Goal: Information Seeking & Learning: Find specific fact

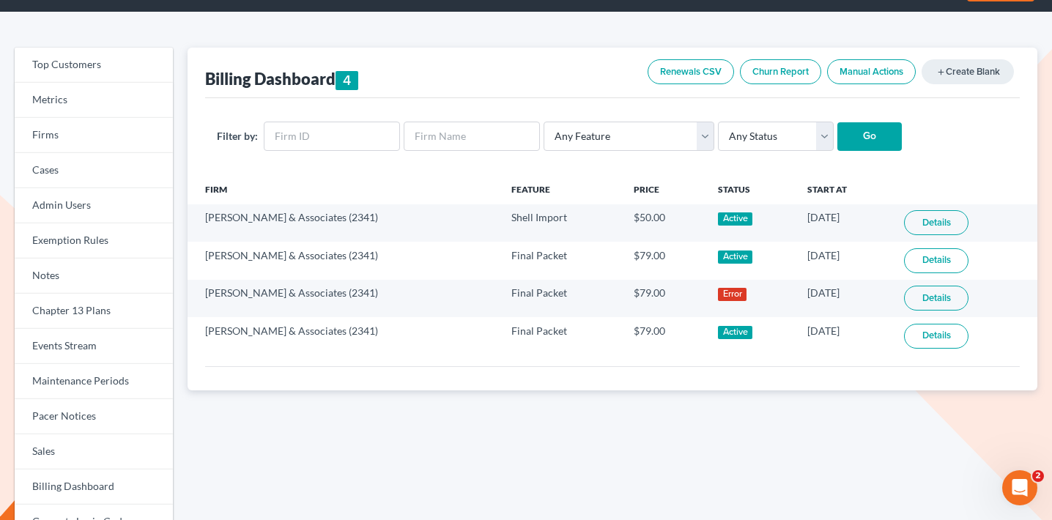
scroll to position [53, 0]
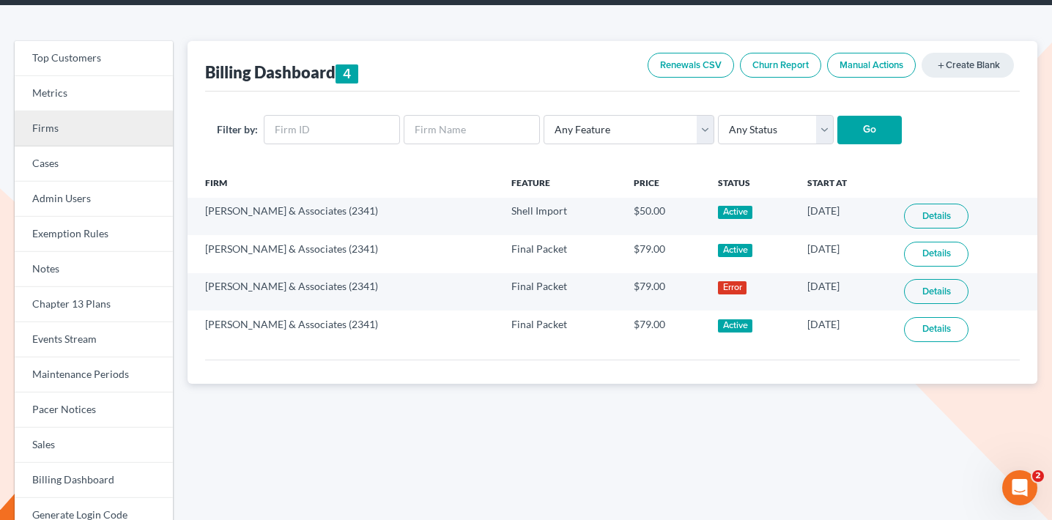
click at [122, 128] on link "Firms" at bounding box center [94, 128] width 158 height 35
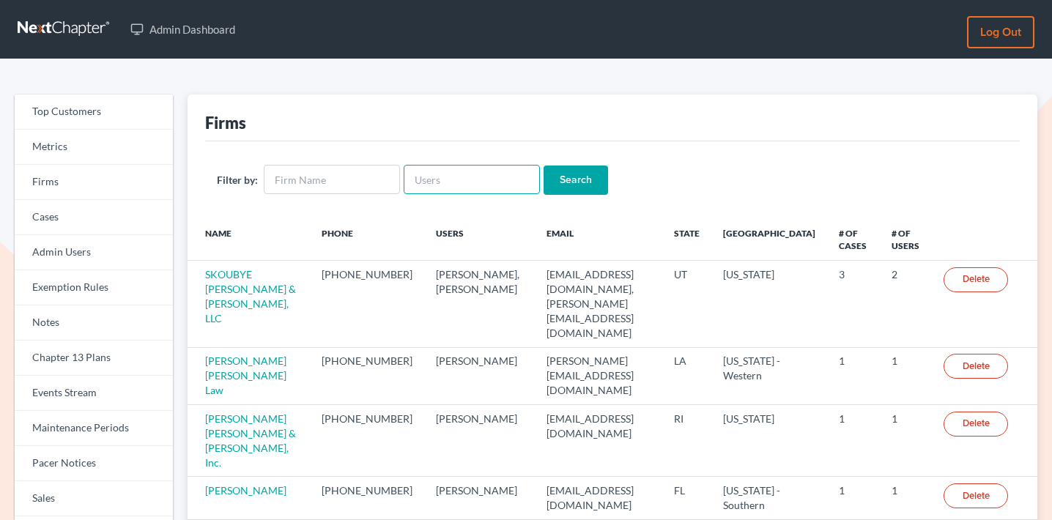
click at [466, 180] on input "text" at bounding box center [472, 179] width 136 height 29
paste input "doug@holbrooklaw.net"
type input "doug@holbrooklaw.net"
click at [565, 174] on input "Search" at bounding box center [576, 180] width 64 height 29
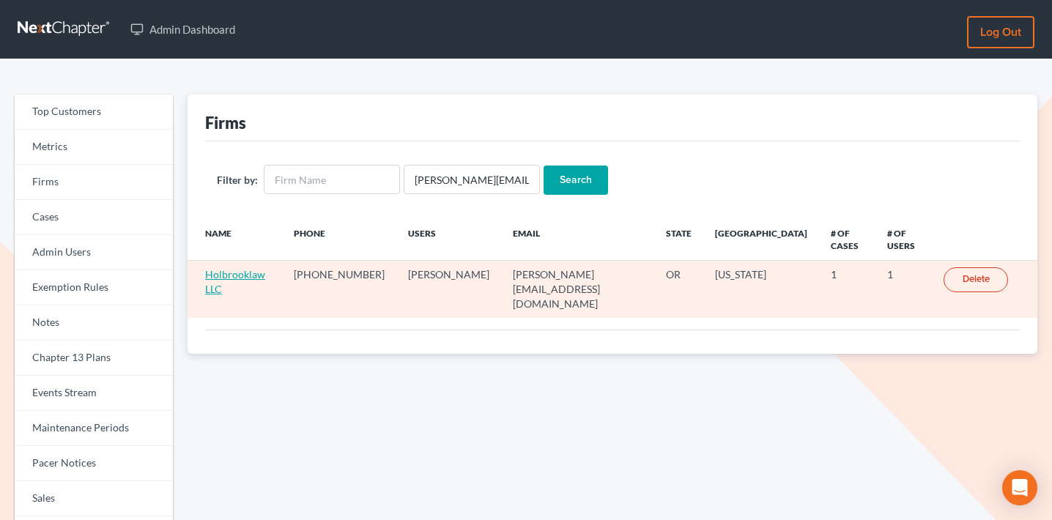
click at [257, 268] on link "Holbrooklaw LLC" at bounding box center [235, 281] width 60 height 27
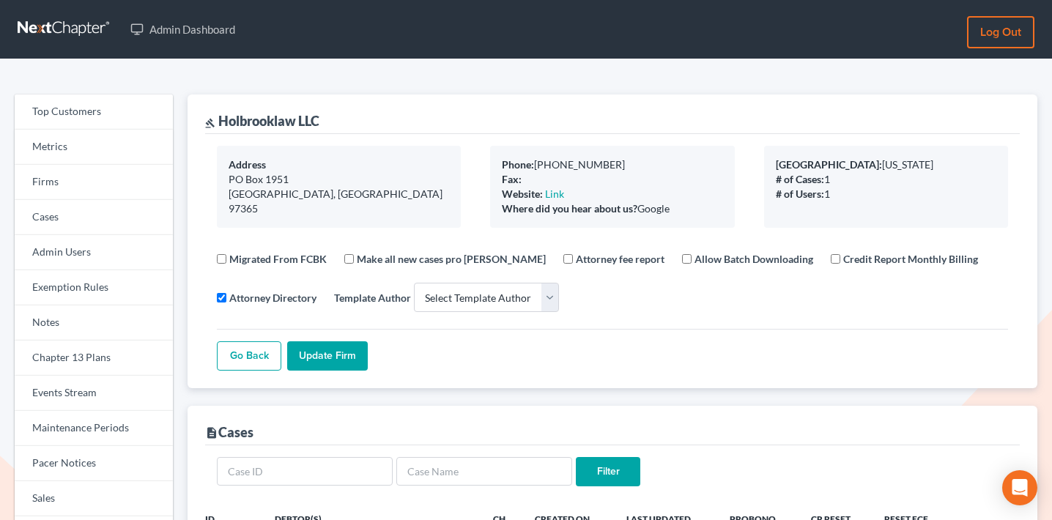
select select
click at [123, 177] on link "Firms" at bounding box center [94, 182] width 158 height 35
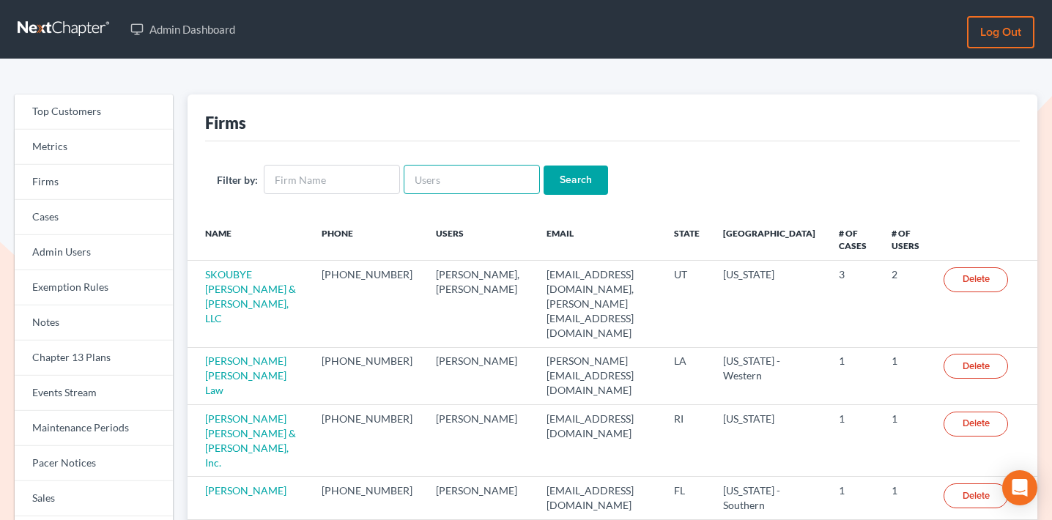
click at [472, 180] on input "text" at bounding box center [472, 179] width 136 height 29
paste input "[PERSON_NAME][EMAIL_ADDRESS][DOMAIN_NAME]"
type input "[PERSON_NAME][EMAIL_ADDRESS][DOMAIN_NAME]"
click at [556, 177] on input "Search" at bounding box center [576, 180] width 64 height 29
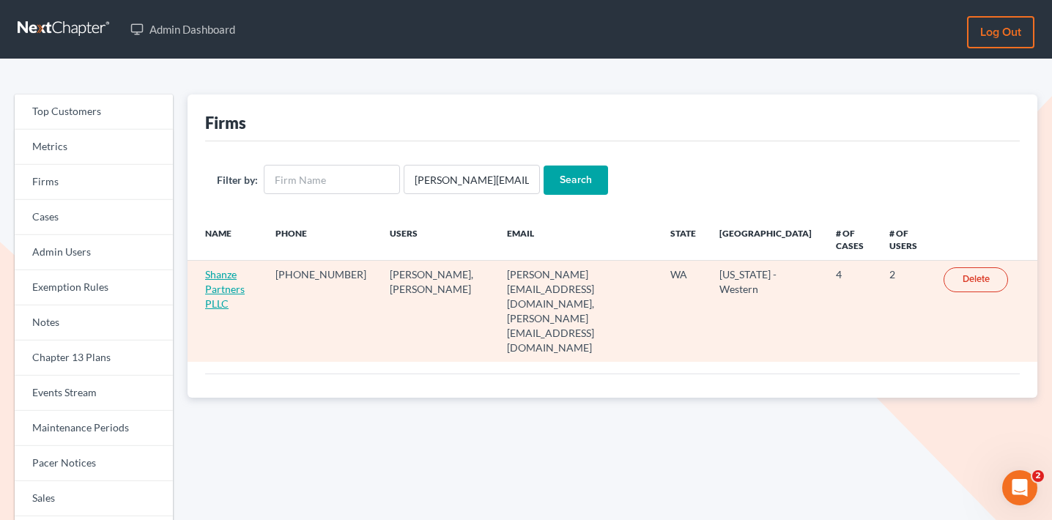
click at [235, 292] on link "Shanze Partners PLLC" at bounding box center [225, 289] width 40 height 42
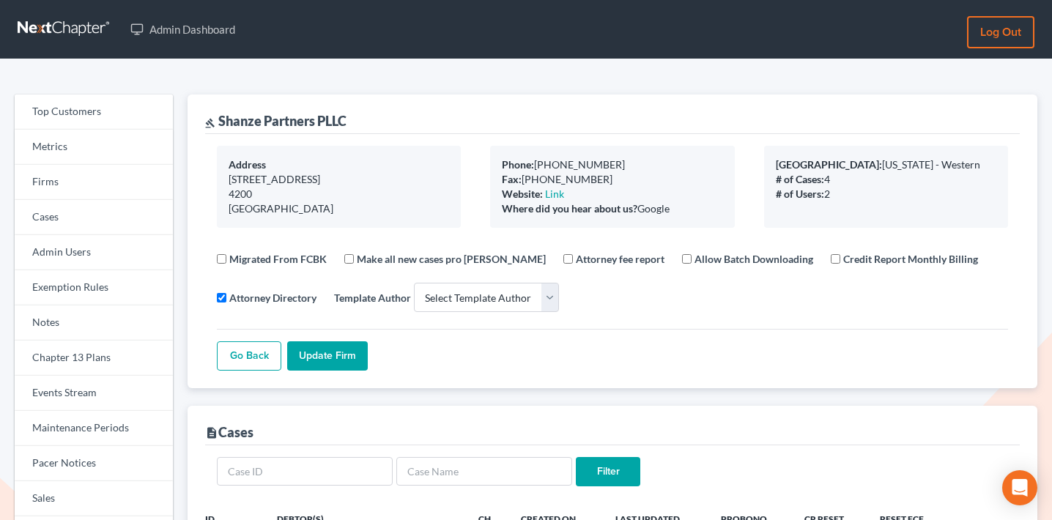
select select
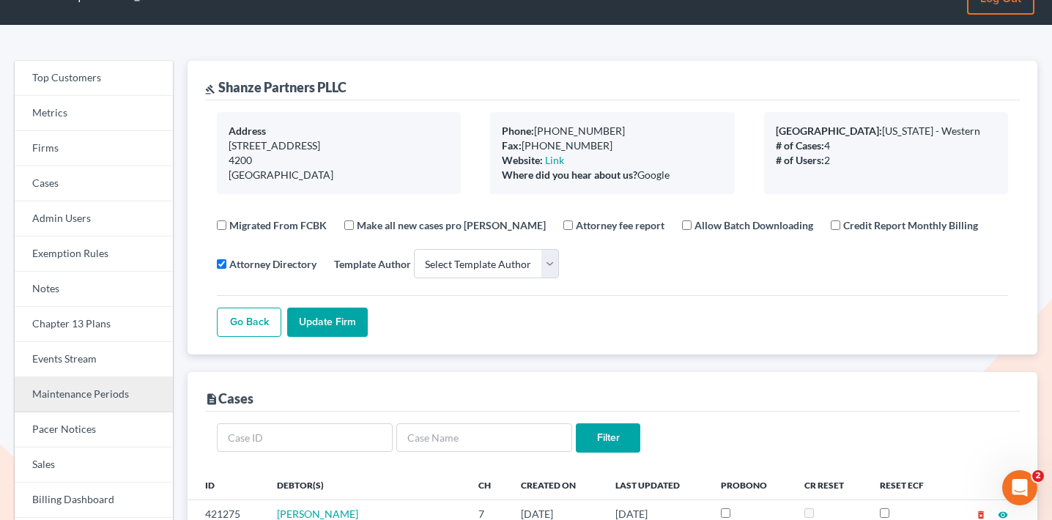
scroll to position [34, 0]
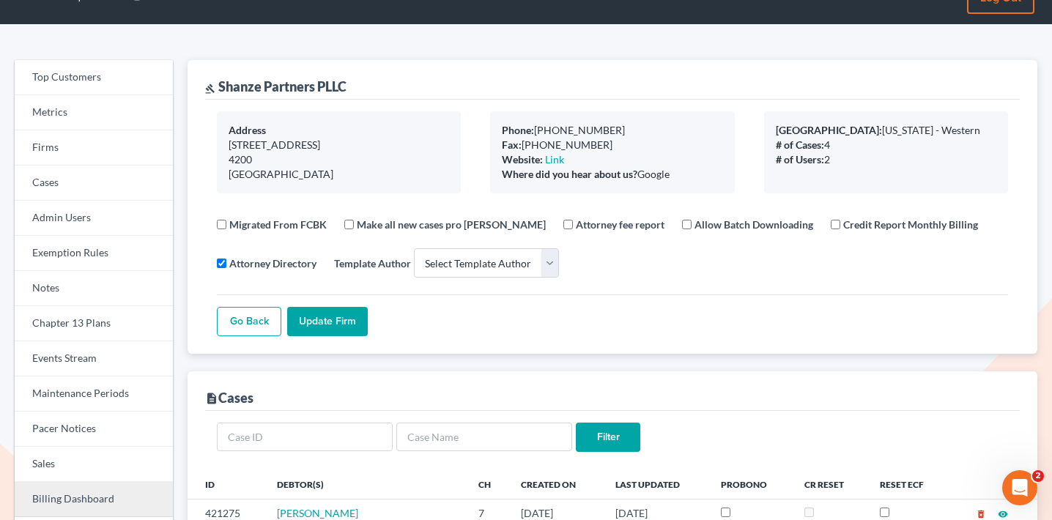
click at [79, 488] on link "Billing Dashboard" at bounding box center [94, 499] width 158 height 35
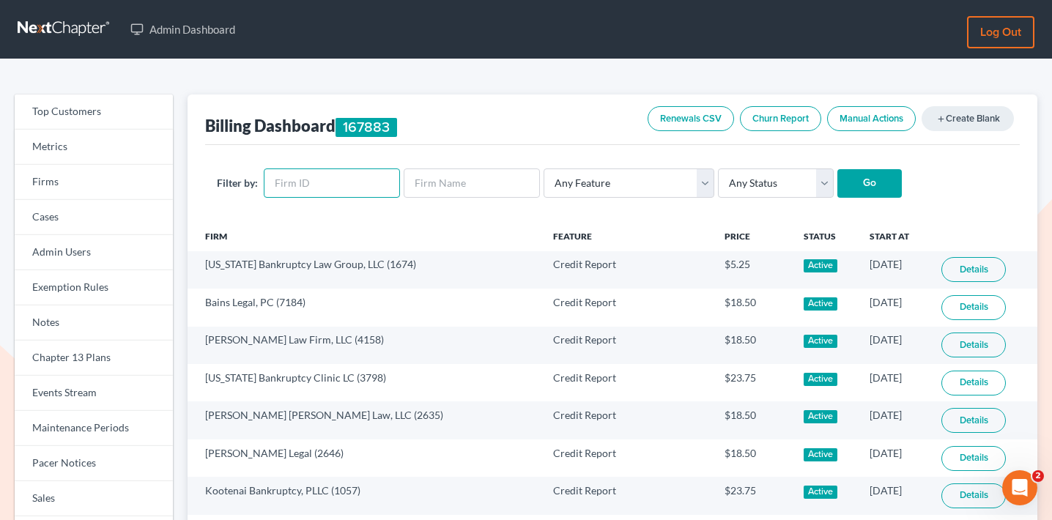
click at [347, 185] on input "text" at bounding box center [332, 183] width 136 height 29
paste input "9454"
type input "9454"
click at [859, 174] on input "Go" at bounding box center [870, 183] width 64 height 29
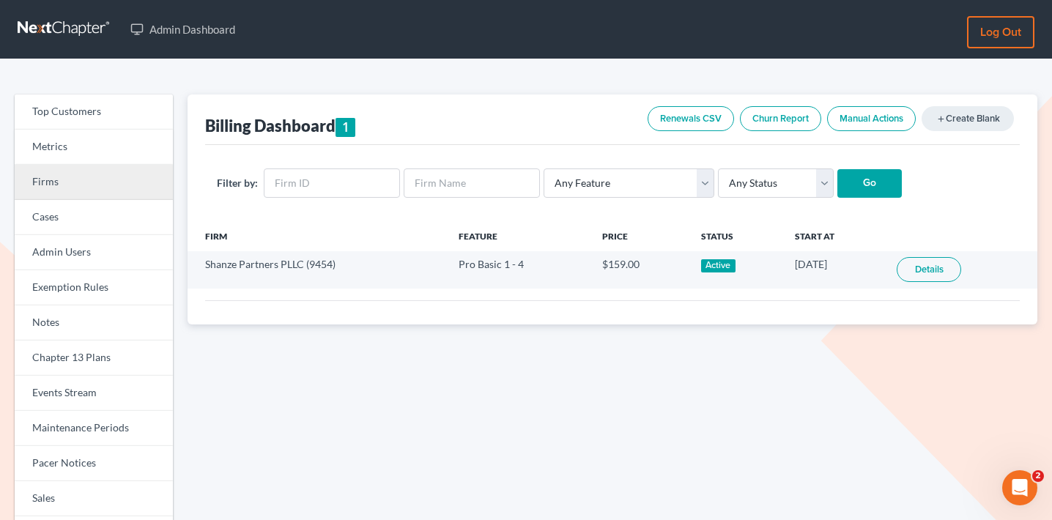
click at [67, 180] on link "Firms" at bounding box center [94, 182] width 158 height 35
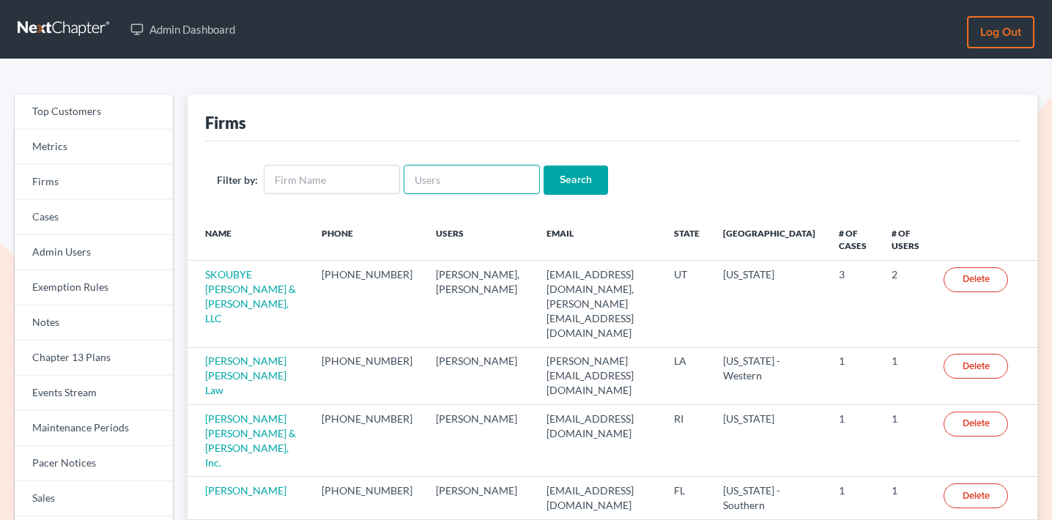
click at [446, 180] on input "text" at bounding box center [472, 179] width 136 height 29
paste input "[EMAIL_ADDRESS][DOMAIN_NAME]"
type input "[EMAIL_ADDRESS][DOMAIN_NAME]"
click at [586, 180] on input "Search" at bounding box center [576, 180] width 64 height 29
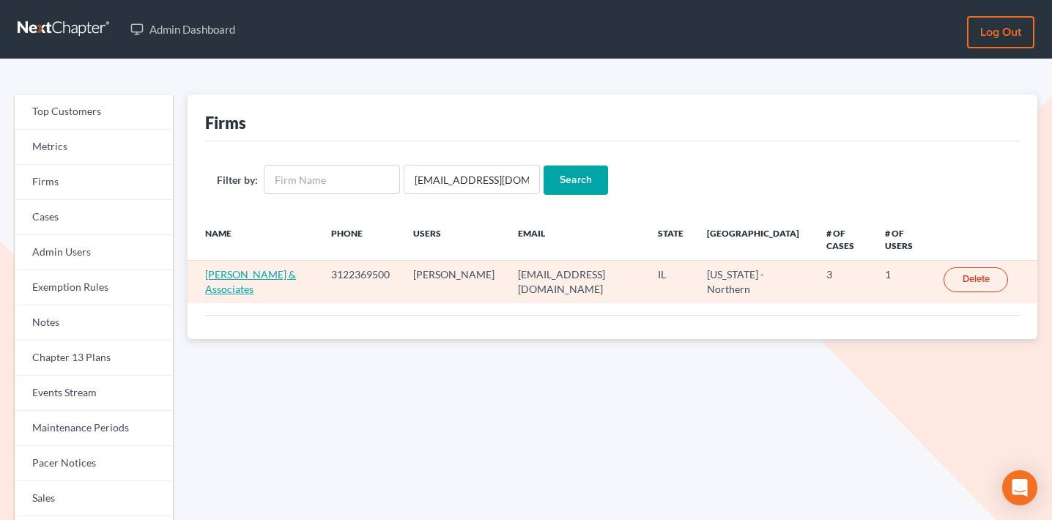
click at [251, 281] on link "[PERSON_NAME] & Associates" at bounding box center [250, 281] width 91 height 27
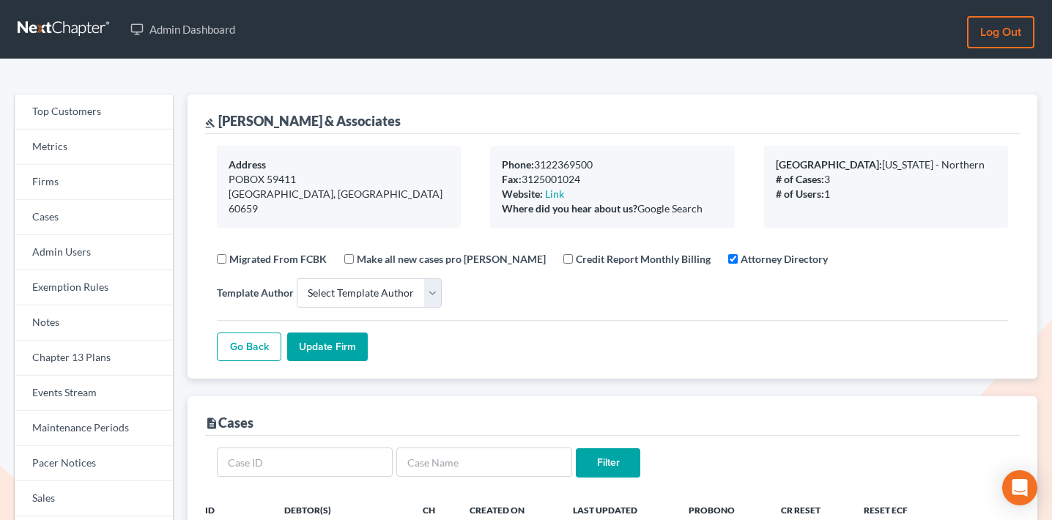
select select
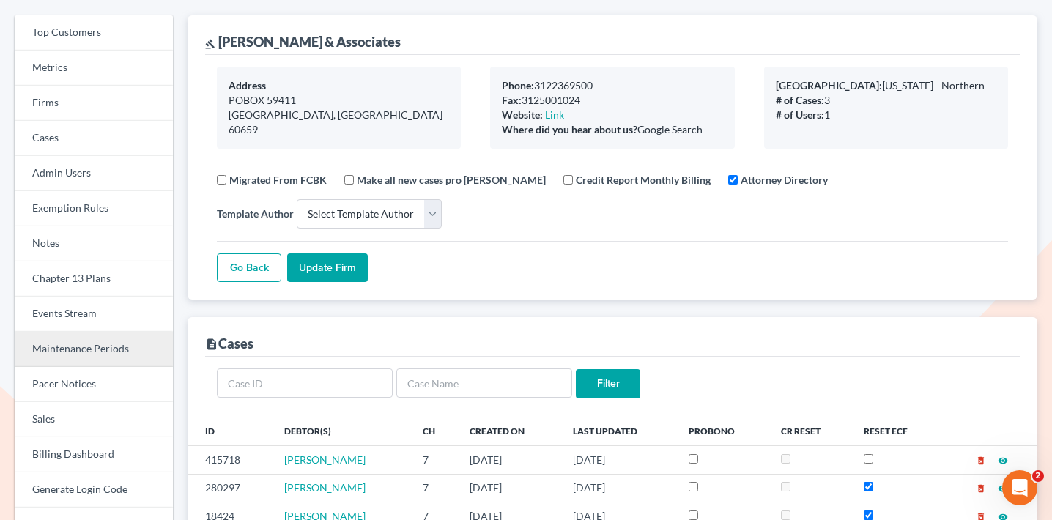
scroll to position [138, 0]
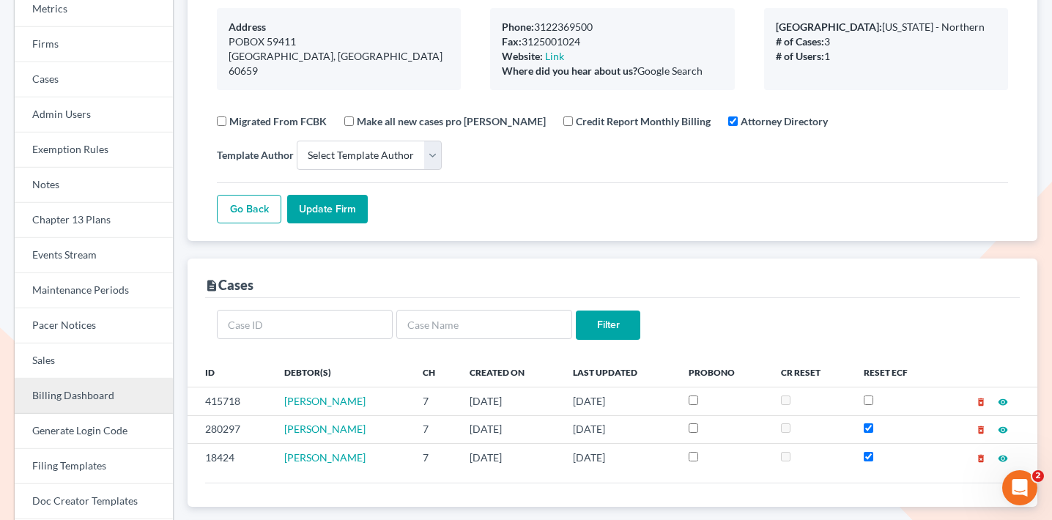
click at [89, 400] on link "Billing Dashboard" at bounding box center [94, 396] width 158 height 35
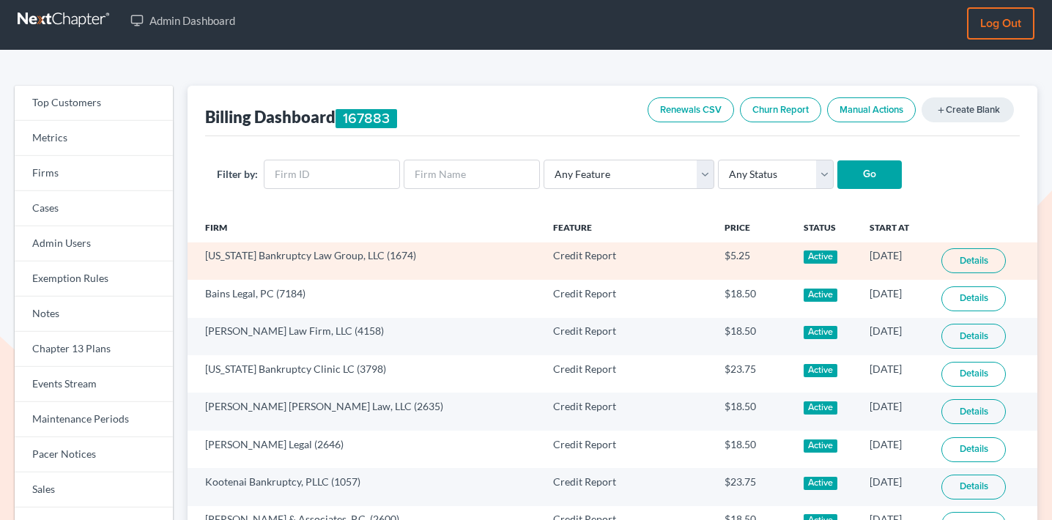
scroll to position [10, 0]
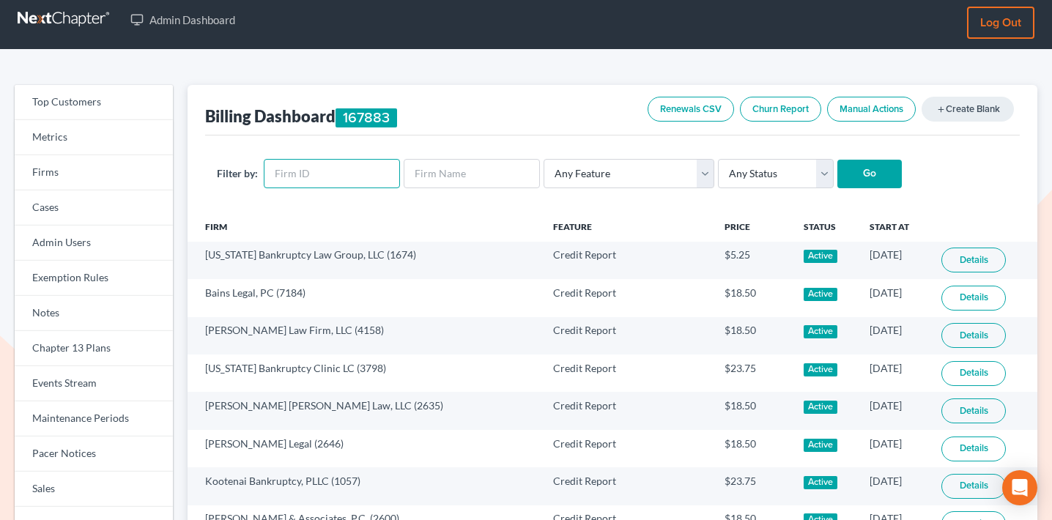
click at [342, 180] on input "text" at bounding box center [332, 173] width 136 height 29
paste input "2341"
type input "2341"
click at [872, 179] on input "Go" at bounding box center [870, 174] width 64 height 29
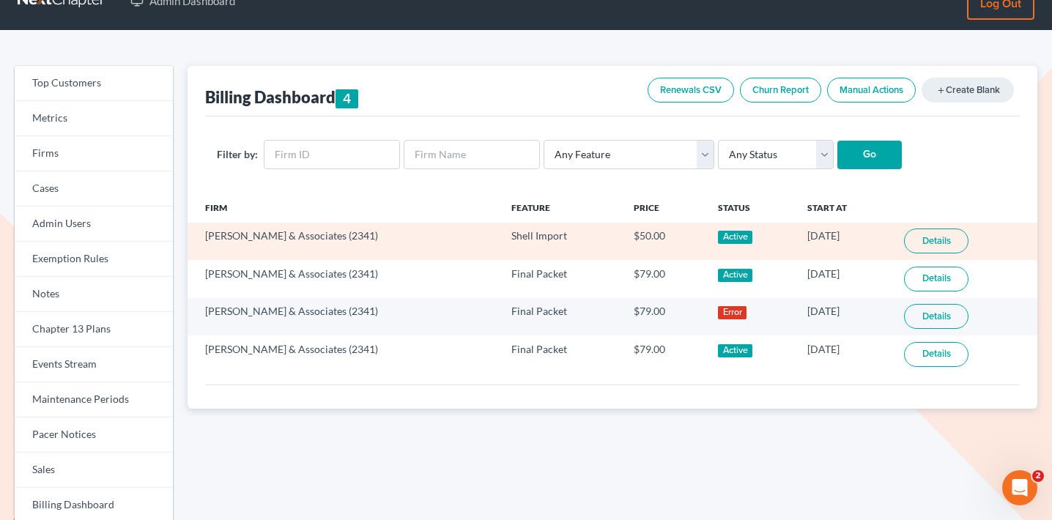
click at [929, 240] on link "Details" at bounding box center [936, 241] width 64 height 25
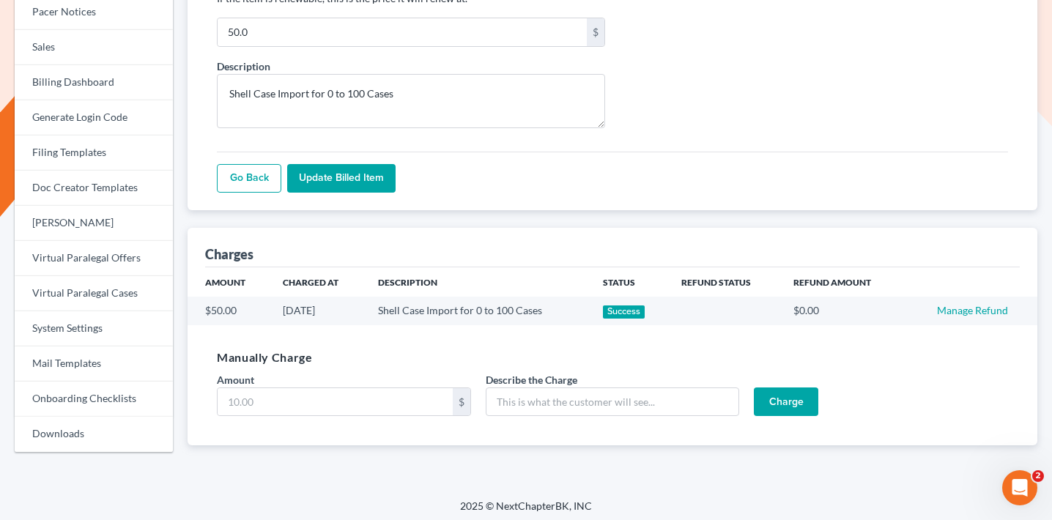
scroll to position [457, 0]
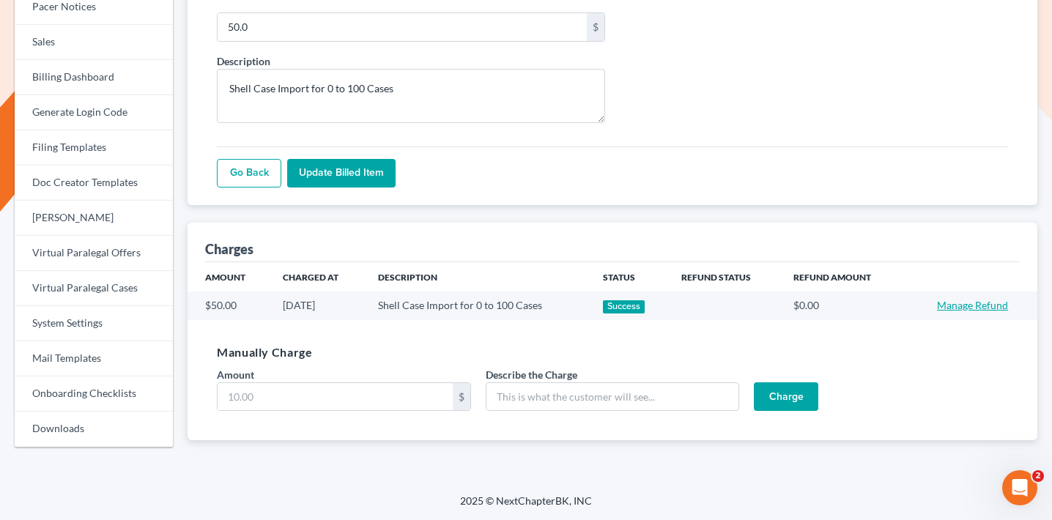
click at [955, 304] on link "Manage Refund" at bounding box center [972, 305] width 71 height 12
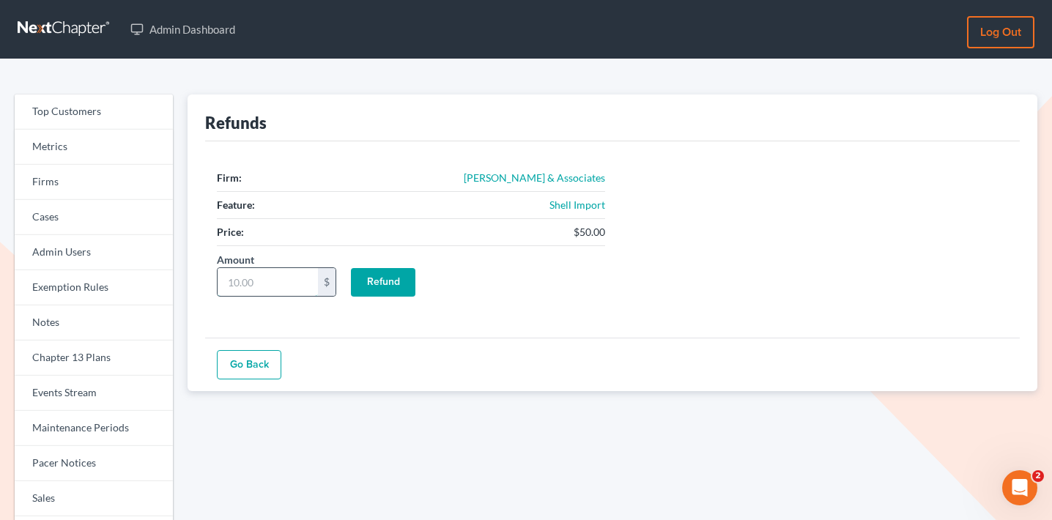
click at [289, 282] on input "Amount" at bounding box center [268, 282] width 100 height 28
type input "50"
click at [357, 315] on div "Firm: Kenny Olatunji & Associates Feature: Shell Import Price: $50.00 Amount 50…" at bounding box center [612, 239] width 815 height 196
click at [385, 286] on input "Refund" at bounding box center [383, 282] width 64 height 29
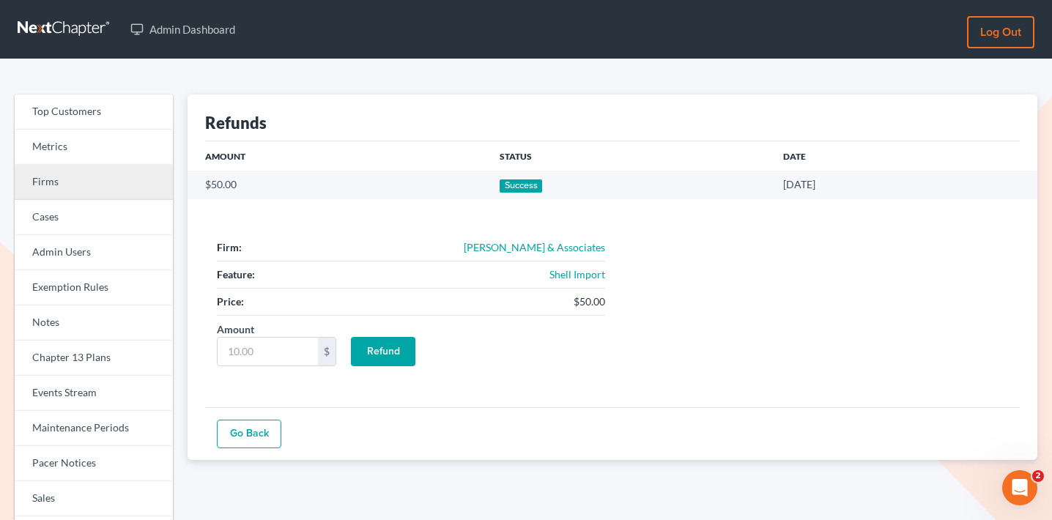
click at [101, 187] on link "Firms" at bounding box center [94, 182] width 158 height 35
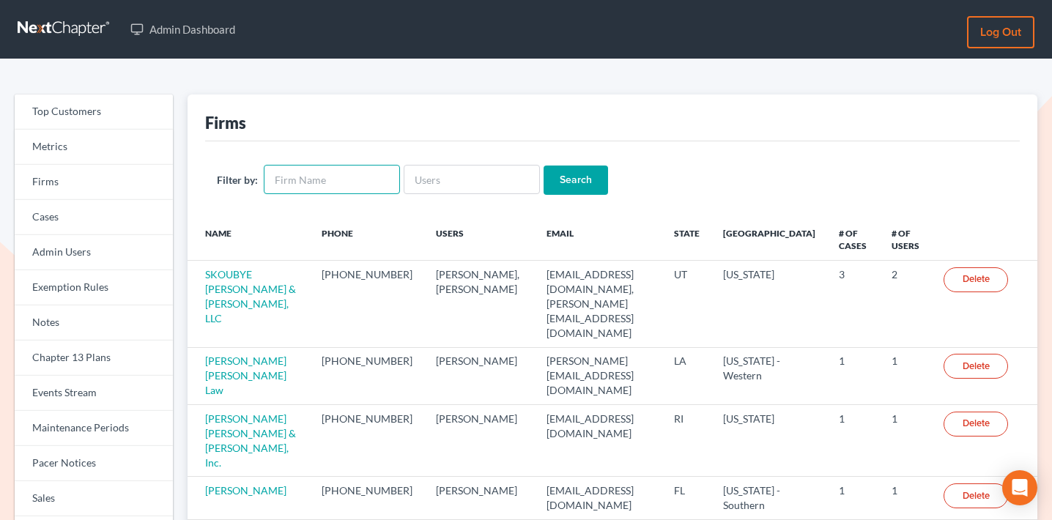
click at [328, 181] on input "text" at bounding box center [332, 179] width 136 height 29
type input "[PERSON_NAME]"
click at [553, 171] on input "Search" at bounding box center [576, 180] width 64 height 29
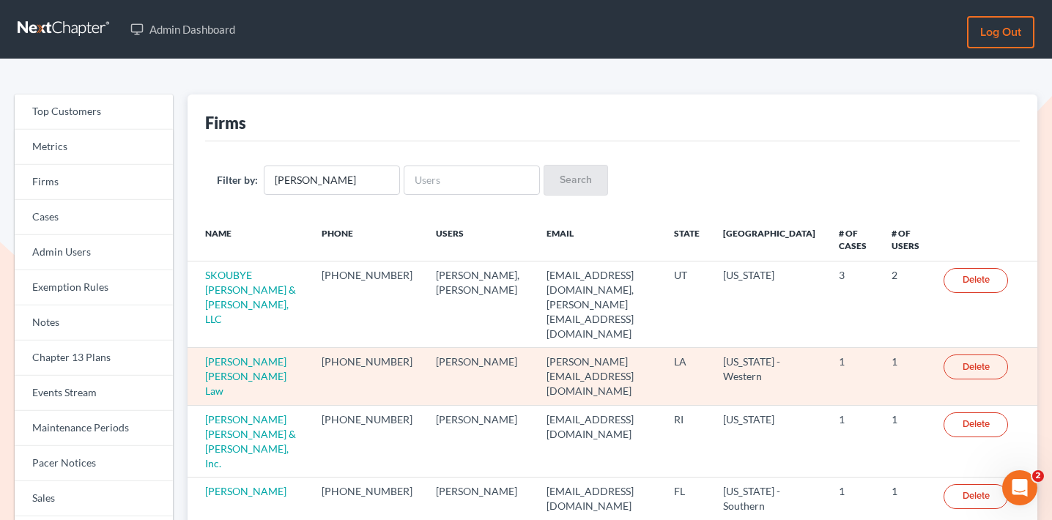
scroll to position [75, 0]
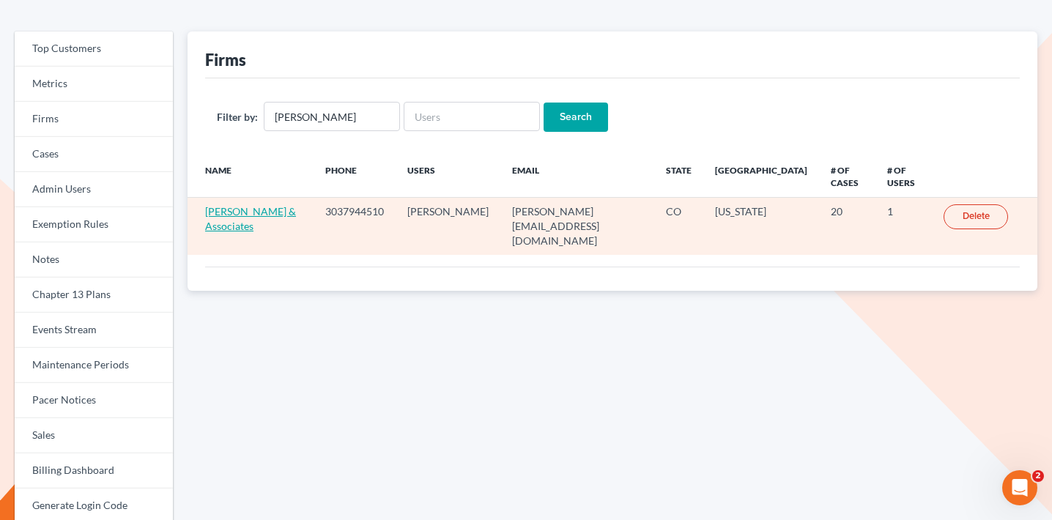
click at [281, 217] on link "[PERSON_NAME] & Associates" at bounding box center [250, 218] width 91 height 27
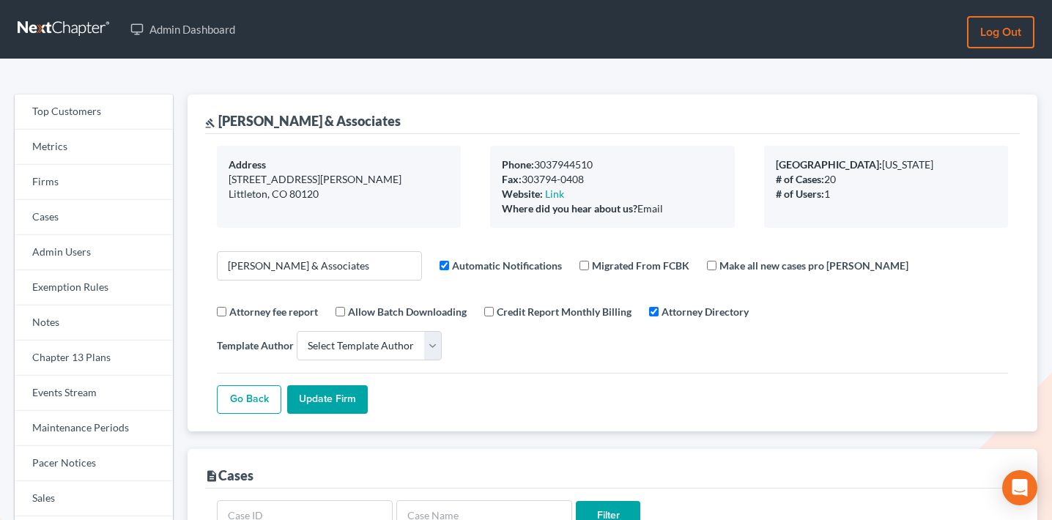
select select
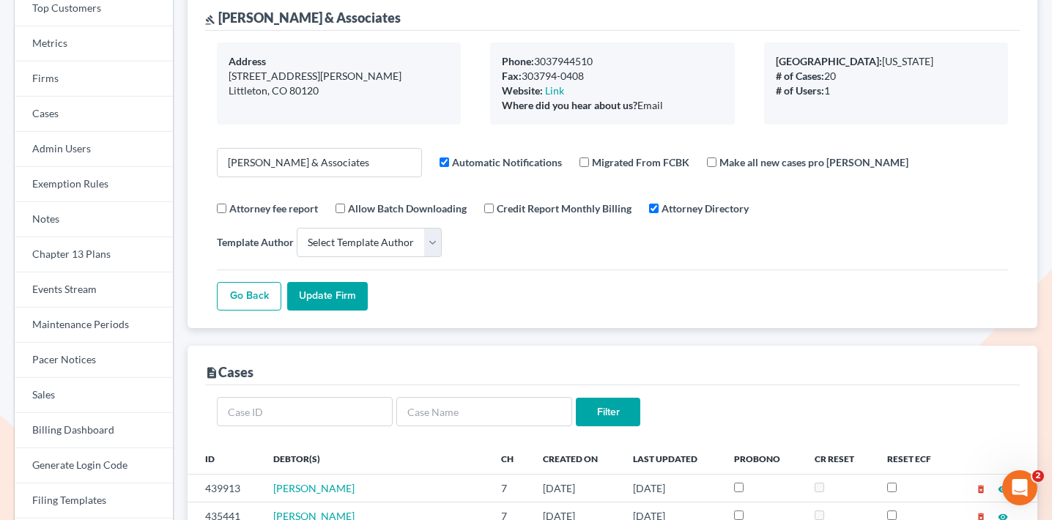
scroll to position [2, 0]
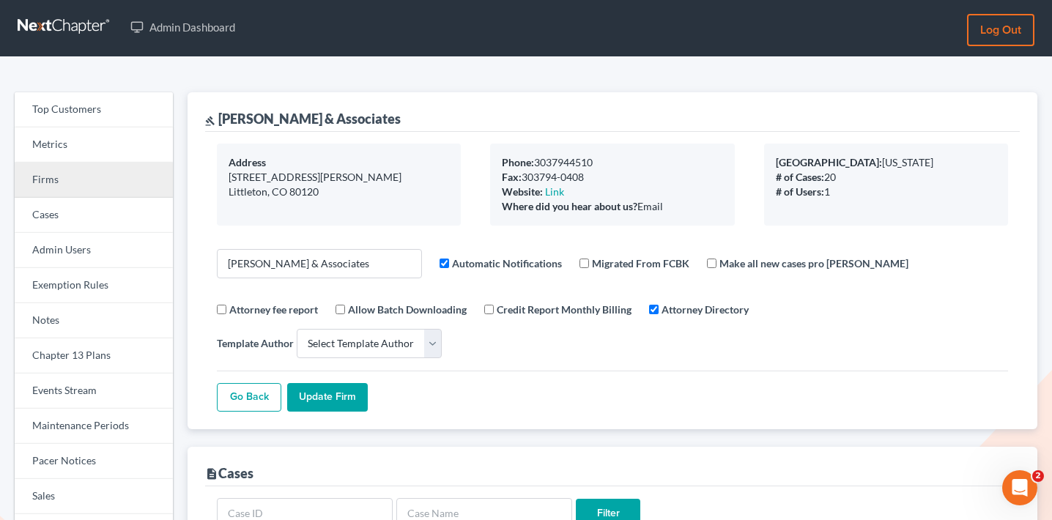
click at [134, 174] on link "Firms" at bounding box center [94, 180] width 158 height 35
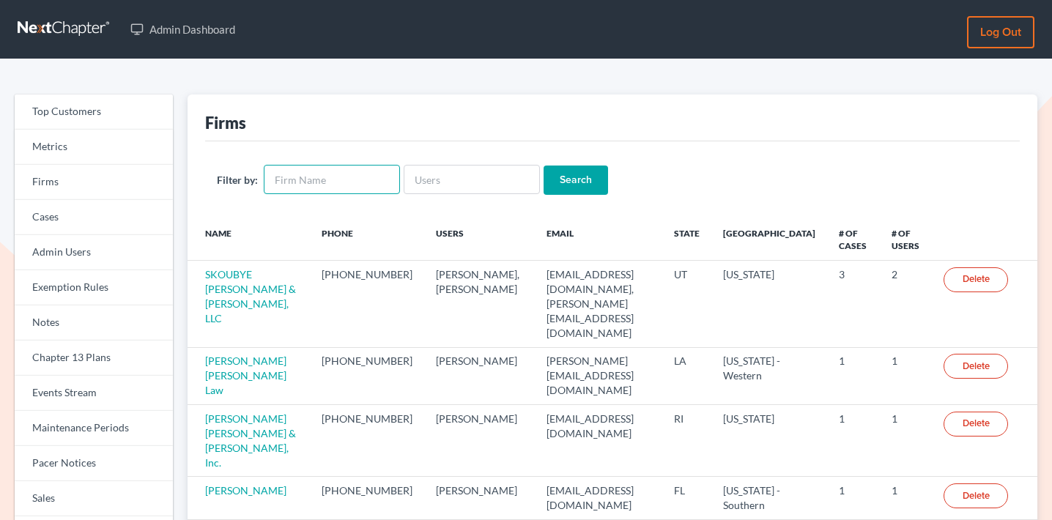
click at [337, 183] on input "text" at bounding box center [332, 179] width 136 height 29
type input "b"
type input "madison county"
click at [544, 166] on input "Search" at bounding box center [576, 180] width 64 height 29
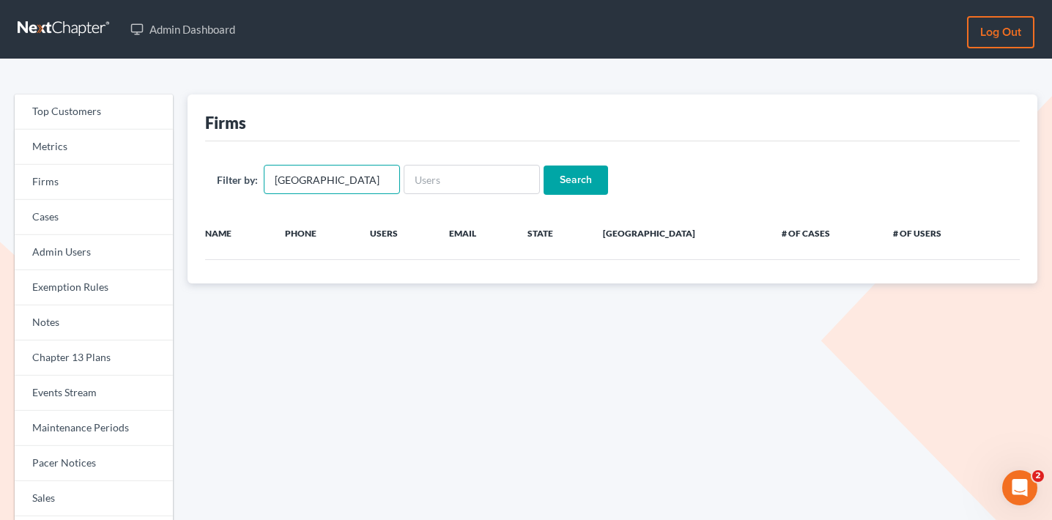
click at [350, 177] on input "[GEOGRAPHIC_DATA]" at bounding box center [332, 179] width 136 height 29
click at [544, 166] on input "Search" at bounding box center [576, 180] width 64 height 29
click at [331, 171] on input "bank" at bounding box center [332, 180] width 136 height 29
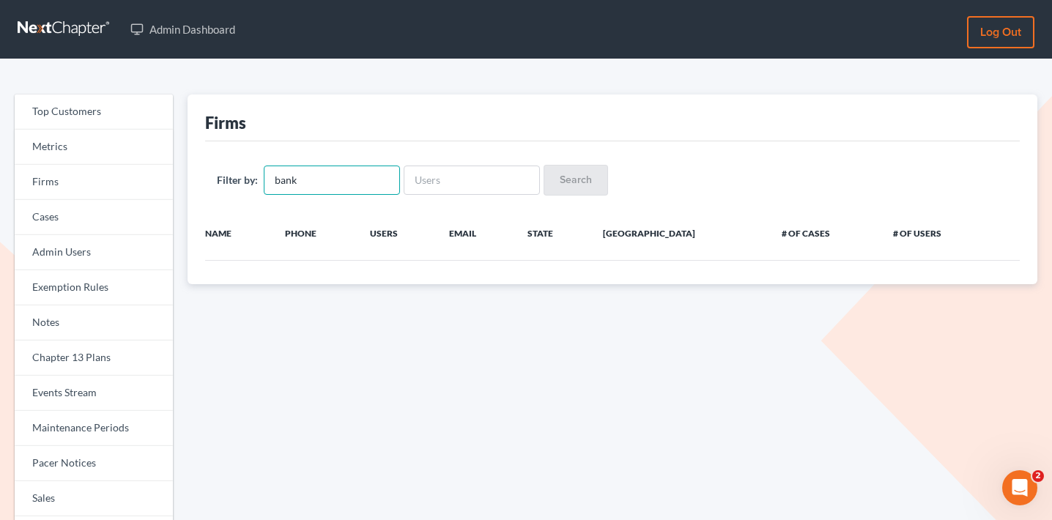
click at [333, 185] on input "bank" at bounding box center [332, 180] width 136 height 29
type input "b"
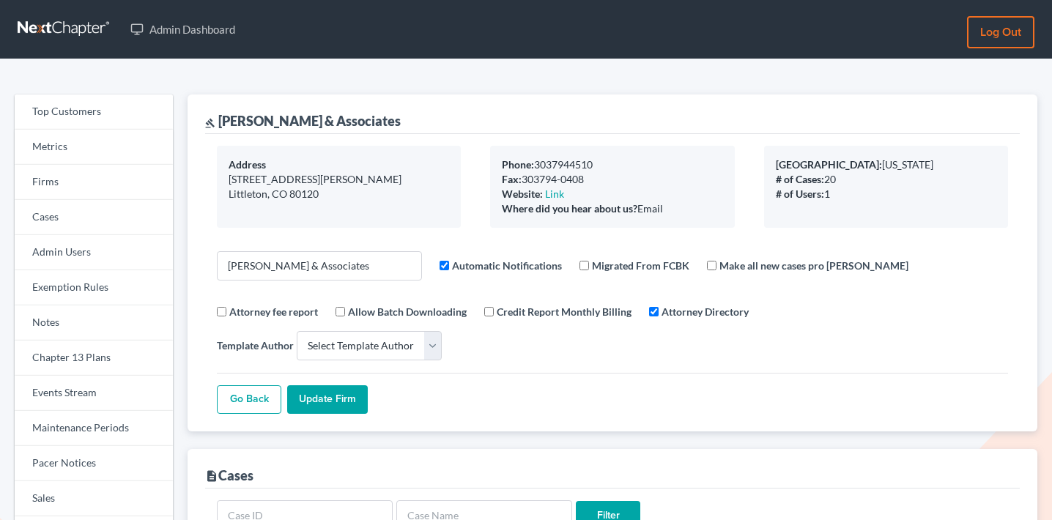
select select
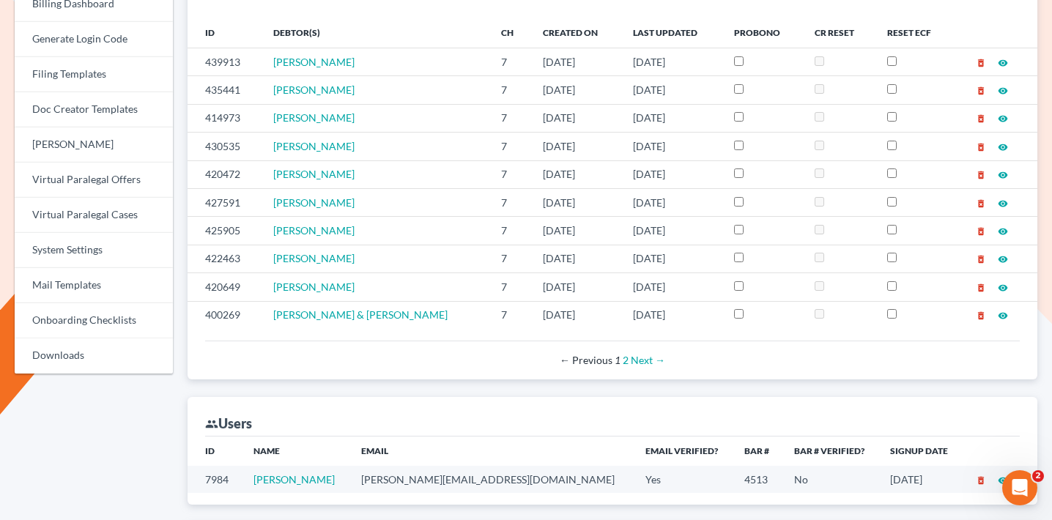
scroll to position [597, 0]
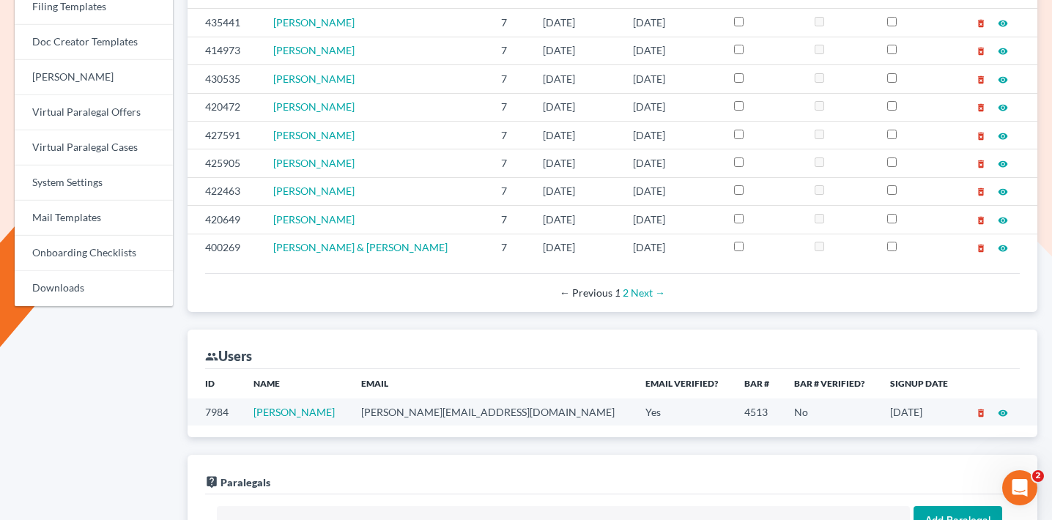
click at [417, 399] on td "h.morrow@htmorrowlaw.com" at bounding box center [492, 412] width 284 height 27
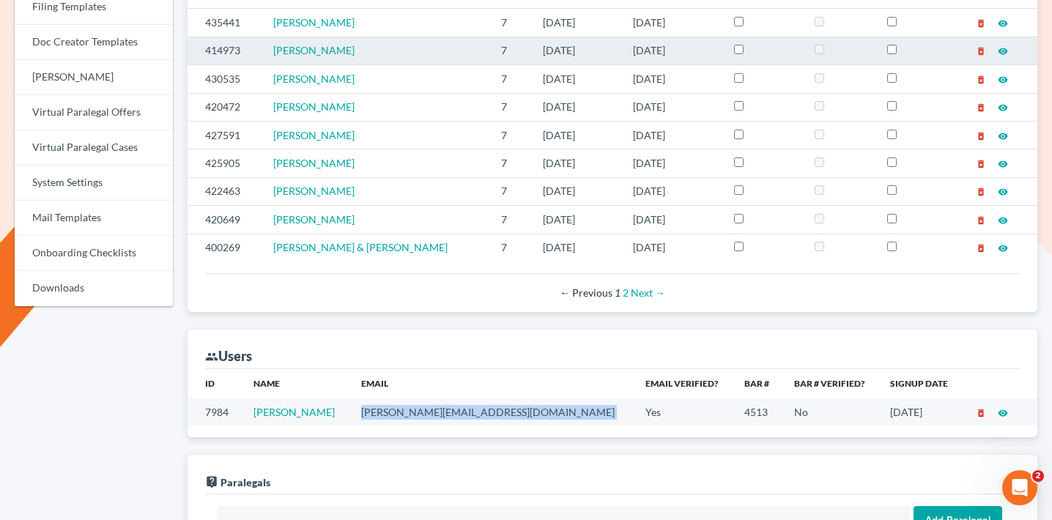
copy td "h.morrow@htmorrowlaw.com"
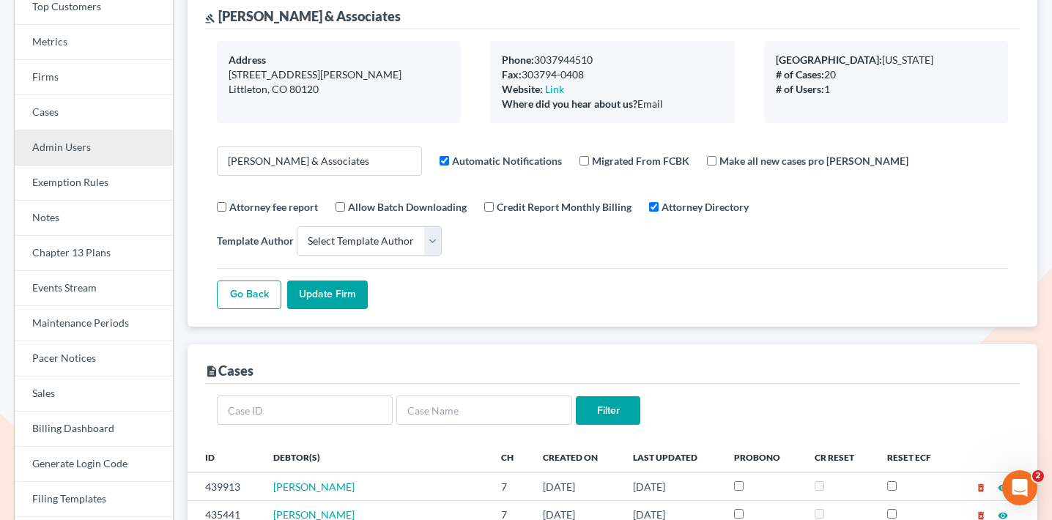
scroll to position [0, 0]
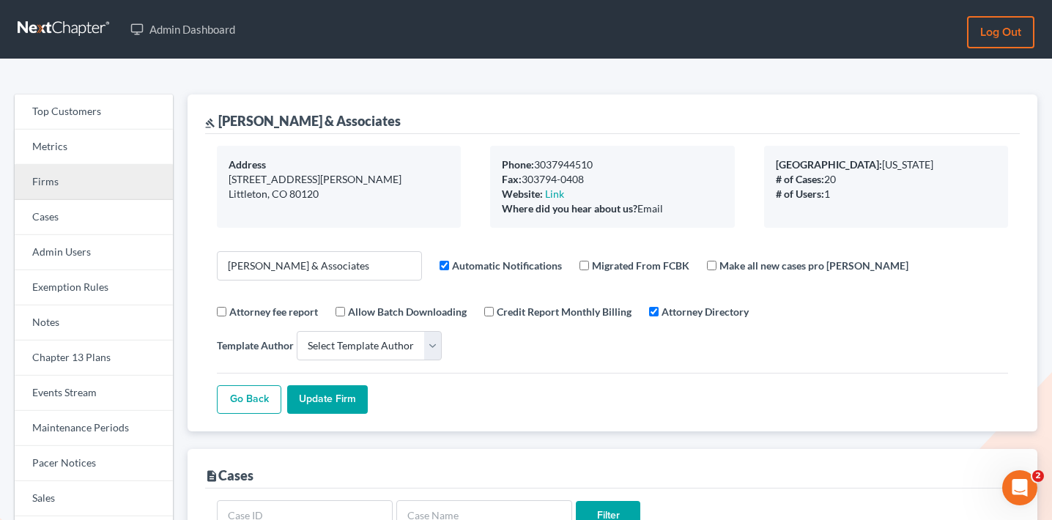
click at [75, 188] on link "Firms" at bounding box center [94, 182] width 158 height 35
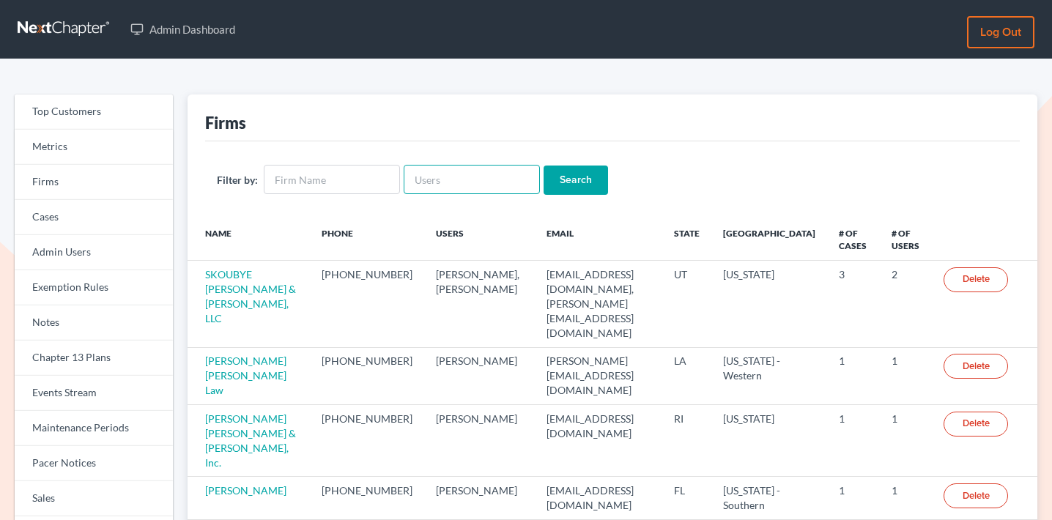
click at [454, 186] on input "text" at bounding box center [472, 179] width 136 height 29
paste input "[PERSON_NAME][EMAIL_ADDRESS][DOMAIN_NAME]"
type input "[PERSON_NAME][EMAIL_ADDRESS][DOMAIN_NAME]"
click at [569, 182] on input "Search" at bounding box center [576, 180] width 64 height 29
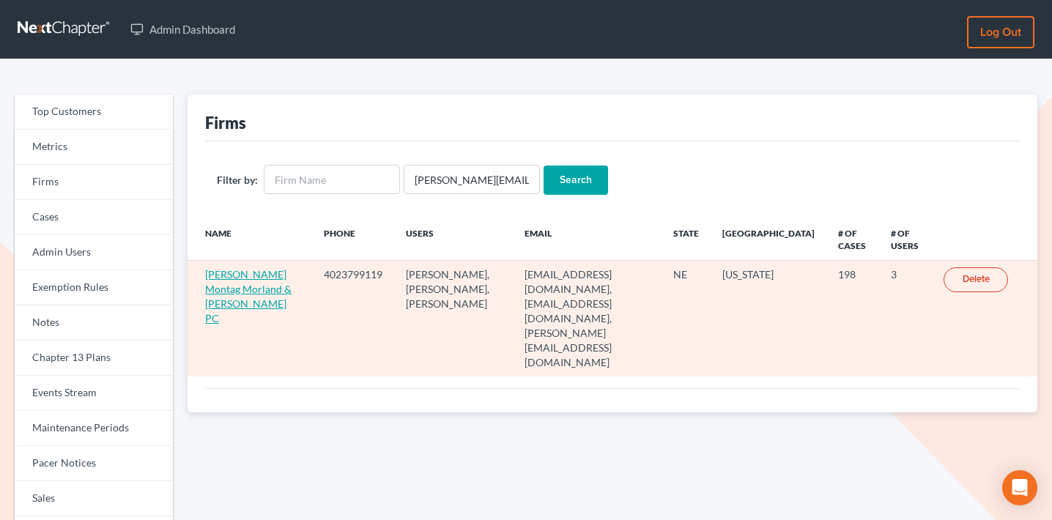
click at [246, 287] on link "[PERSON_NAME] Montag Morland & [PERSON_NAME] PC" at bounding box center [248, 296] width 86 height 56
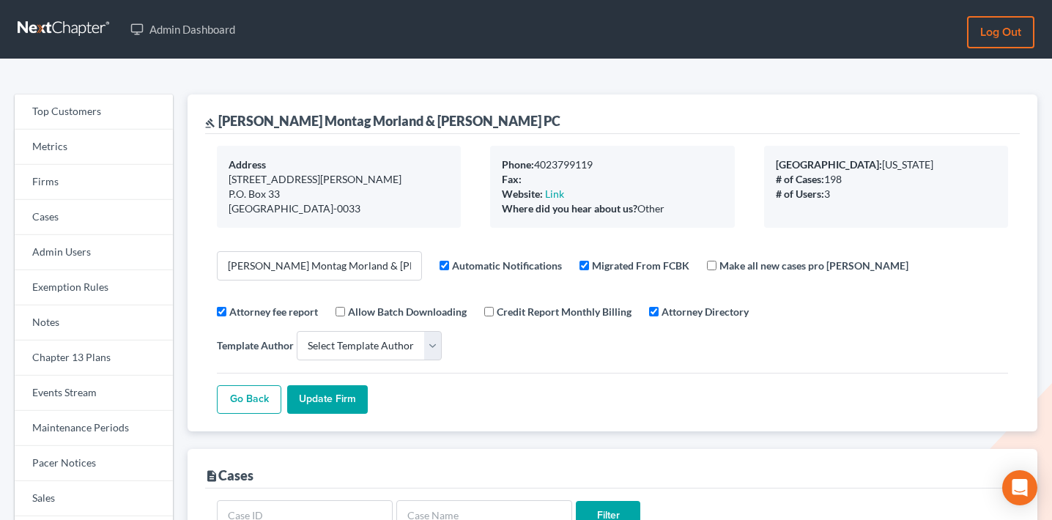
select select
drag, startPoint x: 481, startPoint y: 119, endPoint x: 219, endPoint y: 126, distance: 261.7
click at [219, 126] on div "gavel Egley Fullner Montag Morland & Easland PC" at bounding box center [612, 115] width 815 height 40
copy div "[PERSON_NAME] Montag Morland & [PERSON_NAME] PC"
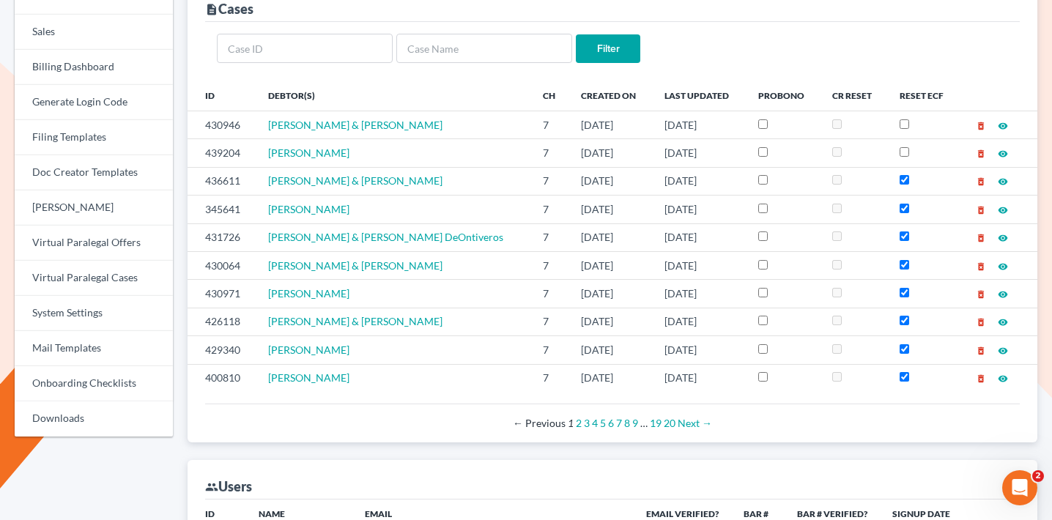
scroll to position [676, 0]
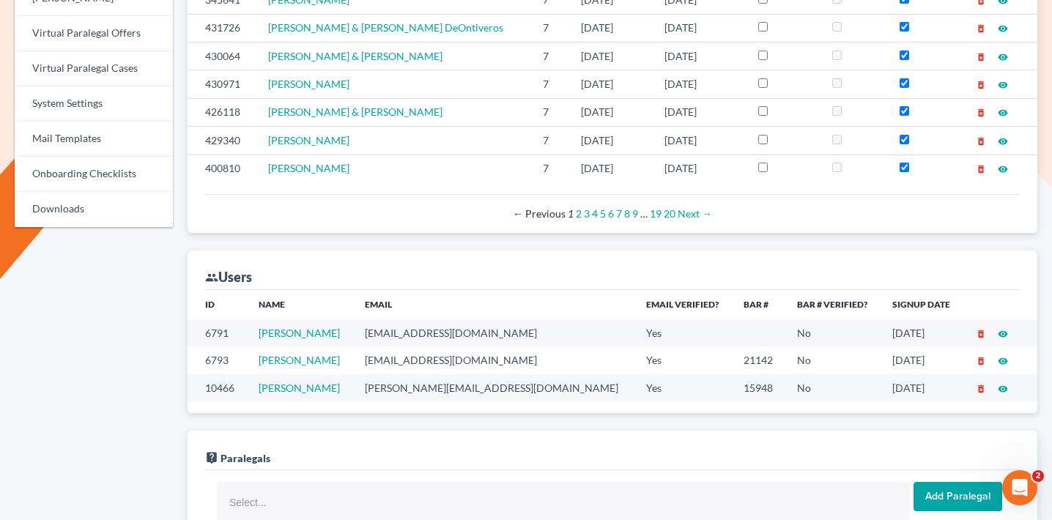
drag, startPoint x: 349, startPoint y: 364, endPoint x: 259, endPoint y: 358, distance: 90.3
click at [259, 374] on tr "10466 Daniel Fullner dan@gomcbank.com Yes 15948 No 08/12/2020 delete_forever vi…" at bounding box center [613, 387] width 850 height 27
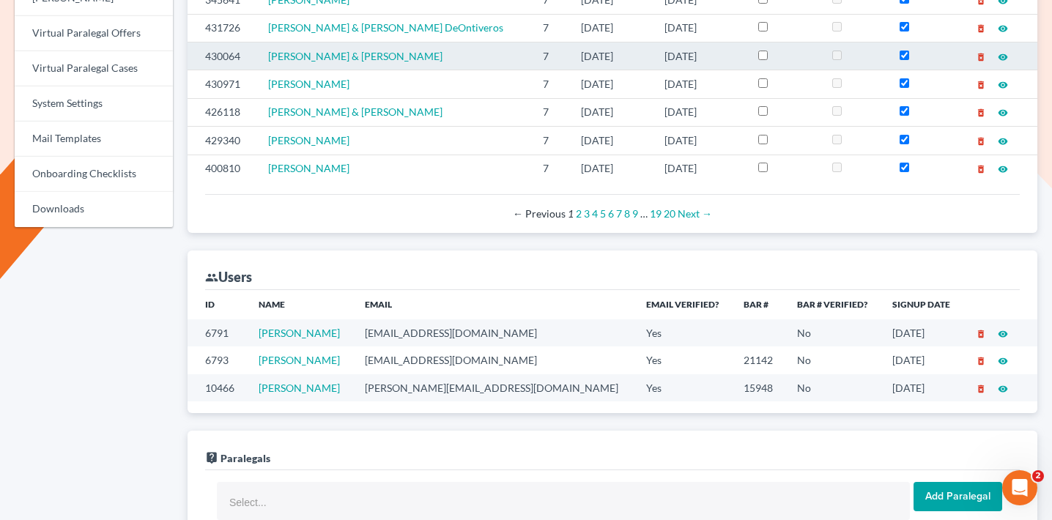
copy tr "Daniel Fullner"
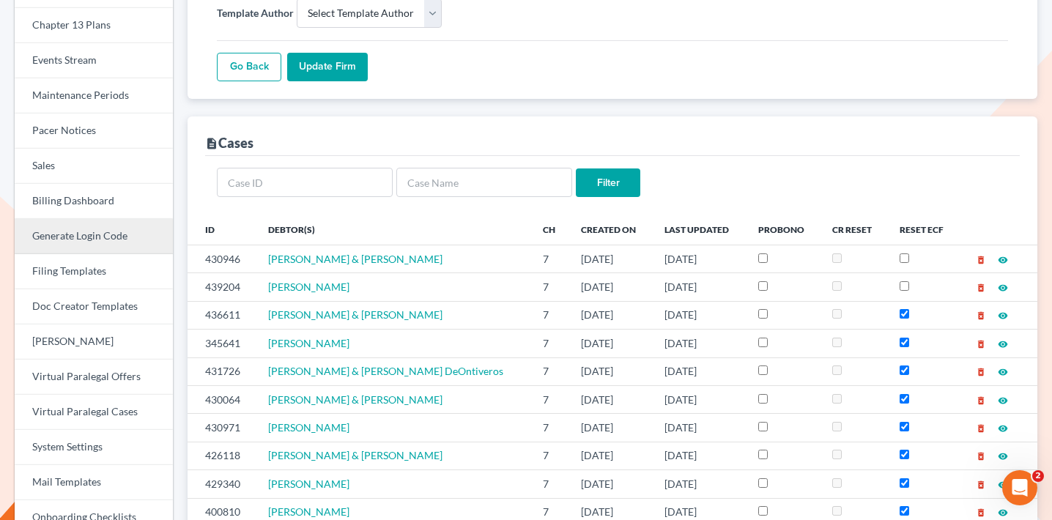
scroll to position [320, 0]
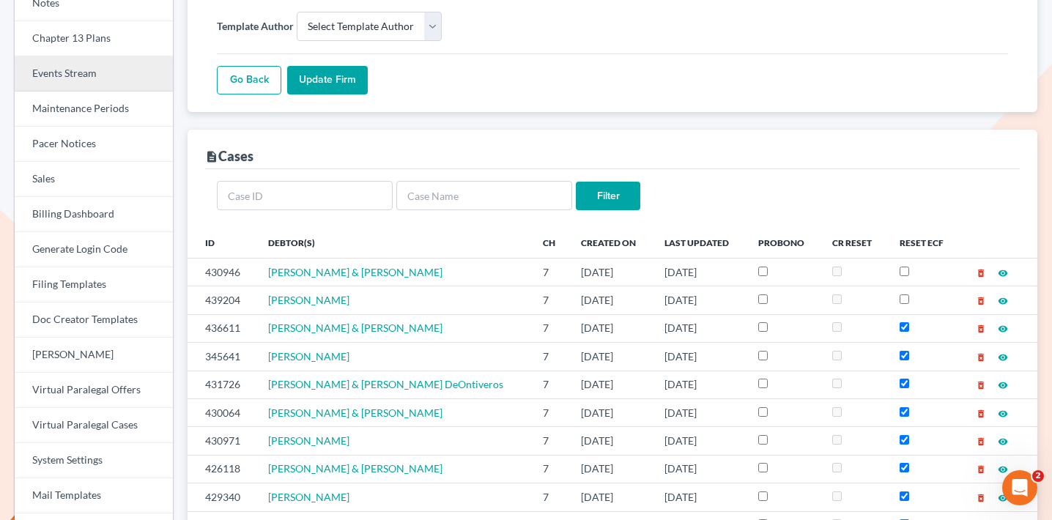
click at [97, 68] on link "Events Stream" at bounding box center [94, 73] width 158 height 35
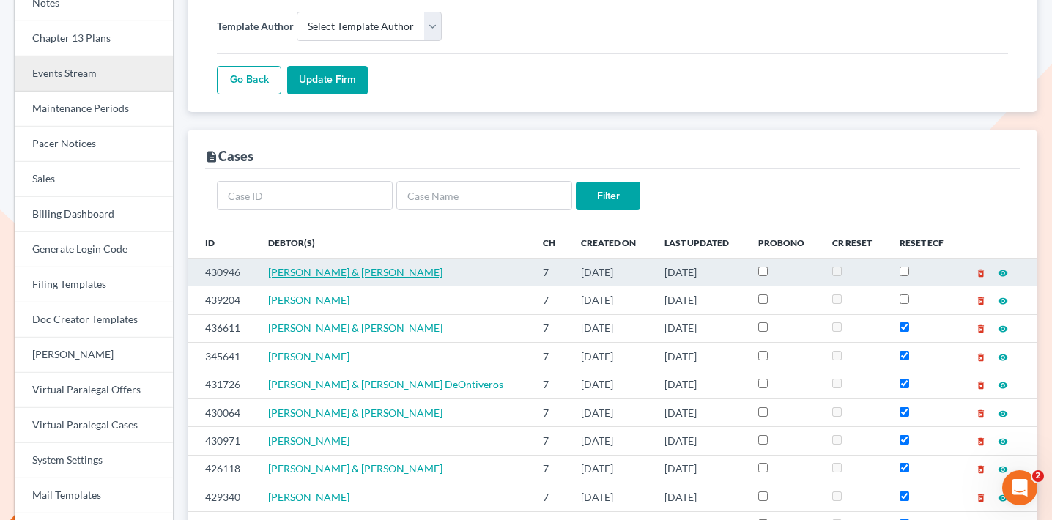
scroll to position [305, 0]
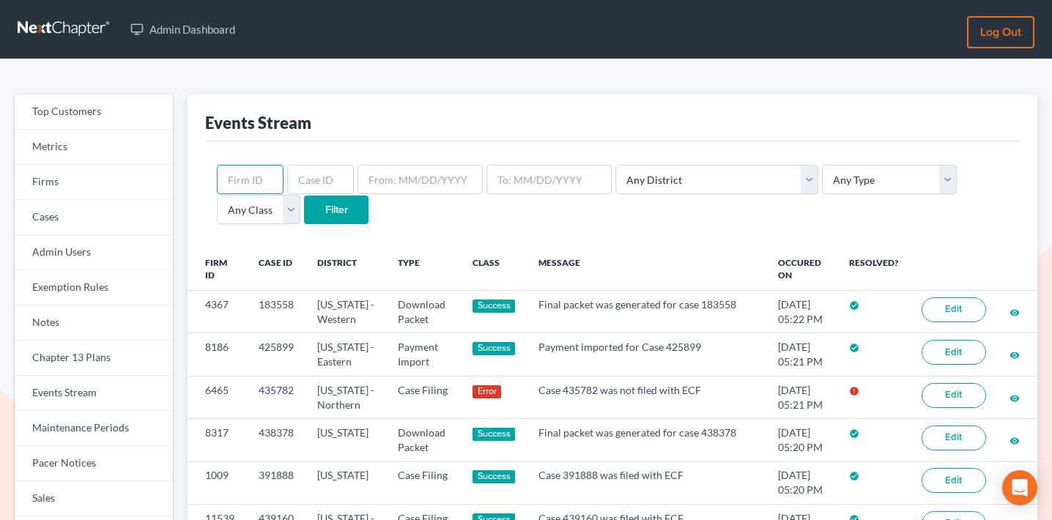
click at [262, 185] on input "text" at bounding box center [250, 179] width 67 height 29
paste input "4421"
type input "4421"
click at [304, 206] on input "Filter" at bounding box center [336, 210] width 64 height 29
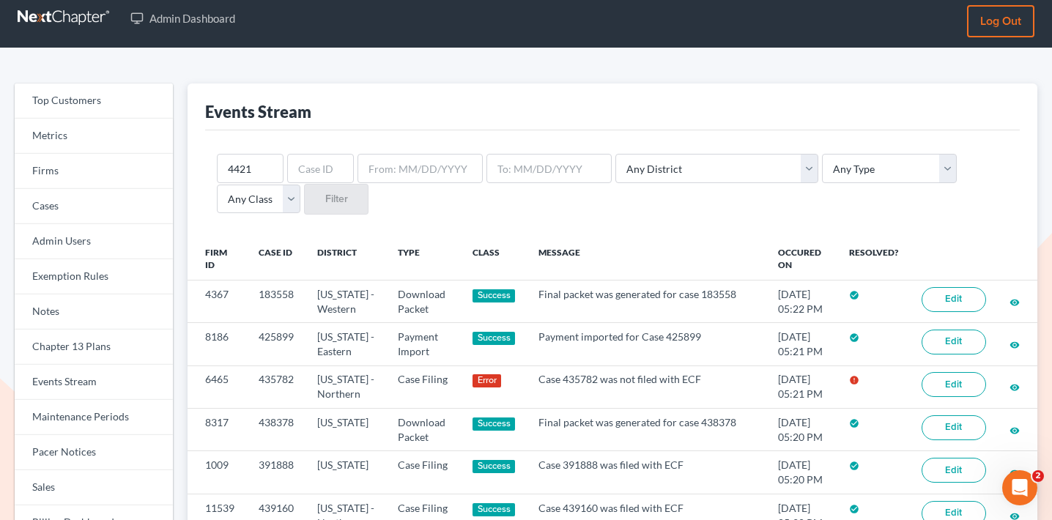
scroll to position [9, 0]
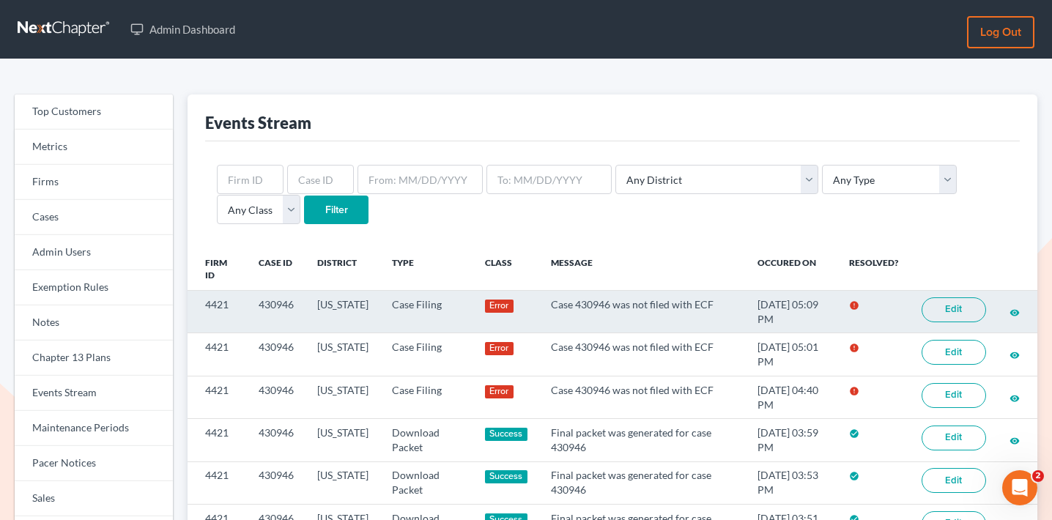
click at [957, 306] on link "Edit" at bounding box center [954, 310] width 64 height 25
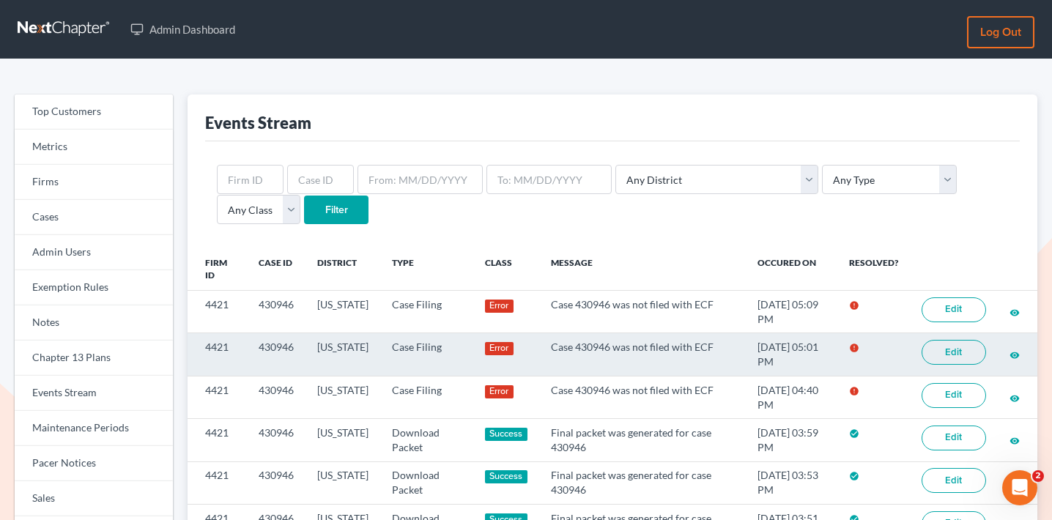
click at [947, 343] on link "Edit" at bounding box center [954, 352] width 64 height 25
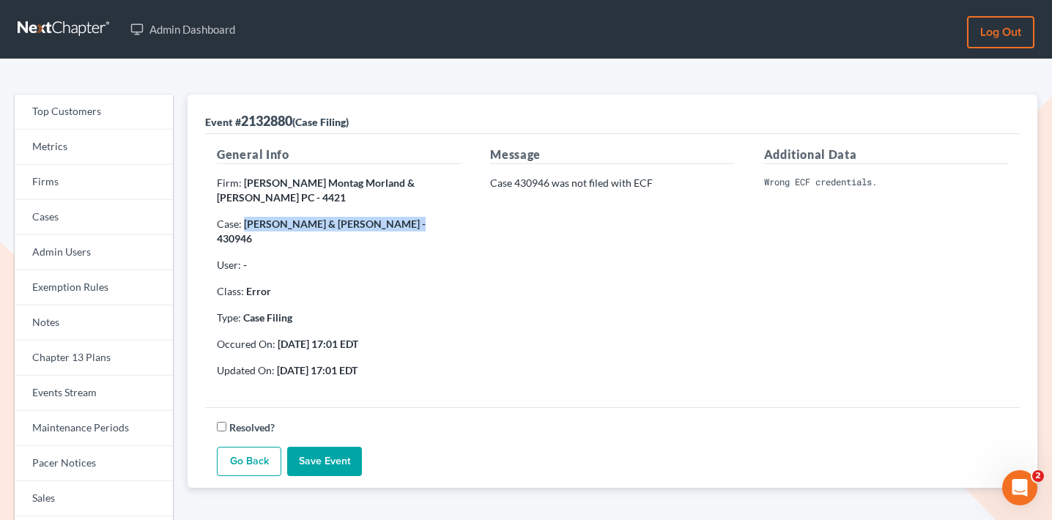
drag, startPoint x: 393, startPoint y: 225, endPoint x: 246, endPoint y: 224, distance: 147.3
click at [246, 224] on strong "George Tollman & Susan Tollman - 430946" at bounding box center [321, 231] width 209 height 27
copy strong "George Tollman & Susan Tollman"
click at [423, 226] on strong "George Tollman & Susan Tollman - 430946" at bounding box center [321, 231] width 209 height 27
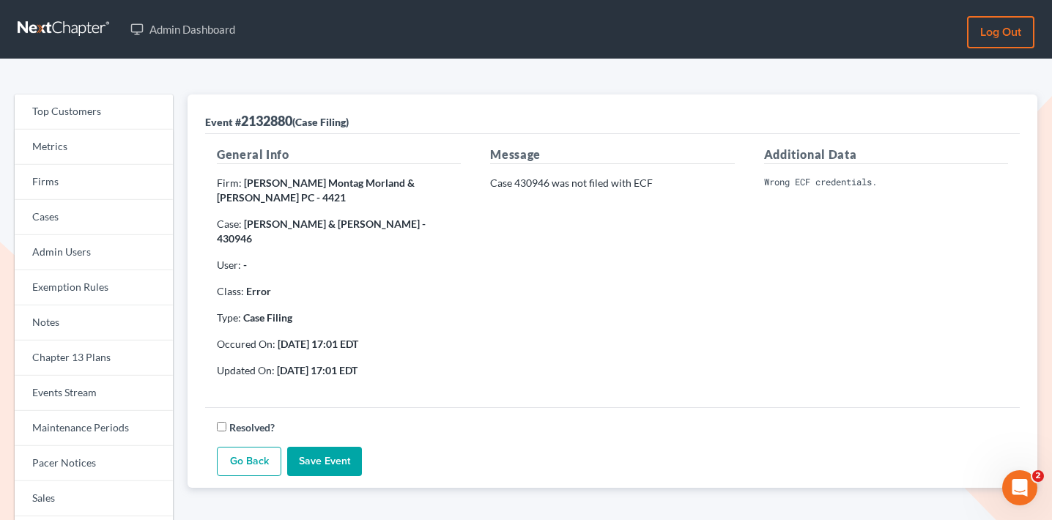
copy strong "430946"
click at [124, 172] on link "Firms" at bounding box center [94, 182] width 158 height 35
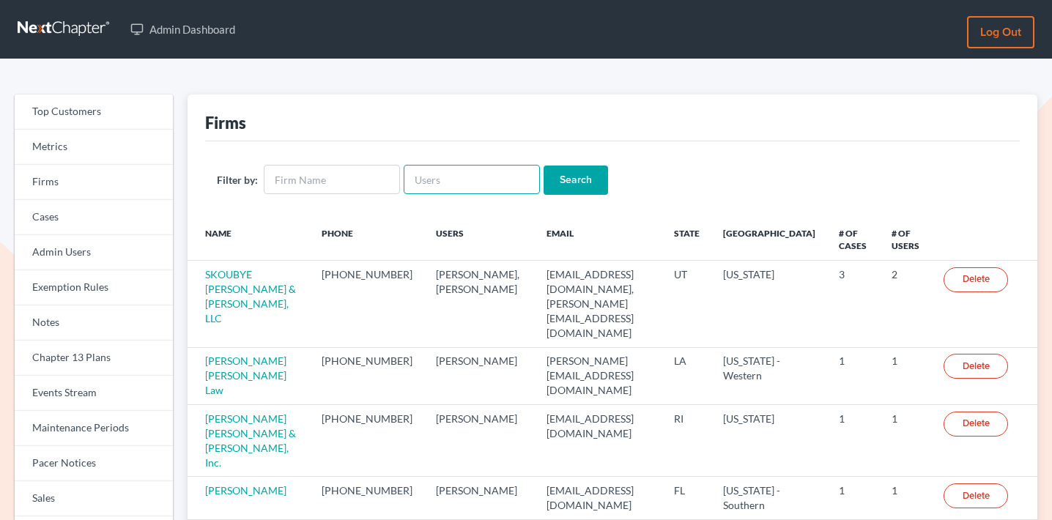
click at [460, 183] on input "text" at bounding box center [472, 179] width 136 height 29
paste input "mkolatunji@gmail.com"
type input "[EMAIL_ADDRESS][DOMAIN_NAME]"
click at [579, 175] on input "Search" at bounding box center [576, 180] width 64 height 29
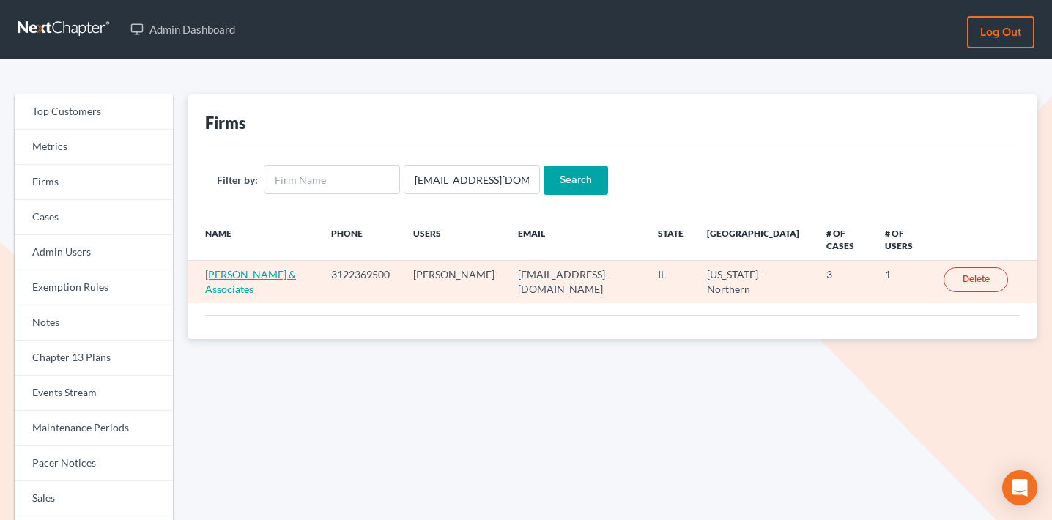
click at [227, 273] on link "[PERSON_NAME] & Associates" at bounding box center [250, 281] width 91 height 27
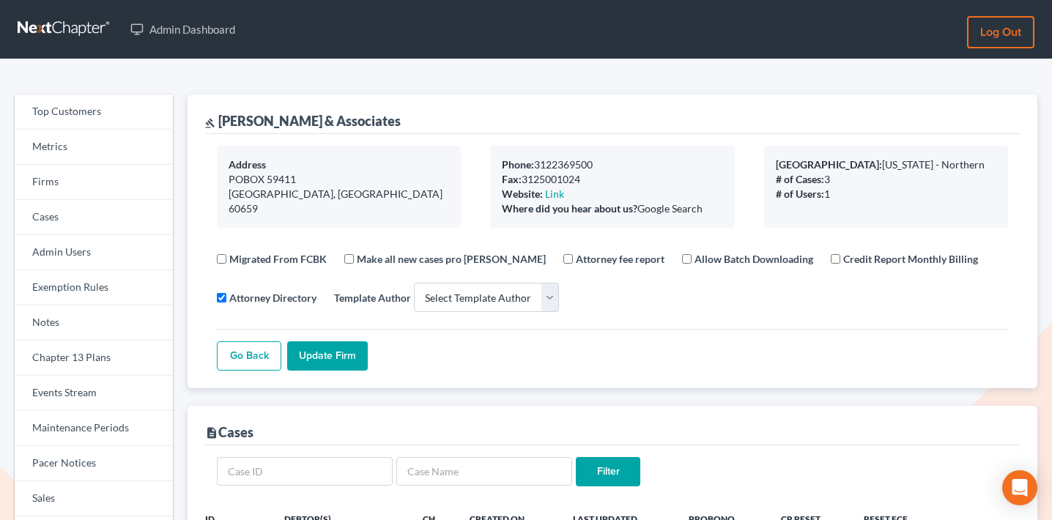
select select
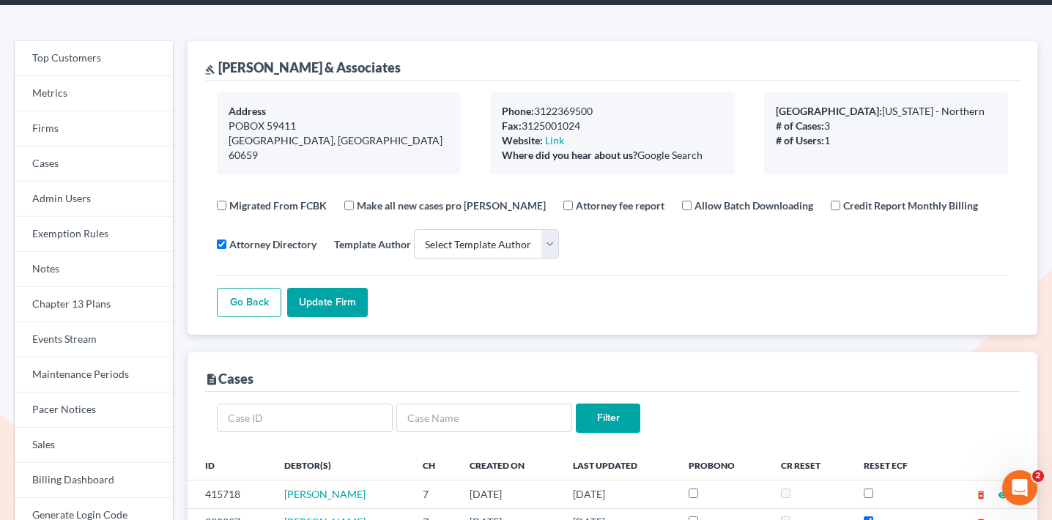
scroll to position [56, 0]
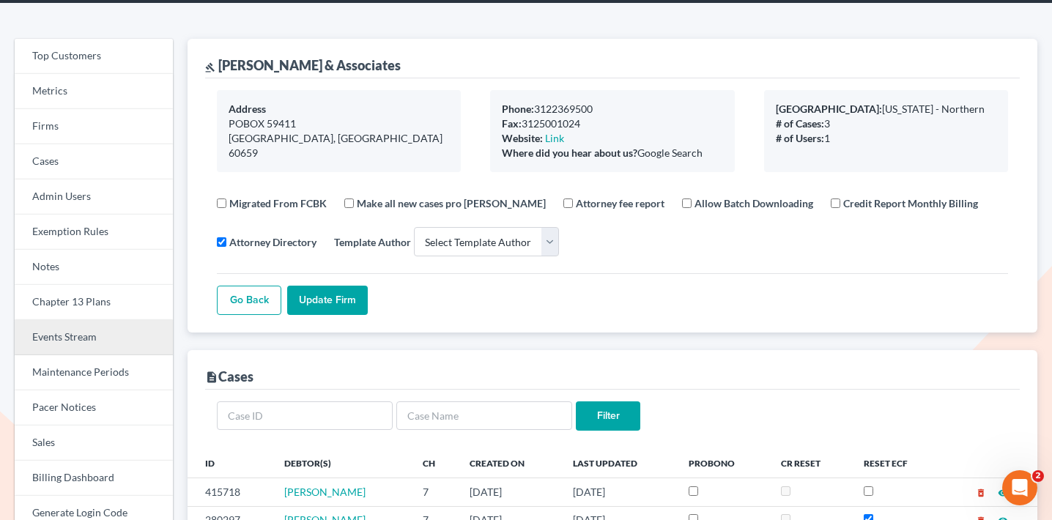
click at [72, 347] on link "Events Stream" at bounding box center [94, 337] width 158 height 35
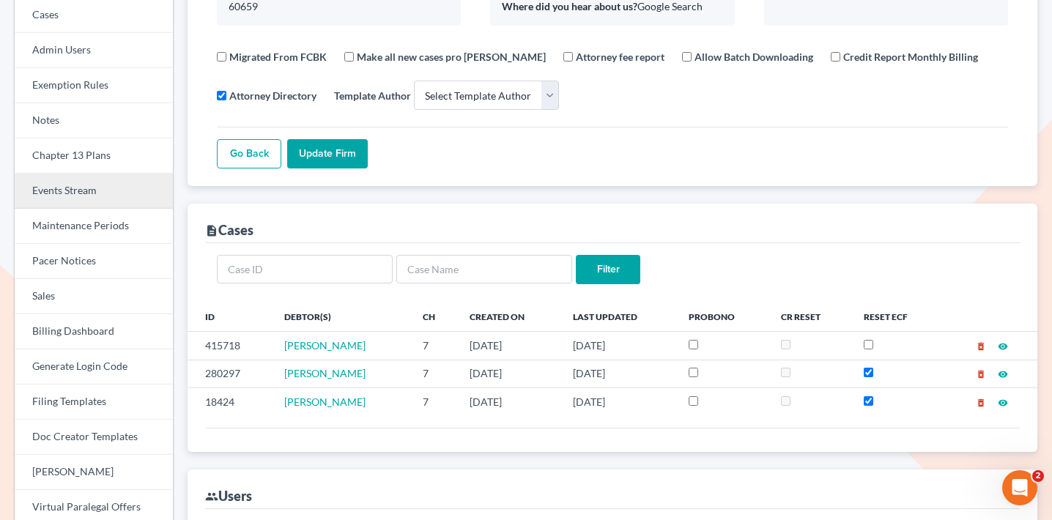
scroll to position [265, 0]
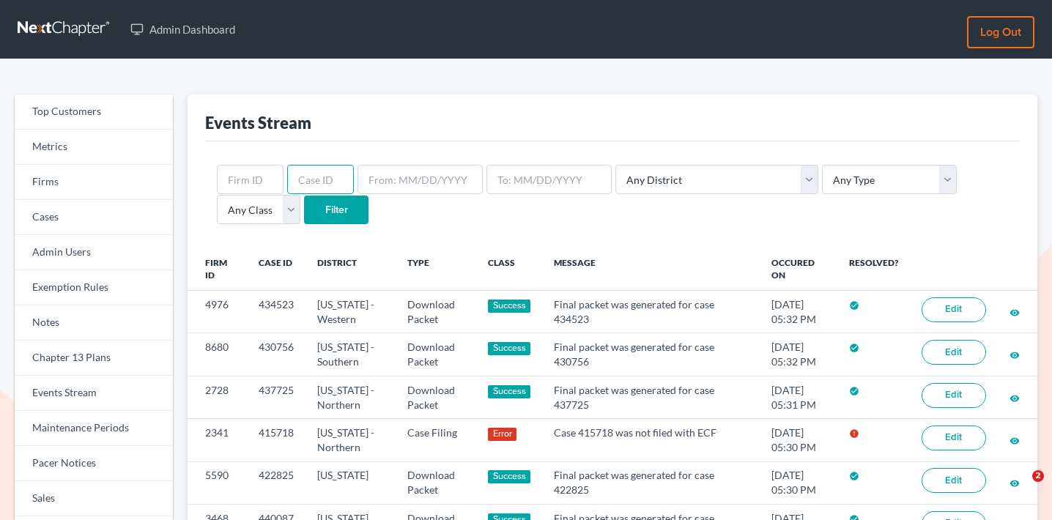
click at [334, 166] on input "text" at bounding box center [320, 179] width 67 height 29
paste input "2341"
type input "2341"
click at [253, 172] on input "text" at bounding box center [250, 179] width 67 height 29
paste input "2341"
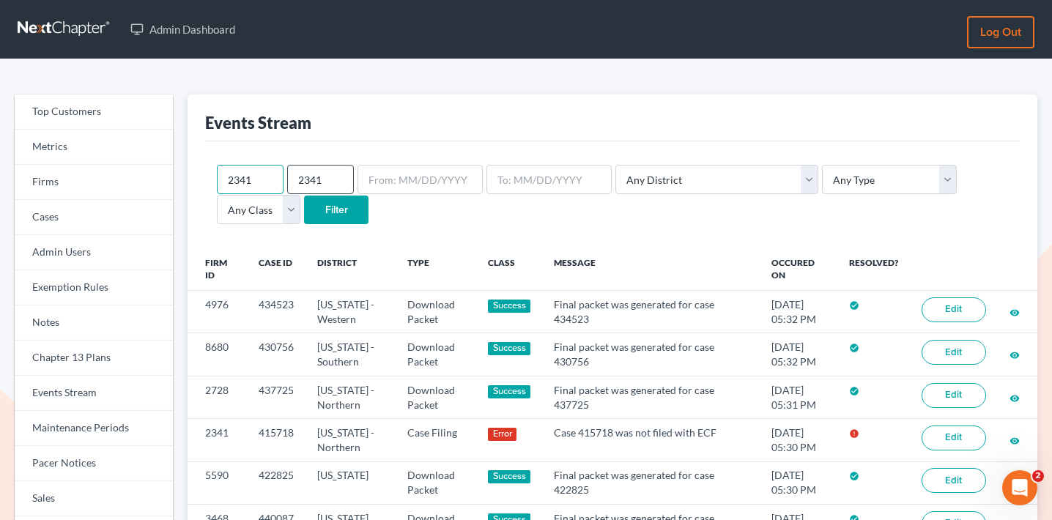
type input "2341"
click at [307, 172] on input "2341" at bounding box center [320, 179] width 67 height 29
click at [304, 203] on input "Filter" at bounding box center [336, 210] width 64 height 29
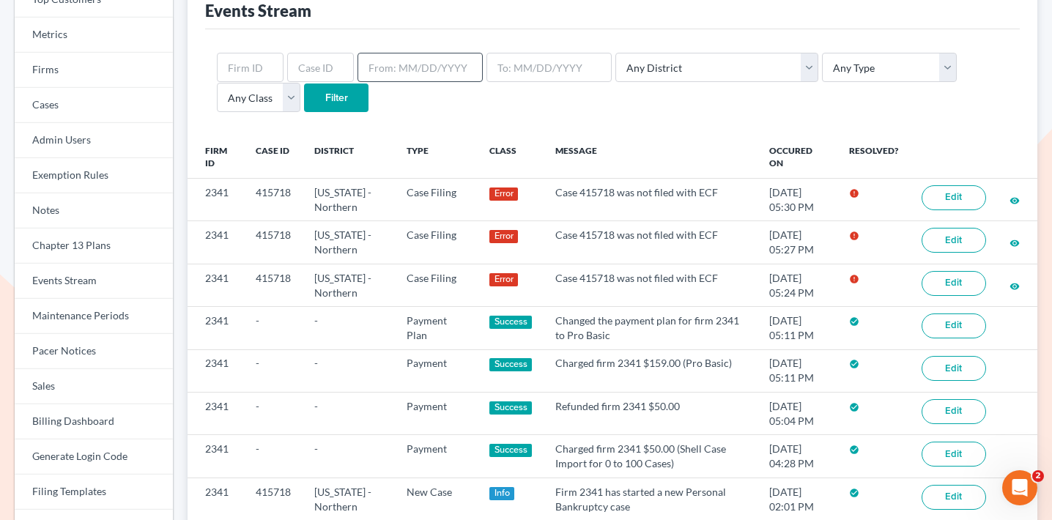
scroll to position [121, 0]
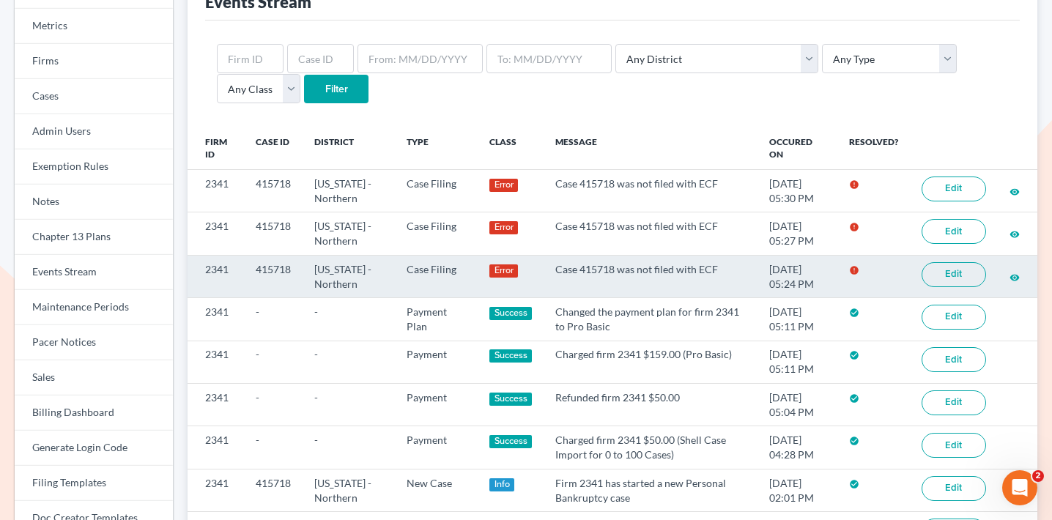
click at [953, 272] on link "Edit" at bounding box center [954, 274] width 64 height 25
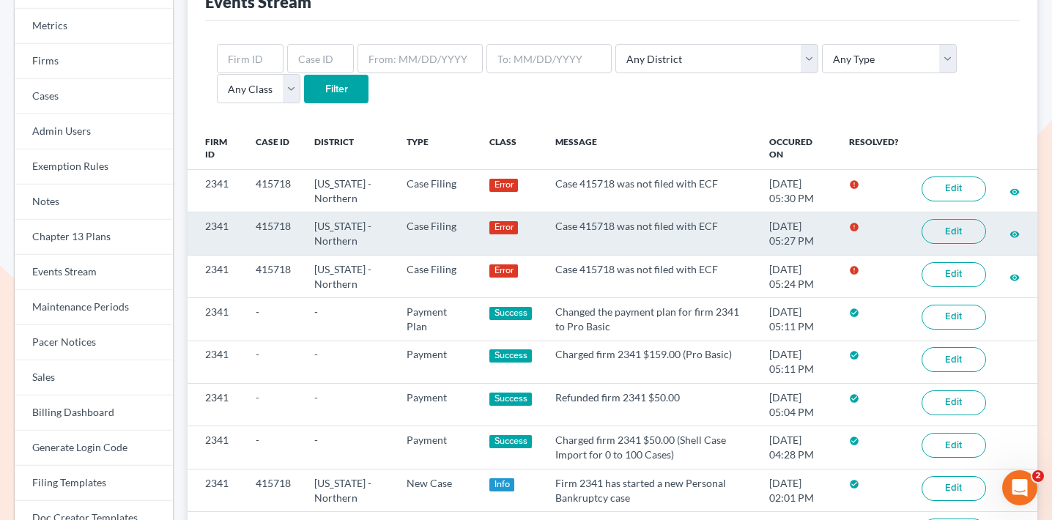
click at [954, 238] on link "Edit" at bounding box center [954, 231] width 64 height 25
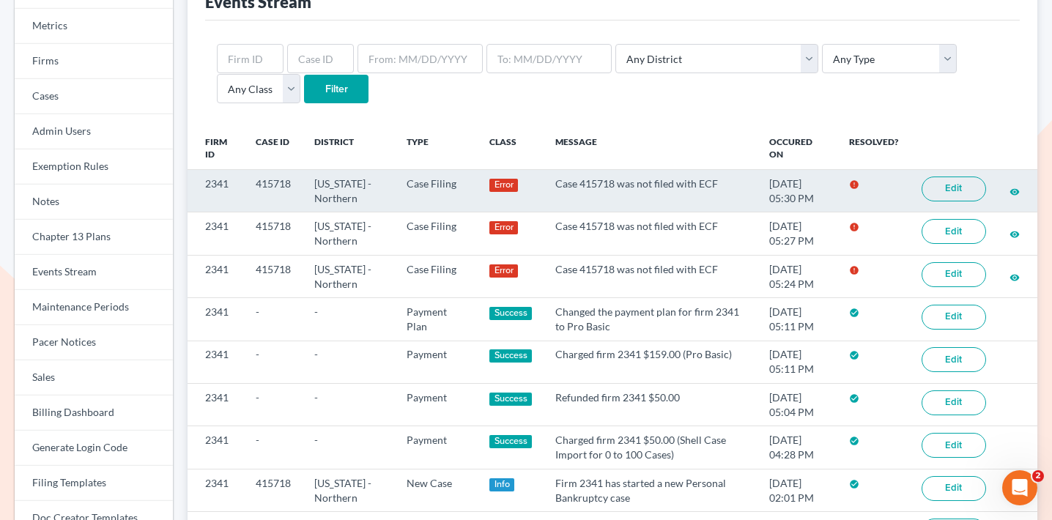
click at [986, 185] on link "Edit" at bounding box center [954, 189] width 64 height 25
click at [276, 191] on td "415718" at bounding box center [273, 191] width 59 height 43
click at [276, 183] on td "415718" at bounding box center [273, 191] width 59 height 43
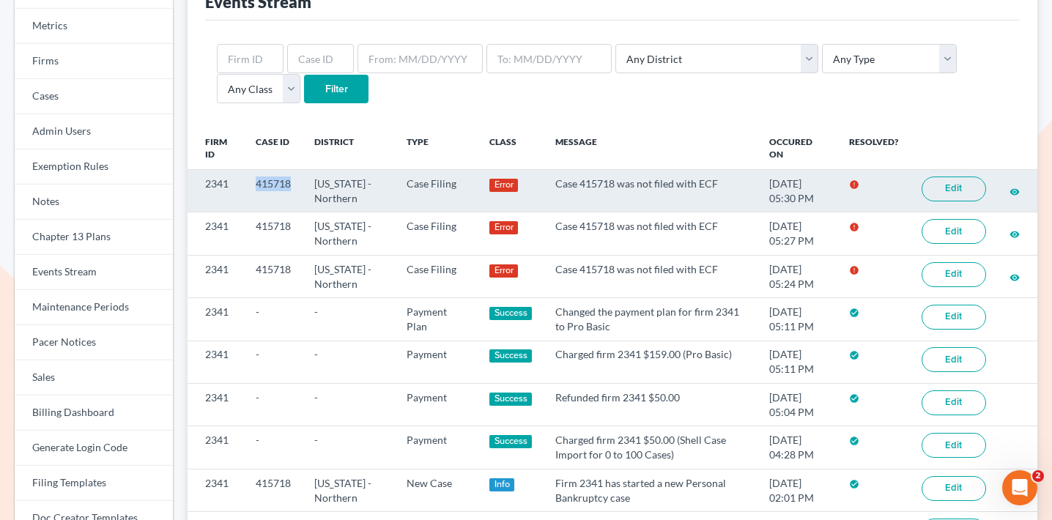
copy td "415718"
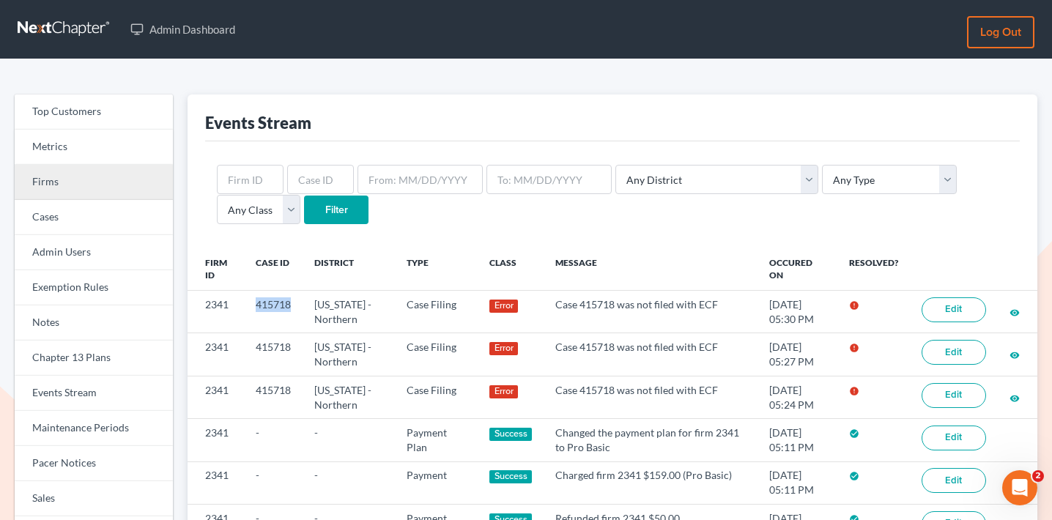
click at [108, 187] on link "Firms" at bounding box center [94, 182] width 158 height 35
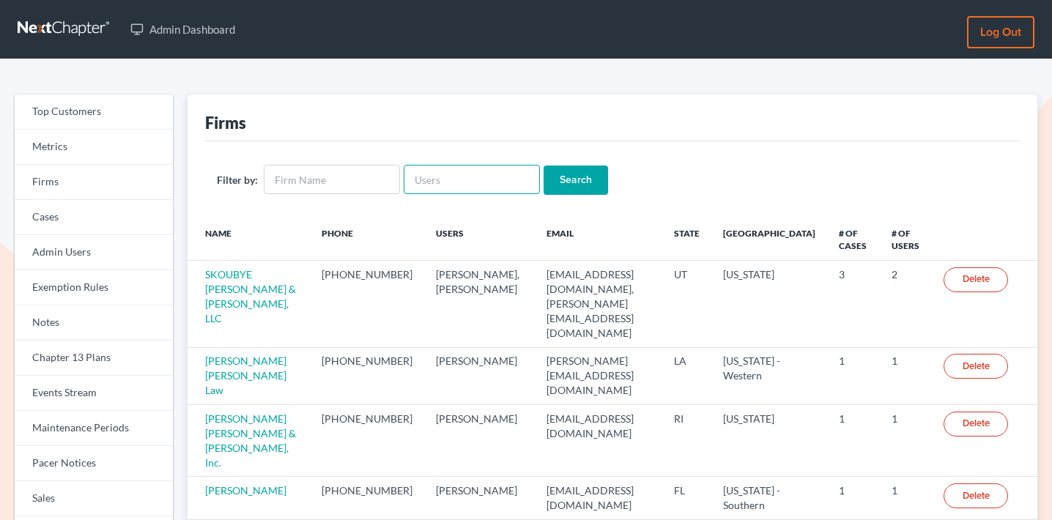
click at [449, 165] on input "text" at bounding box center [472, 179] width 136 height 29
paste input "law@bhatiaco.com"
type input "law@bhatiaco.com"
click at [545, 174] on input "Search" at bounding box center [576, 180] width 64 height 29
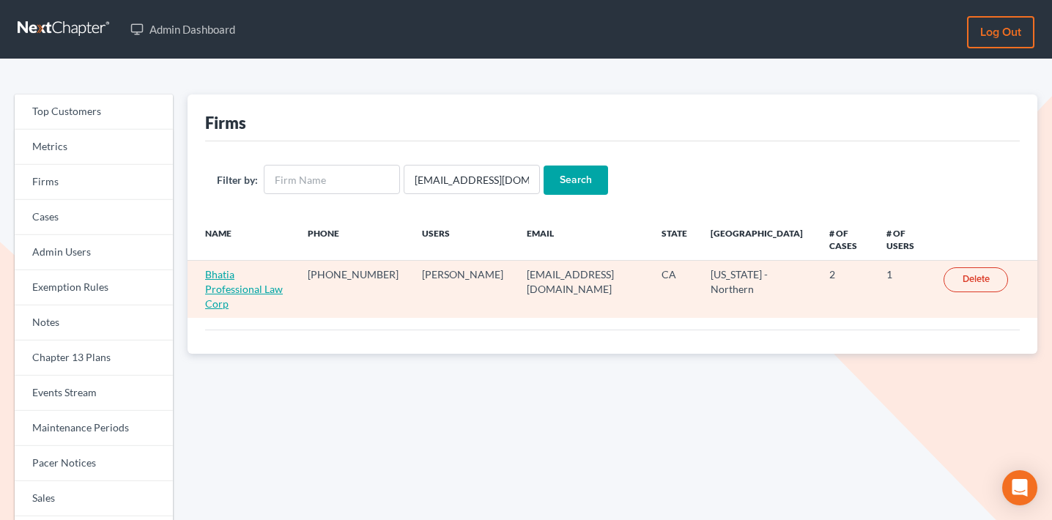
click at [252, 271] on link "Bhatia Professional Law Corp" at bounding box center [244, 289] width 78 height 42
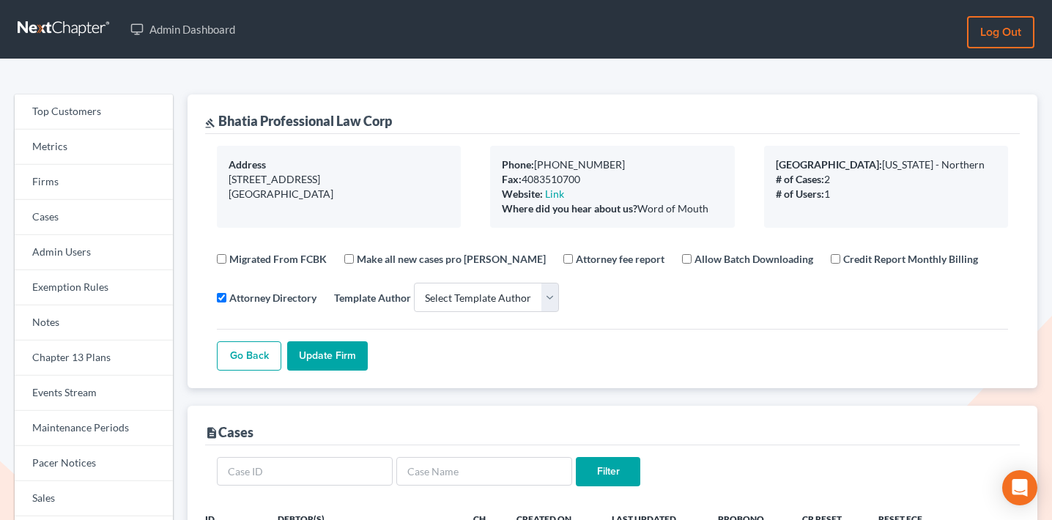
select select
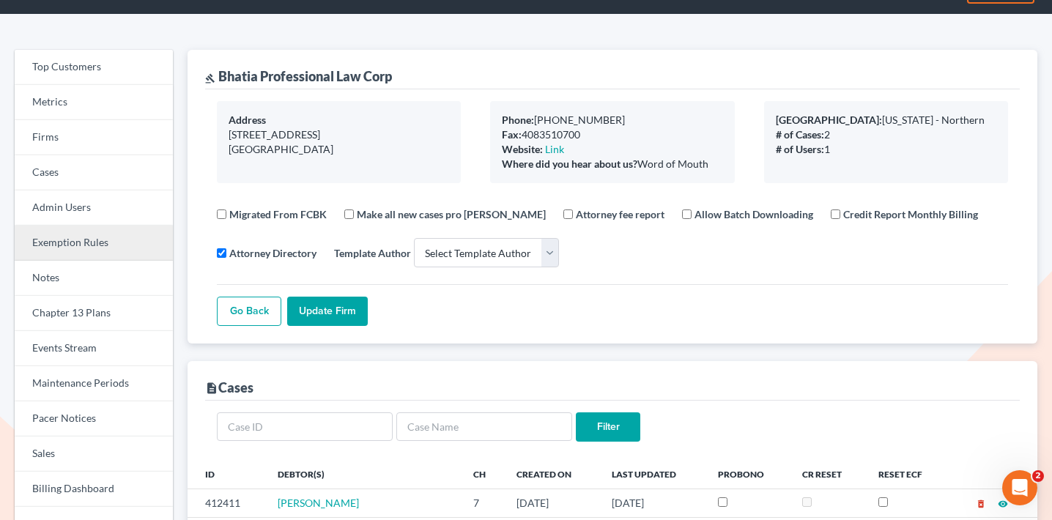
scroll to position [73, 0]
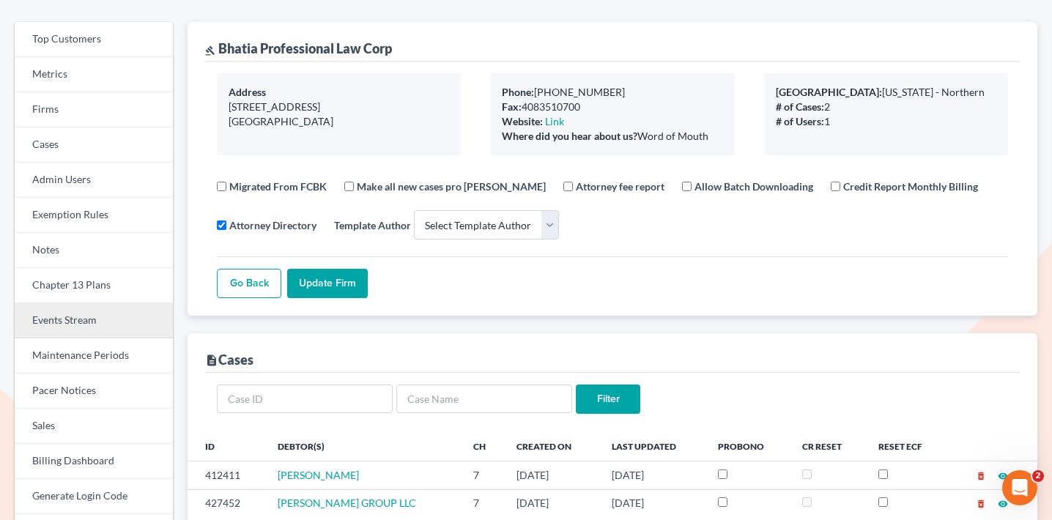
click at [103, 316] on link "Events Stream" at bounding box center [94, 320] width 158 height 35
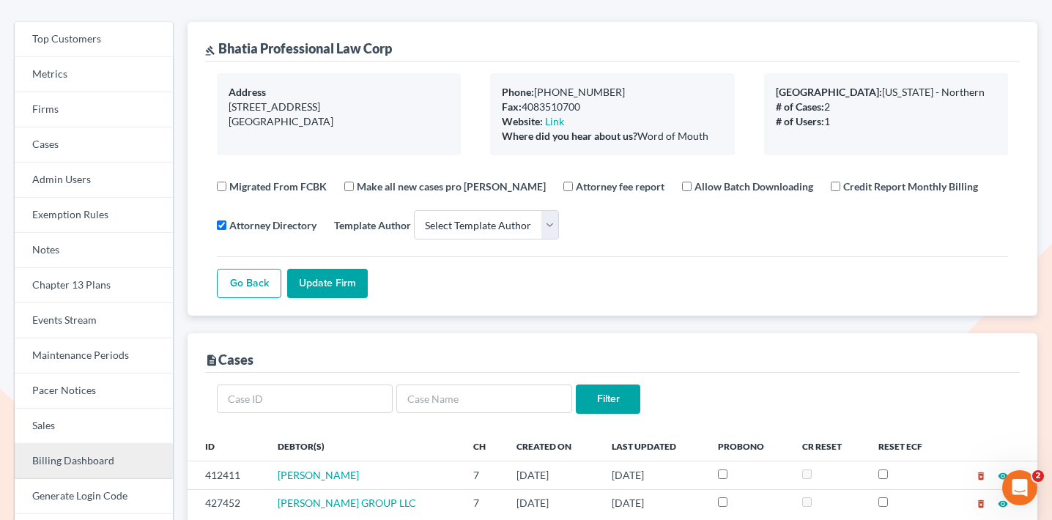
click at [79, 461] on link "Billing Dashboard" at bounding box center [94, 461] width 158 height 35
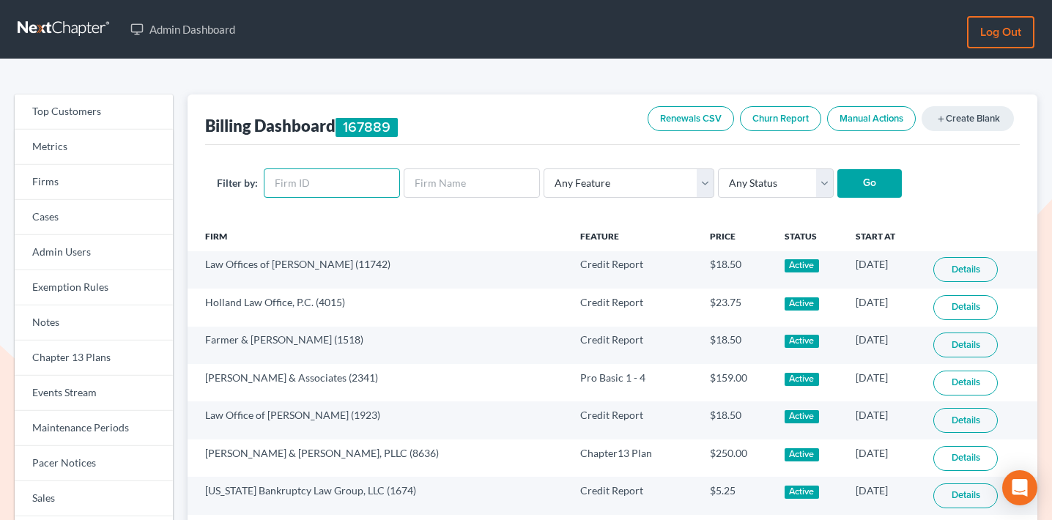
click at [313, 195] on input "text" at bounding box center [332, 183] width 136 height 29
paste input "11957"
type input "11957"
click at [778, 186] on select "Any Status Active Inactive Pending Expired Error Pending Charges" at bounding box center [776, 183] width 116 height 29
select select "active"
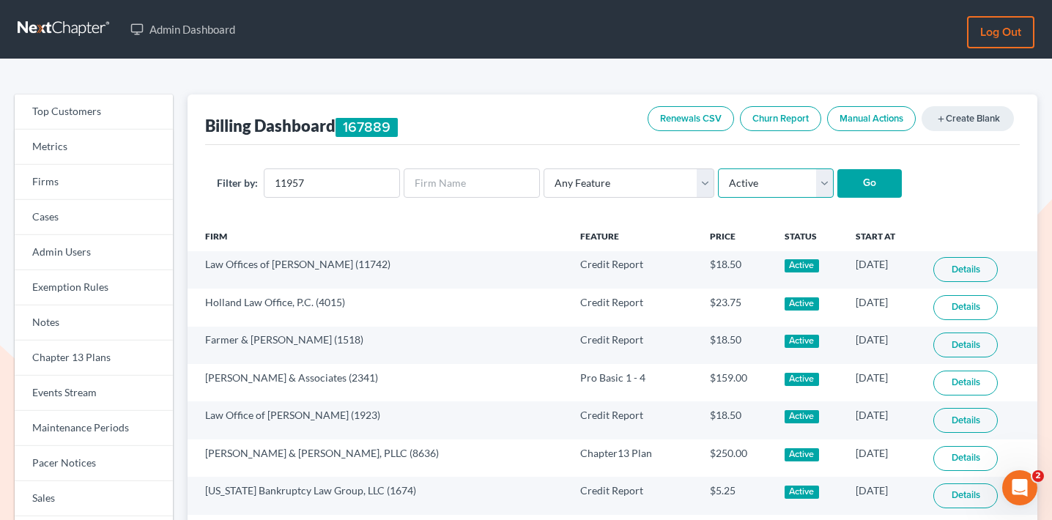
click at [718, 169] on select "Any Status Active Inactive Pending Expired Error Pending Charges" at bounding box center [776, 183] width 116 height 29
click at [838, 183] on input "Go" at bounding box center [870, 183] width 64 height 29
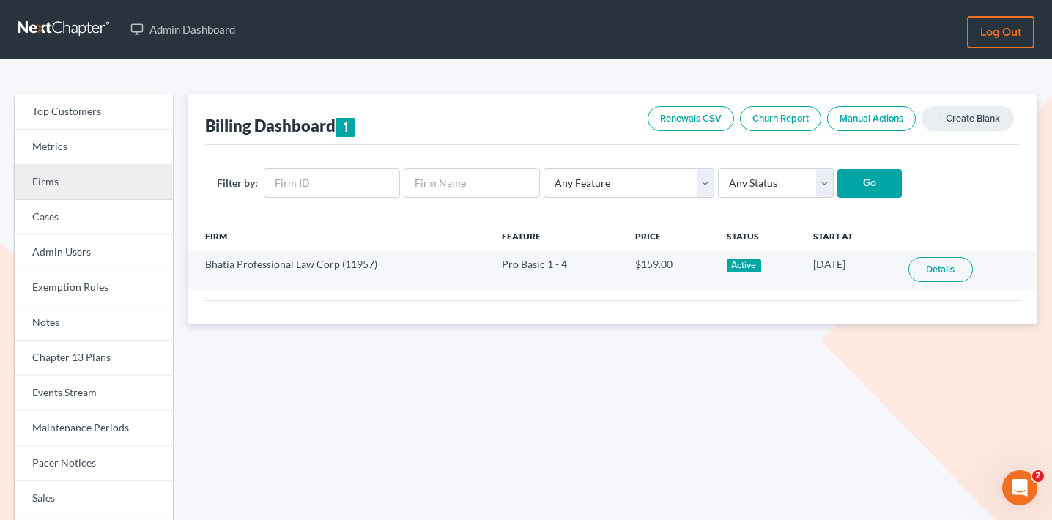
click at [117, 182] on link "Firms" at bounding box center [94, 182] width 158 height 35
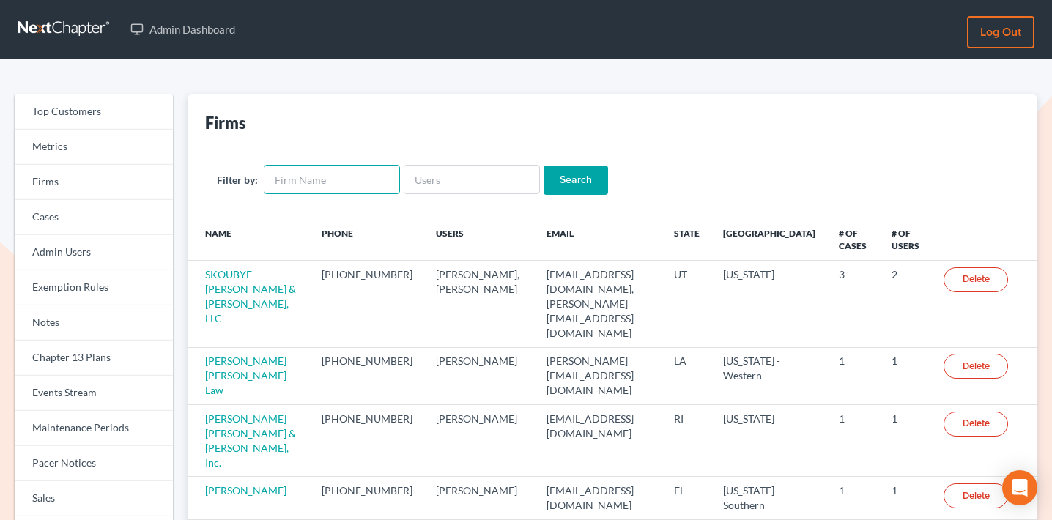
click at [337, 177] on input "text" at bounding box center [332, 179] width 136 height 29
type input "j"
click at [430, 181] on input "text" at bounding box center [472, 179] width 136 height 29
type input "[PERSON_NAME]"
click at [544, 166] on input "Search" at bounding box center [576, 180] width 64 height 29
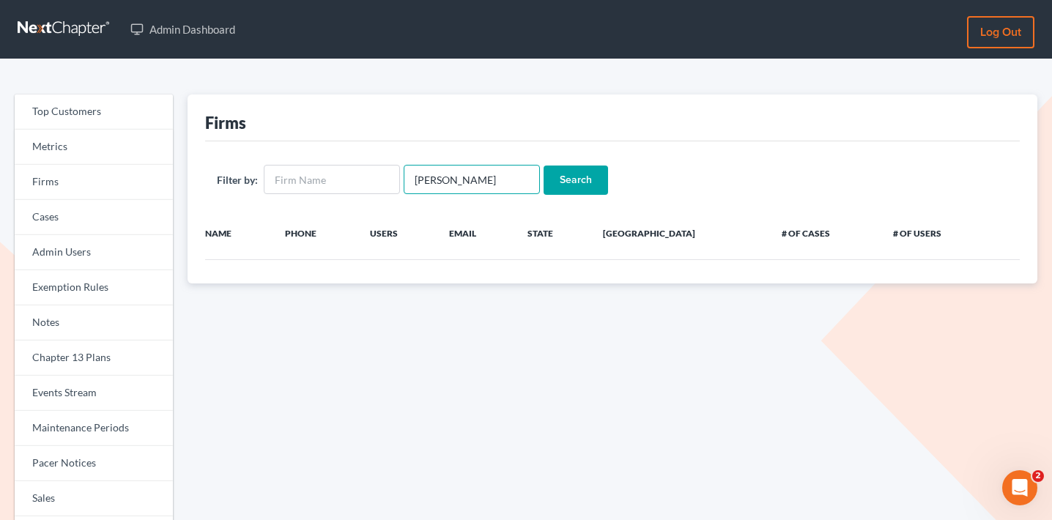
click at [493, 183] on input "[PERSON_NAME]" at bounding box center [472, 179] width 136 height 29
type input "j"
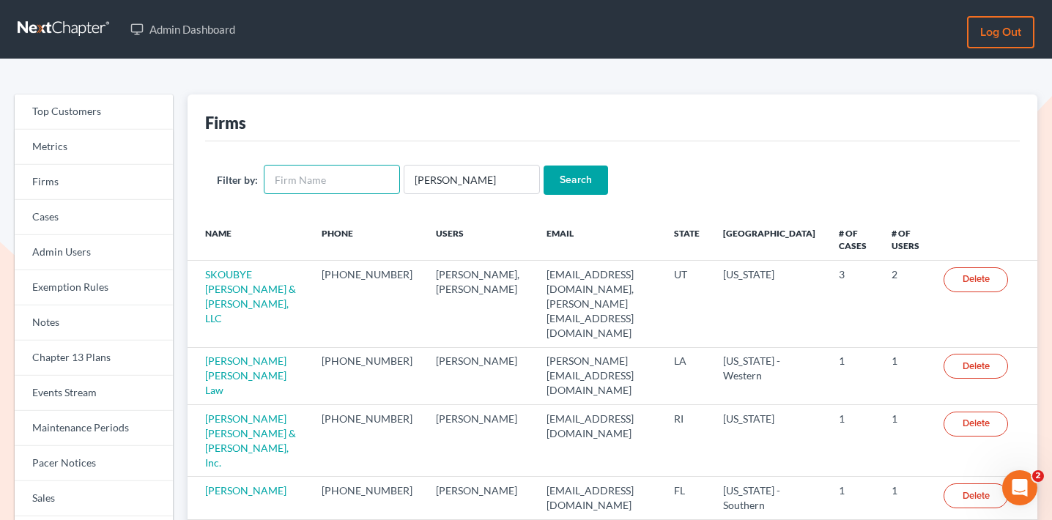
click at [367, 174] on input "text" at bounding box center [332, 179] width 136 height 29
type input "[PERSON_NAME]"
click at [472, 180] on input "jose torres" at bounding box center [472, 179] width 136 height 29
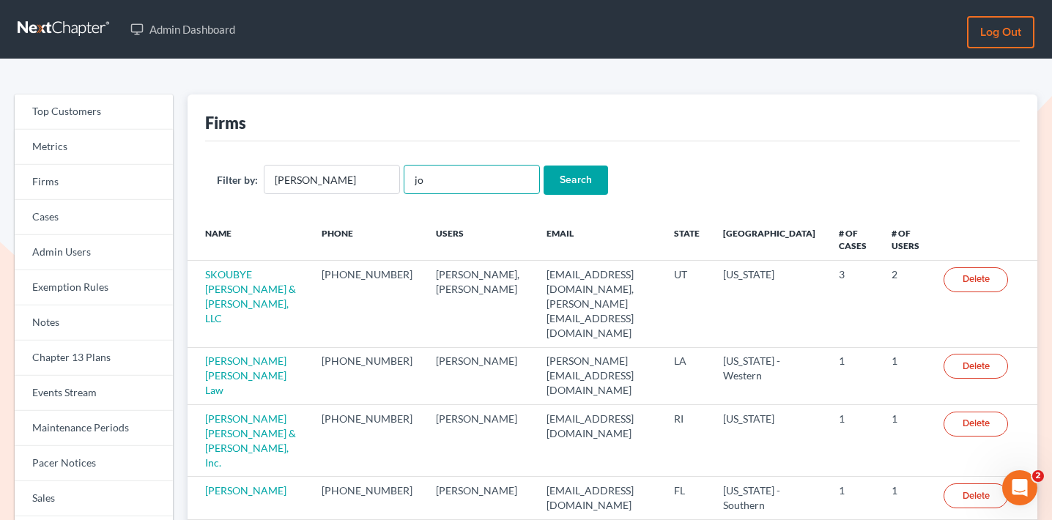
type input "j"
click at [544, 166] on input "Search" at bounding box center [576, 180] width 64 height 29
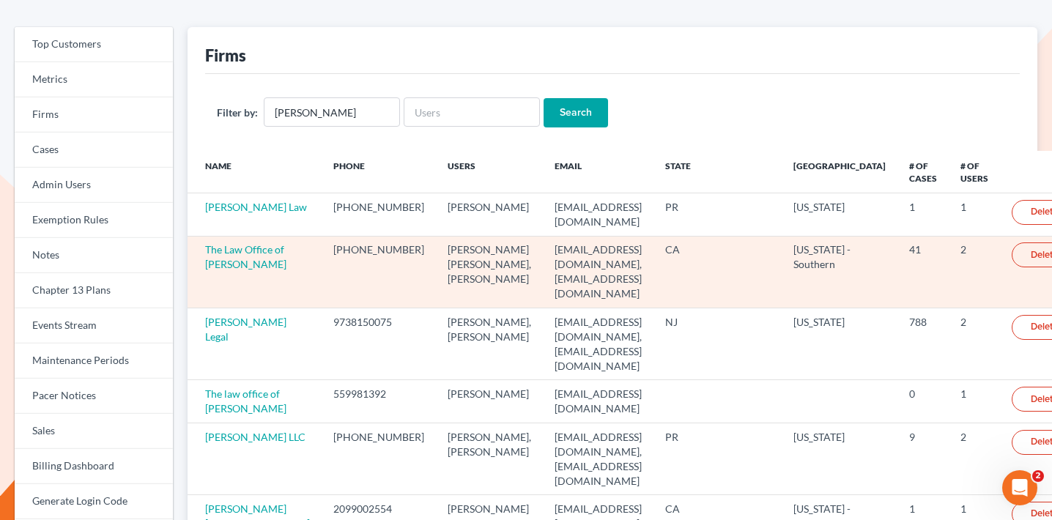
scroll to position [141, 0]
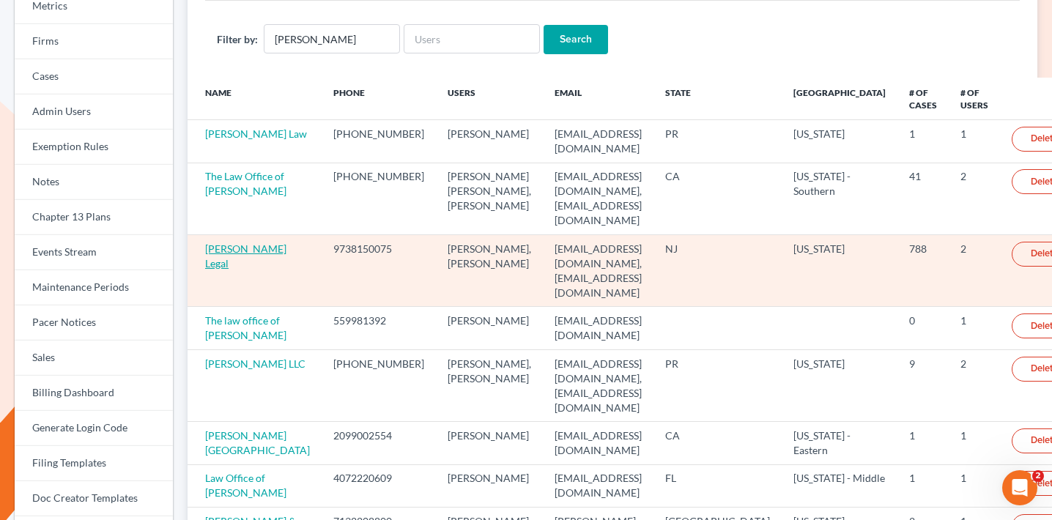
click at [241, 243] on link "[PERSON_NAME] Legal" at bounding box center [245, 256] width 81 height 27
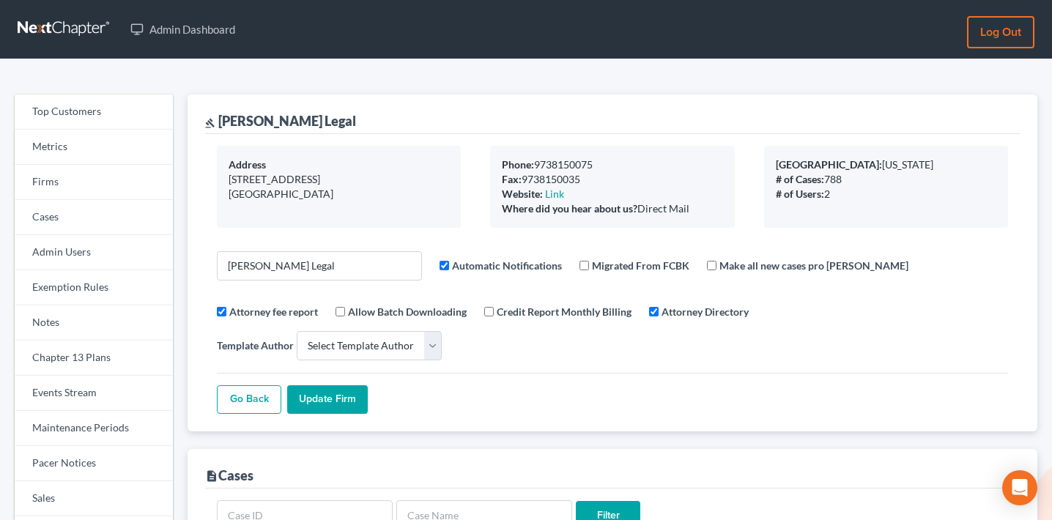
select select
click at [90, 166] on link "Firms" at bounding box center [94, 182] width 158 height 35
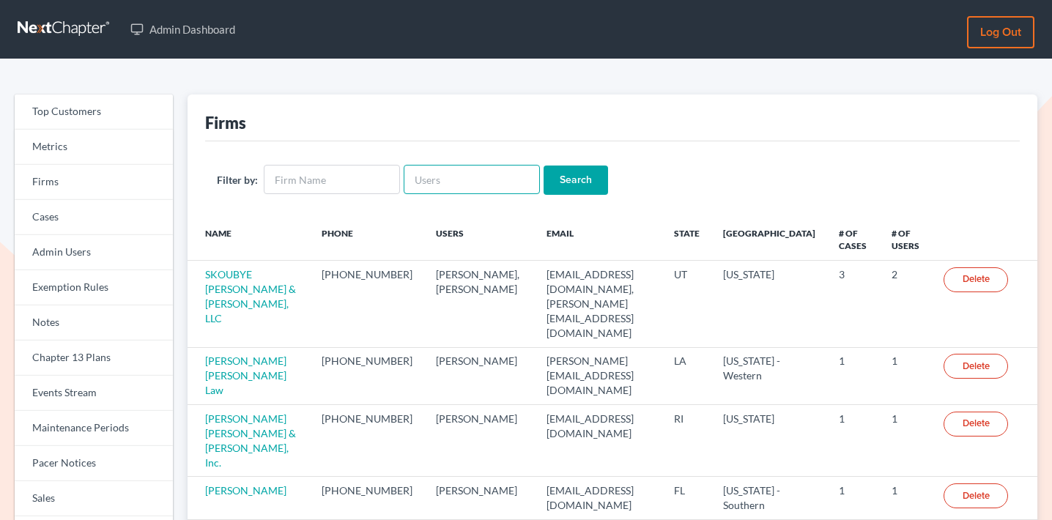
click at [511, 170] on input "text" at bounding box center [472, 179] width 136 height 29
paste input "plevalaw@gmail.com"
type input "plevalaw@gmail.com"
click at [557, 176] on input "Search" at bounding box center [576, 180] width 64 height 29
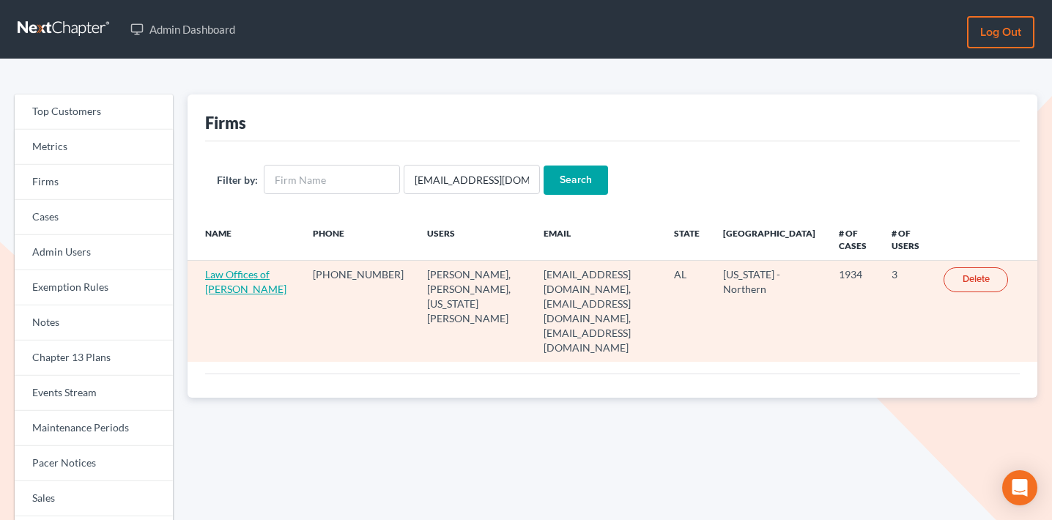
click at [235, 274] on link "Law Offices of [PERSON_NAME]" at bounding box center [245, 281] width 81 height 27
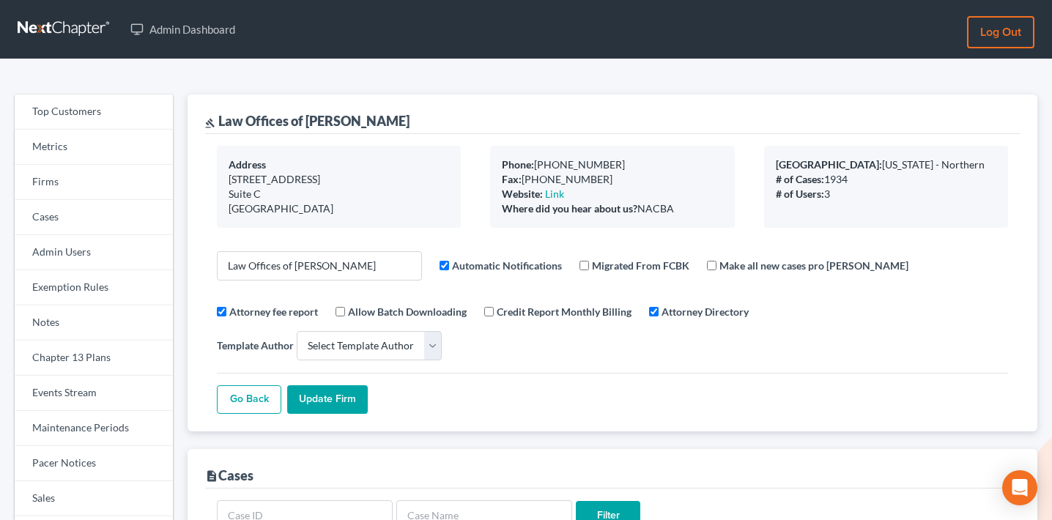
select select
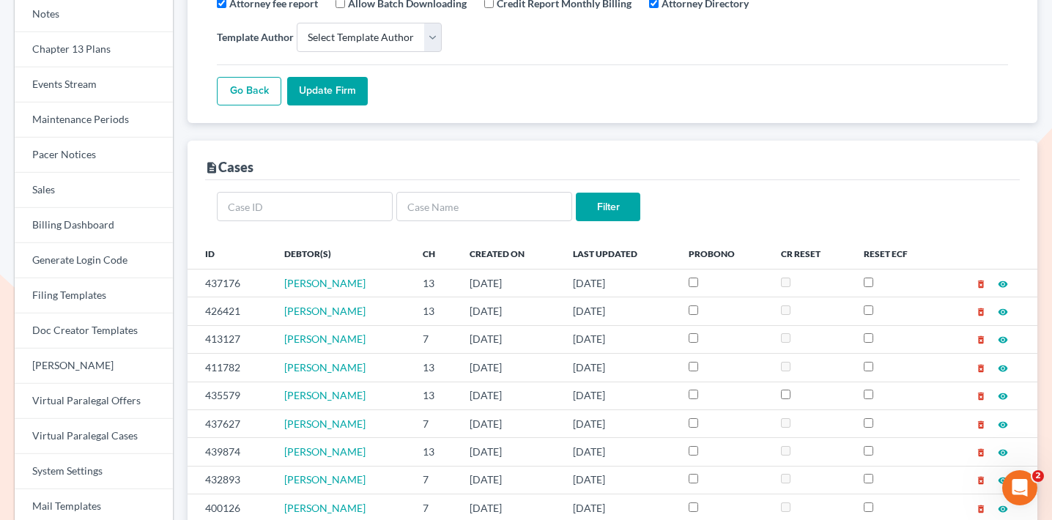
scroll to position [350, 0]
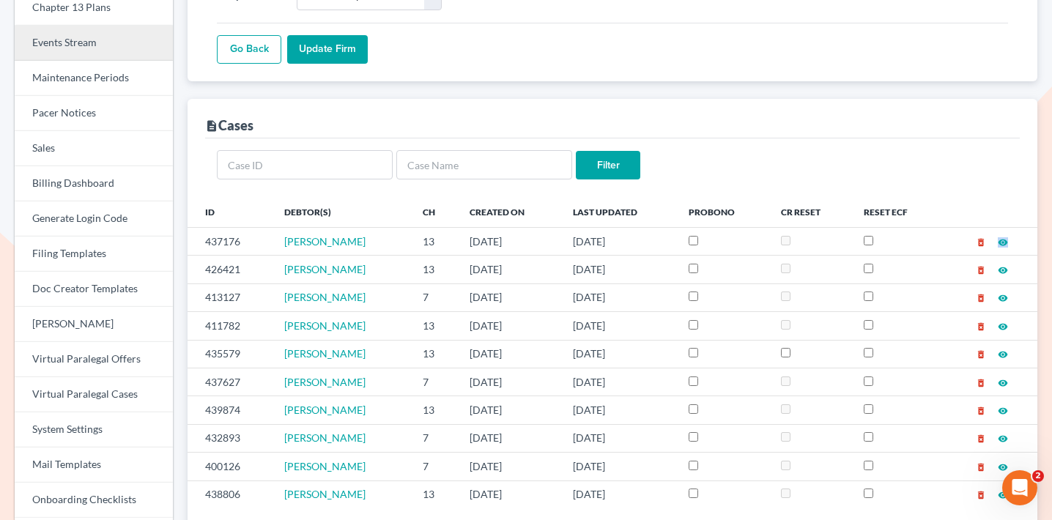
click at [95, 49] on link "Events Stream" at bounding box center [94, 43] width 158 height 35
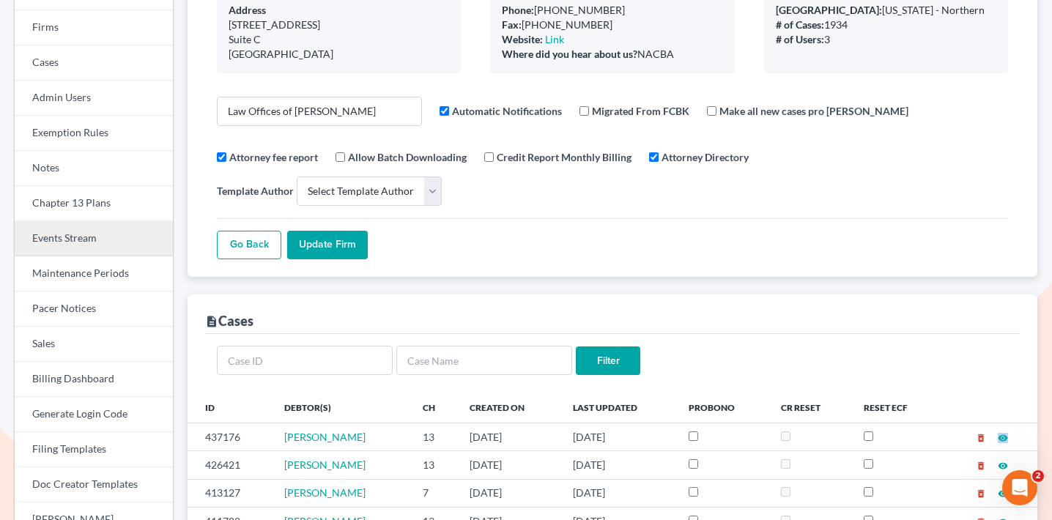
scroll to position [141, 0]
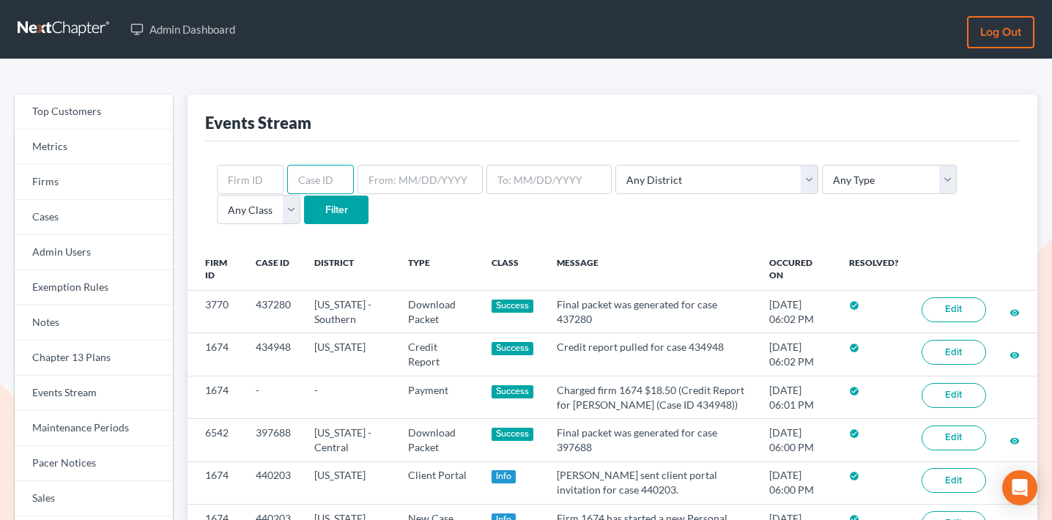
click at [320, 171] on input "text" at bounding box center [320, 179] width 67 height 29
paste input "430946"
type input "430946"
click at [304, 207] on input "Filter" at bounding box center [336, 210] width 64 height 29
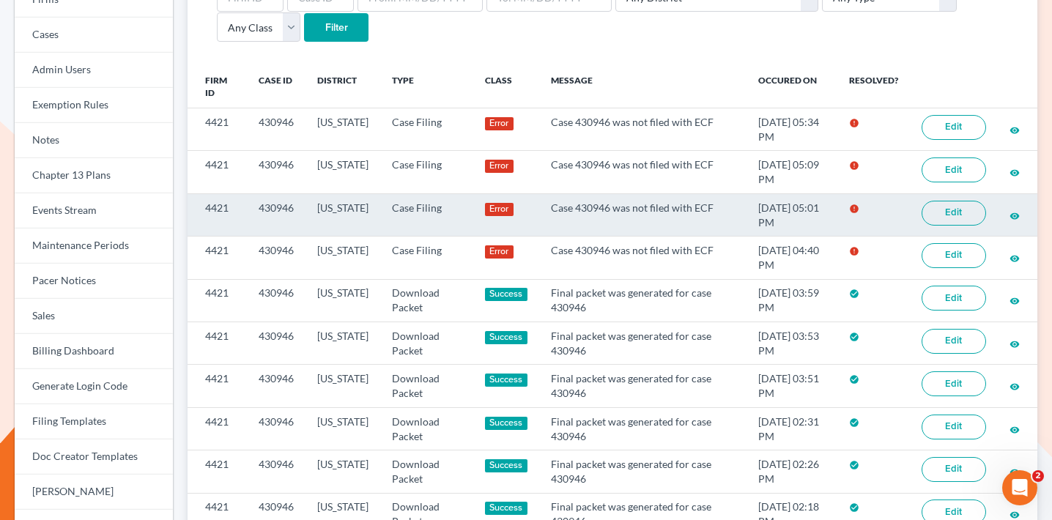
scroll to position [193, 0]
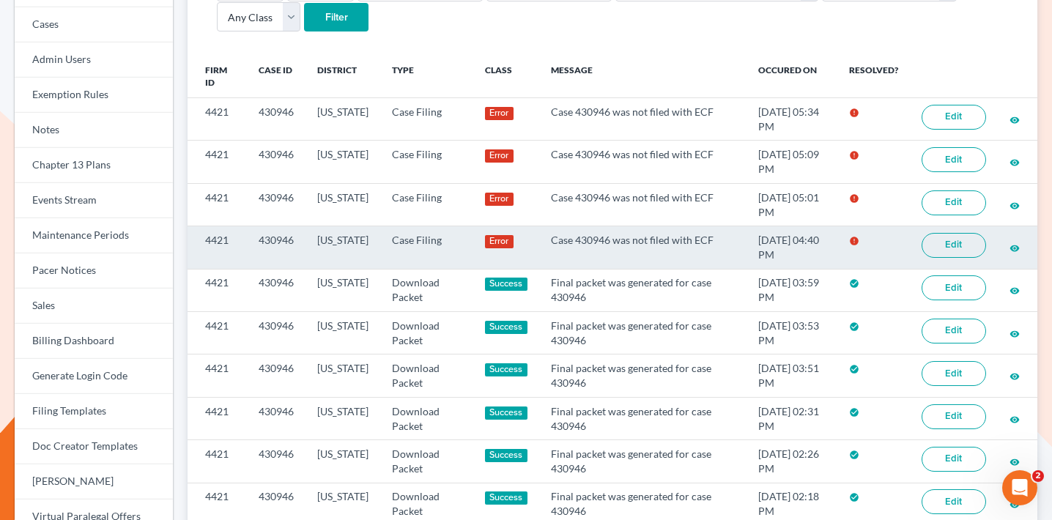
click at [953, 254] on link "Edit" at bounding box center [954, 245] width 64 height 25
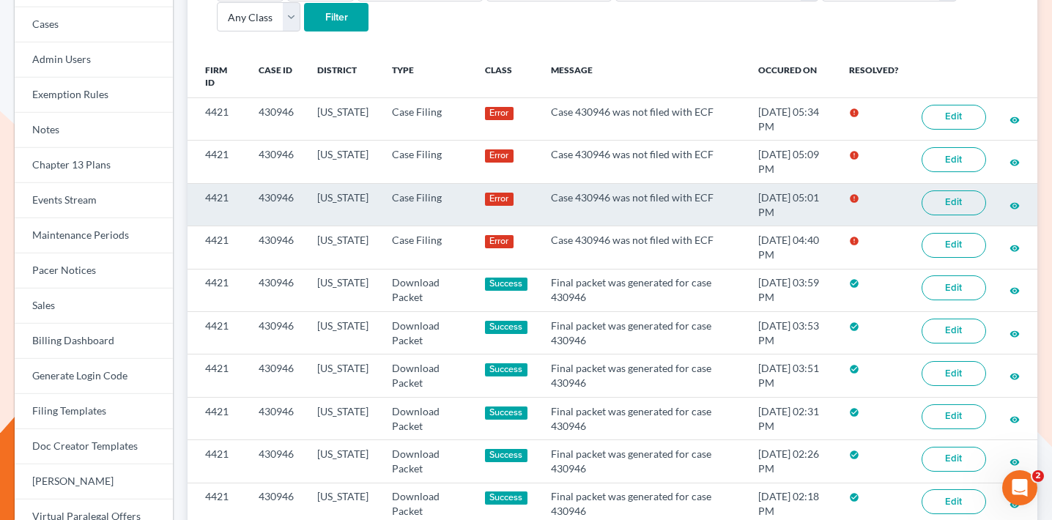
click at [972, 196] on link "Edit" at bounding box center [954, 203] width 64 height 25
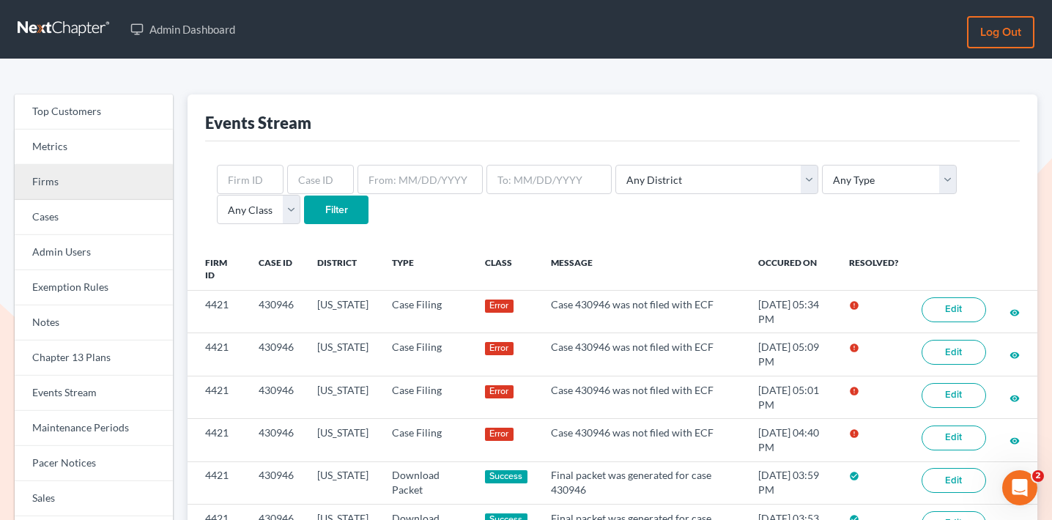
click at [92, 189] on link "Firms" at bounding box center [94, 182] width 158 height 35
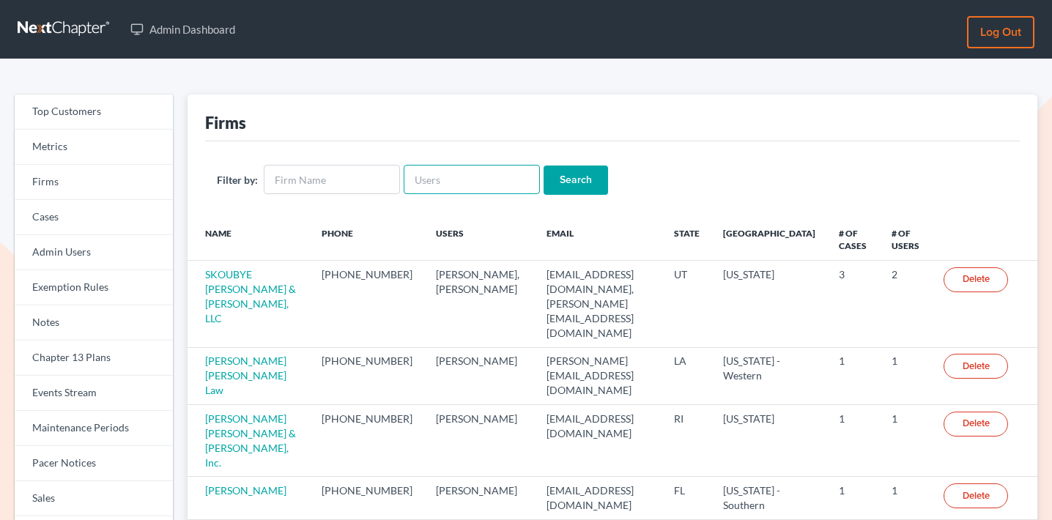
click at [449, 175] on input "text" at bounding box center [472, 179] width 136 height 29
paste input "[EMAIL_ADDRESS][DOMAIN_NAME]"
type input "[EMAIL_ADDRESS][DOMAIN_NAME]"
click at [561, 190] on input "Search" at bounding box center [576, 180] width 64 height 29
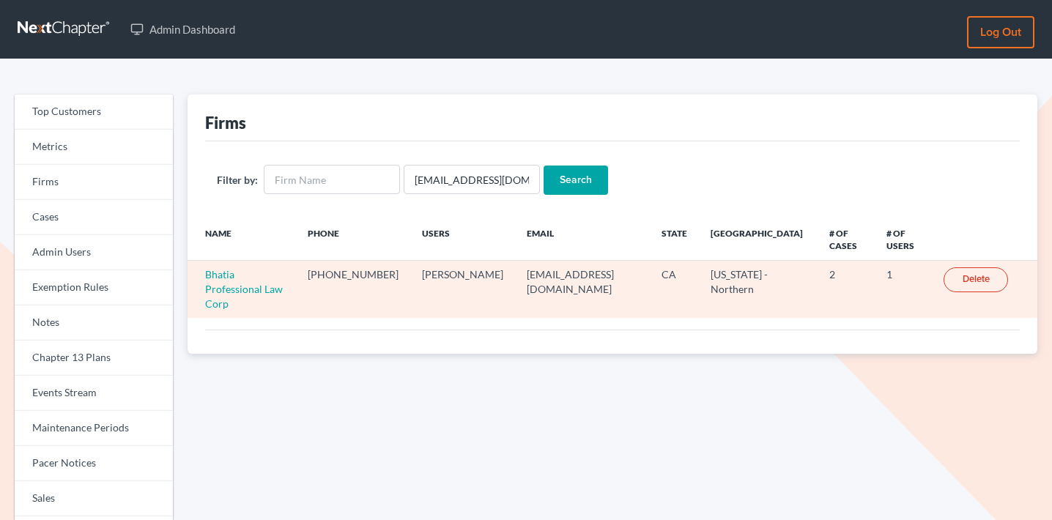
click at [238, 281] on td "Bhatia Professional Law Corp" at bounding box center [242, 289] width 108 height 57
click at [242, 273] on link "Bhatia Professional Law Corp" at bounding box center [244, 289] width 78 height 42
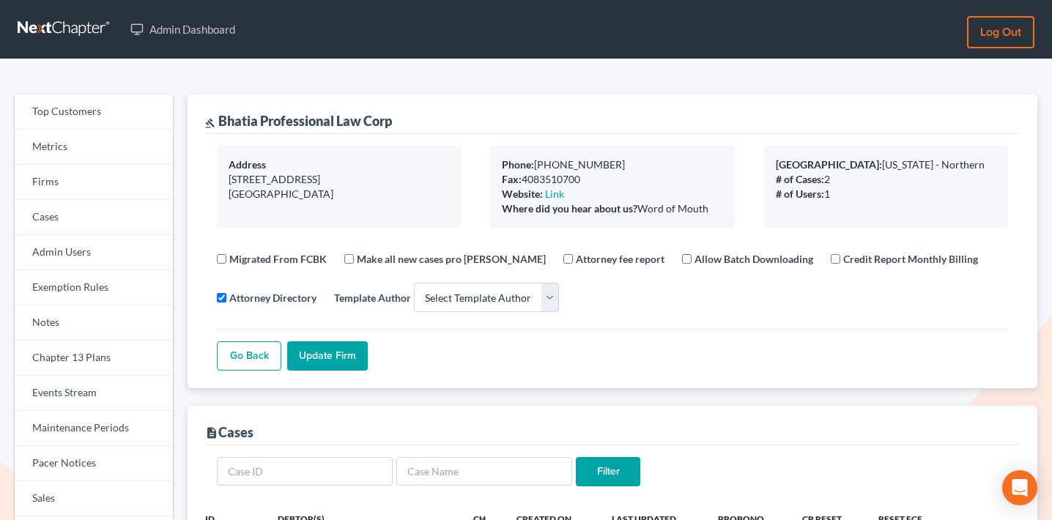
select select
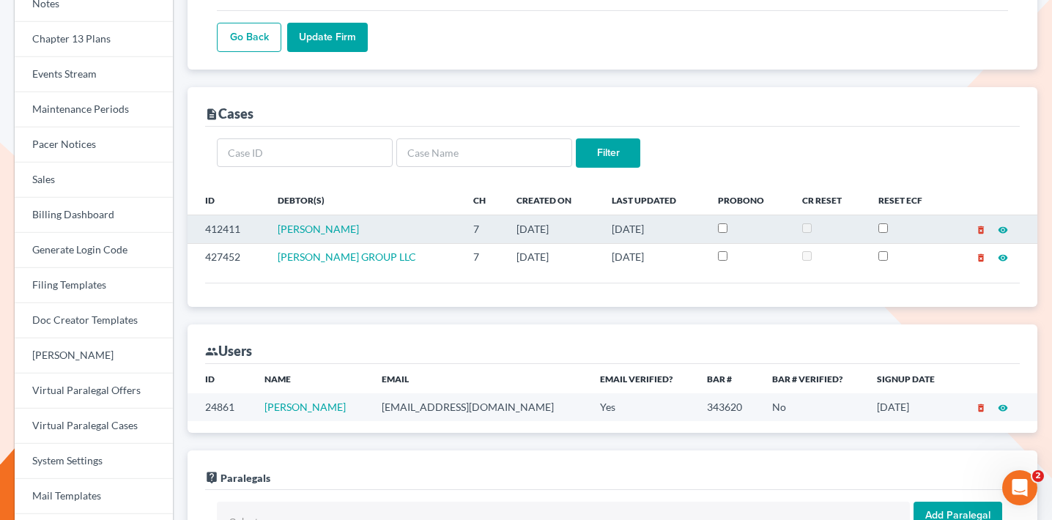
click at [220, 233] on td "412411" at bounding box center [227, 229] width 78 height 28
copy td "412411"
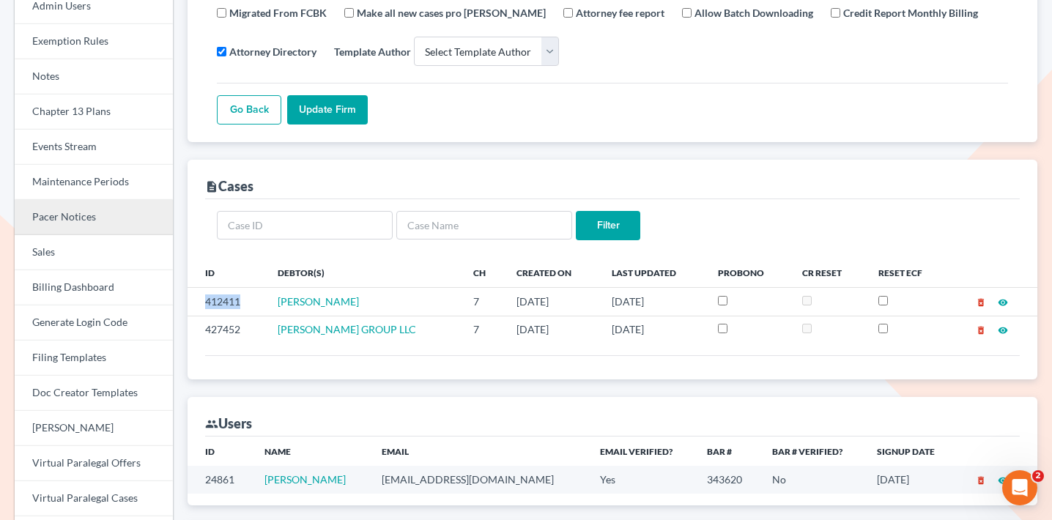
scroll to position [248, 0]
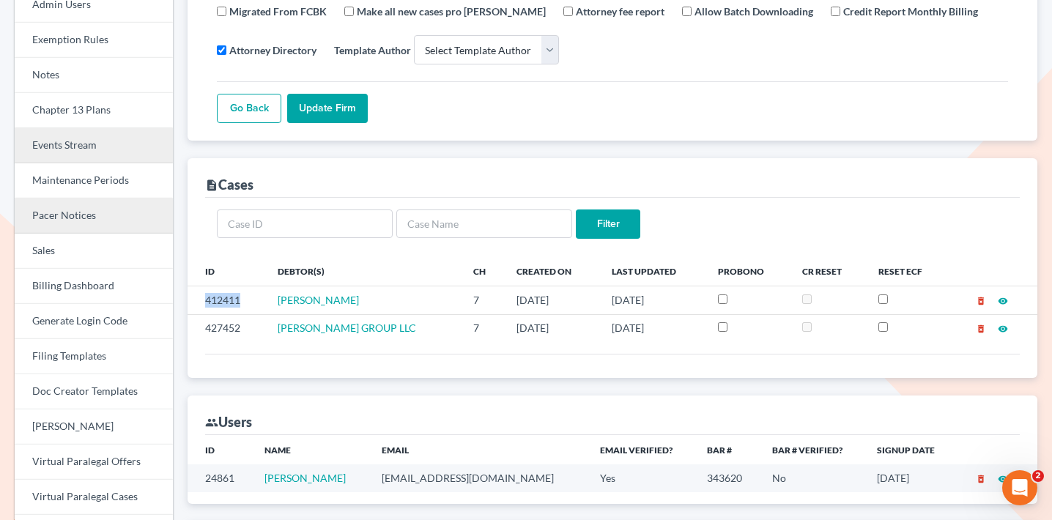
click at [119, 139] on link "Events Stream" at bounding box center [94, 145] width 158 height 35
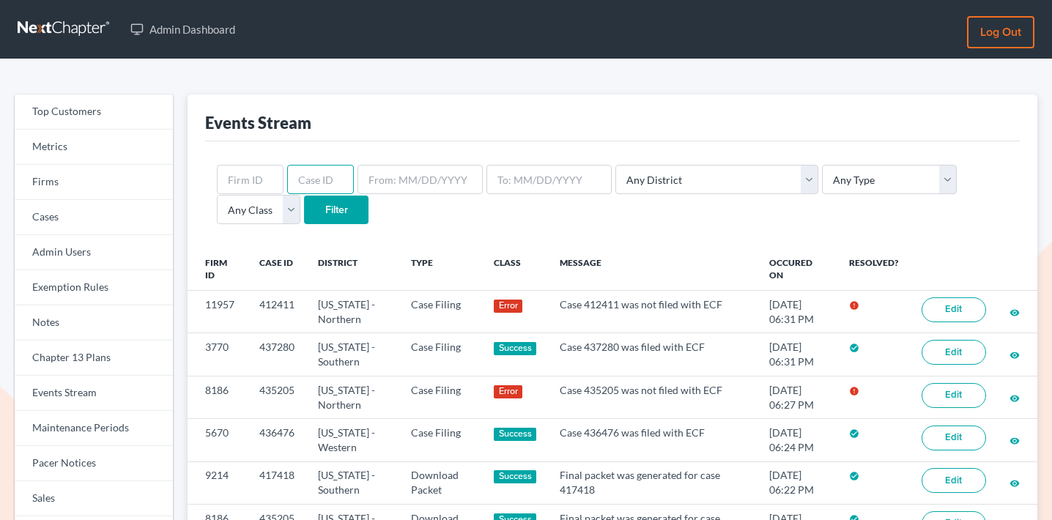
click at [322, 178] on input "text" at bounding box center [320, 179] width 67 height 29
paste input "412411"
type input "412411"
click at [304, 214] on input "Filter" at bounding box center [336, 210] width 64 height 29
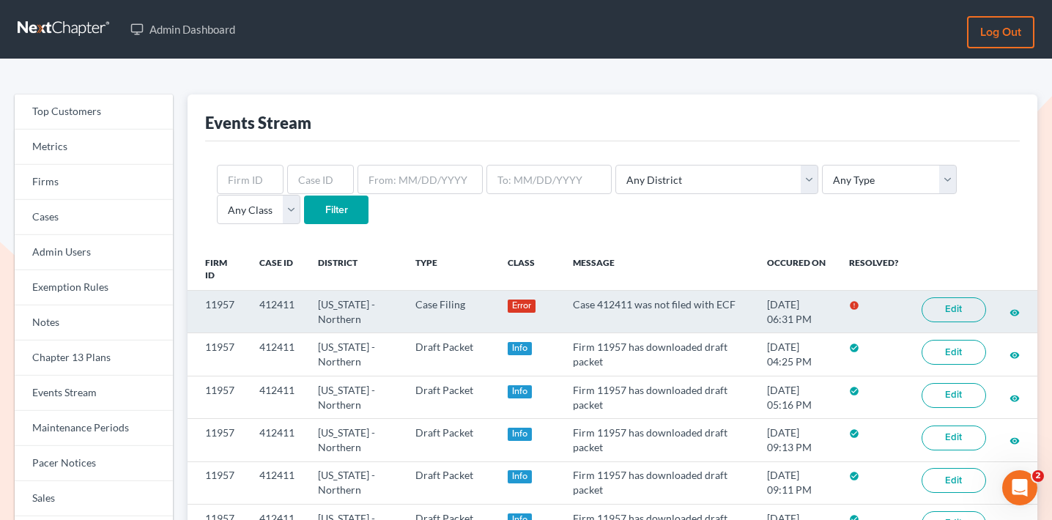
click at [941, 298] on link "Edit" at bounding box center [954, 310] width 64 height 25
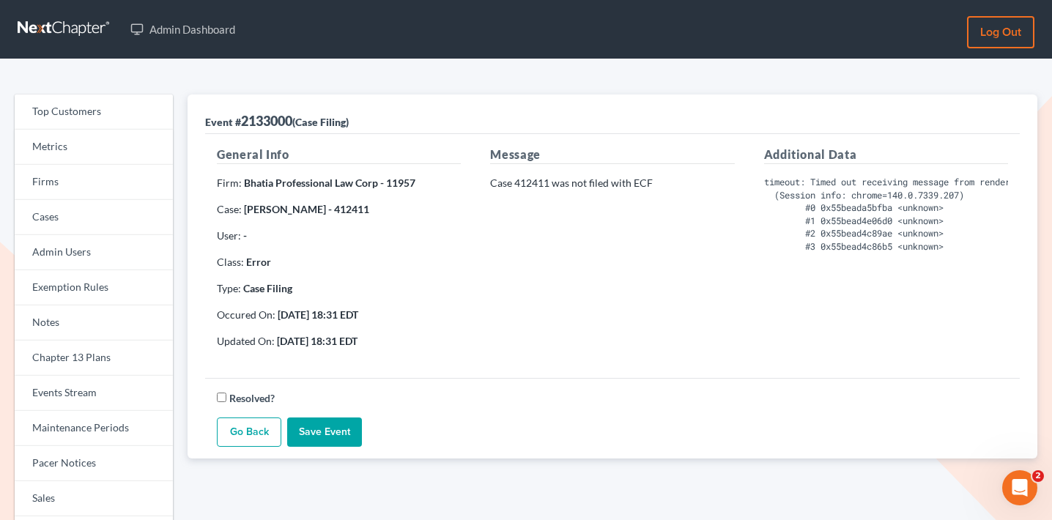
click at [350, 210] on strong "Divakar Baskaran - 412411" at bounding box center [306, 209] width 125 height 12
copy strong "412411"
click at [122, 182] on link "Firms" at bounding box center [94, 182] width 158 height 35
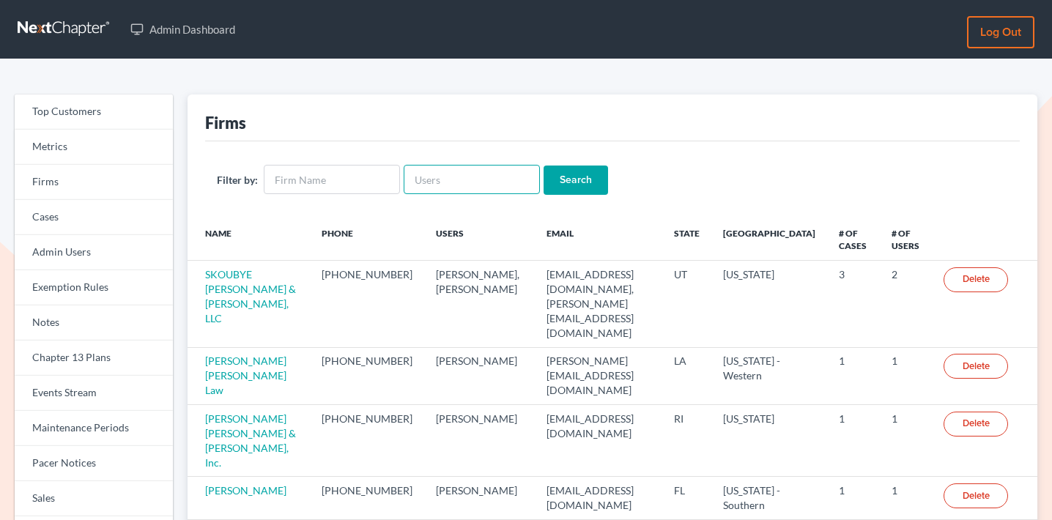
click at [448, 175] on input "text" at bounding box center [472, 179] width 136 height 29
paste input "[EMAIL_ADDRESS][DOMAIN_NAME]"
type input "[EMAIL_ADDRESS][DOMAIN_NAME]"
click at [549, 170] on input "Search" at bounding box center [576, 180] width 64 height 29
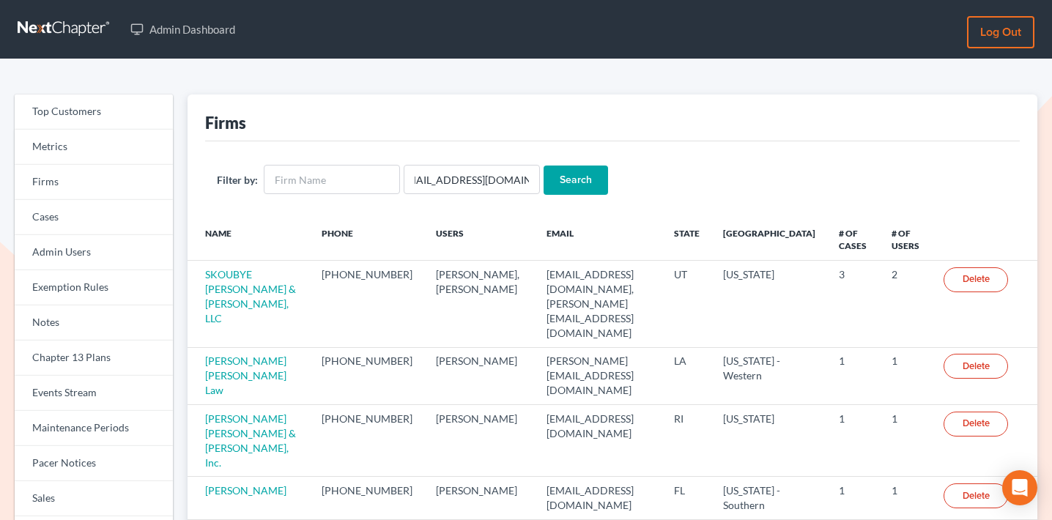
scroll to position [0, 0]
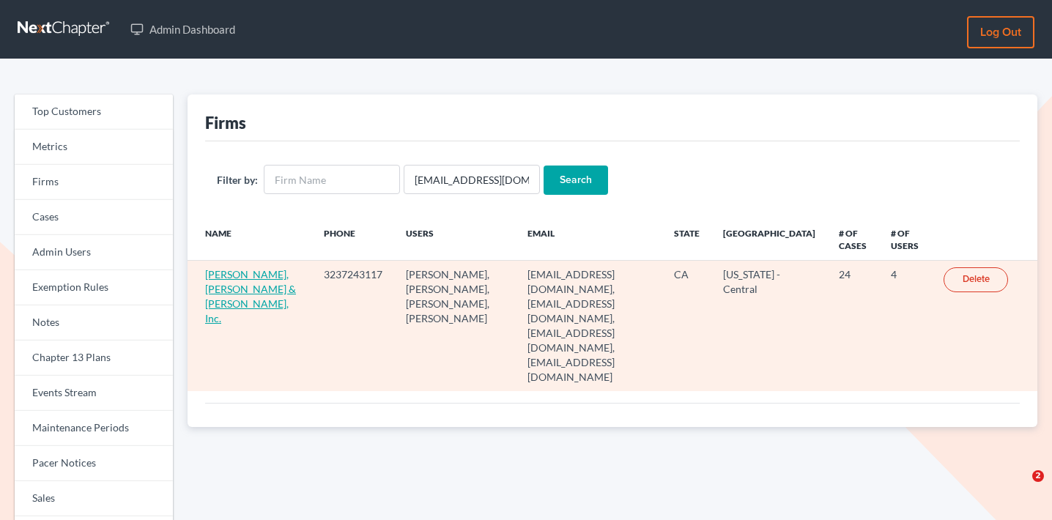
click at [227, 286] on link "[PERSON_NAME], [PERSON_NAME] & [PERSON_NAME], Inc." at bounding box center [250, 296] width 91 height 56
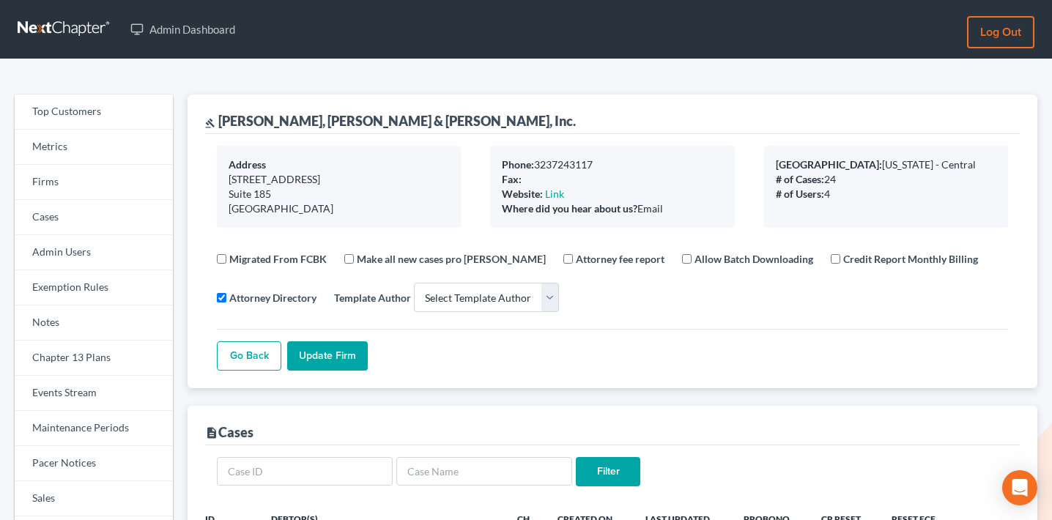
select select
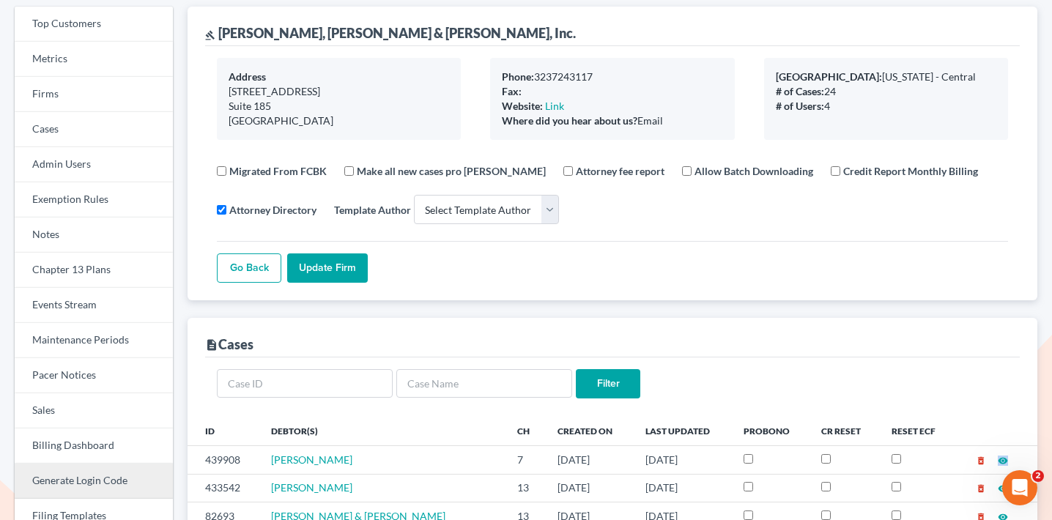
scroll to position [68, 0]
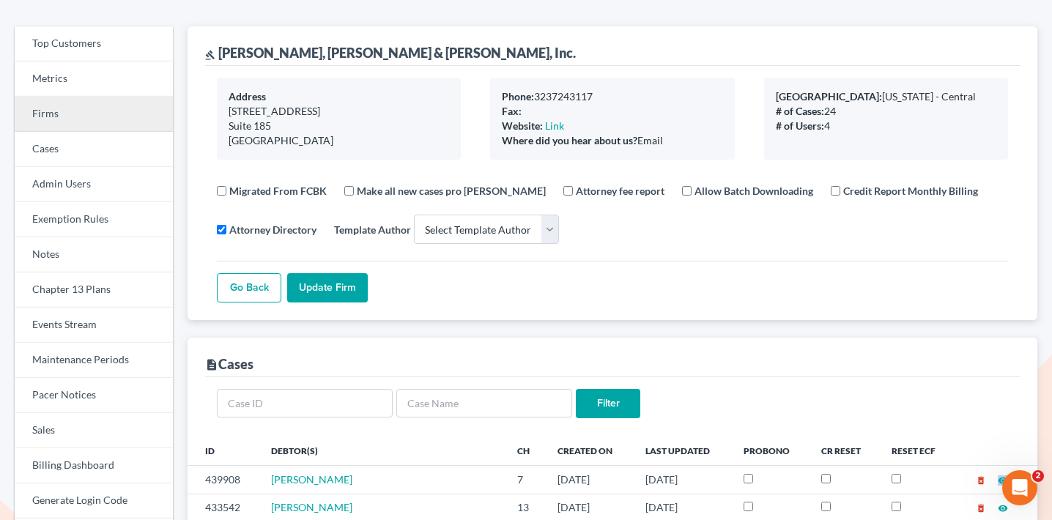
click at [106, 113] on link "Firms" at bounding box center [94, 114] width 158 height 35
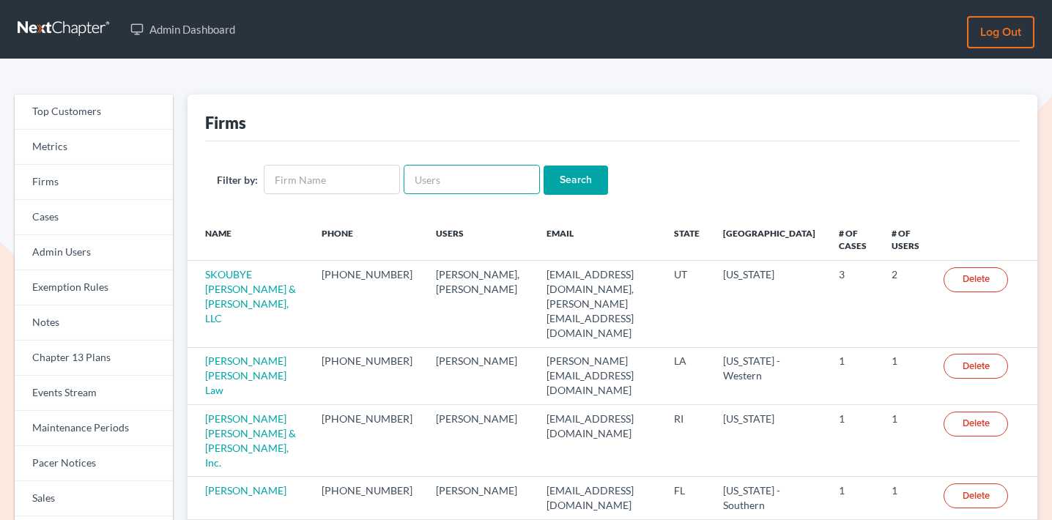
click at [490, 174] on input "text" at bounding box center [472, 179] width 136 height 29
paste input "law@bhatiaco.com"
type input "law@bhatiaco.com"
click at [567, 176] on input "Search" at bounding box center [576, 180] width 64 height 29
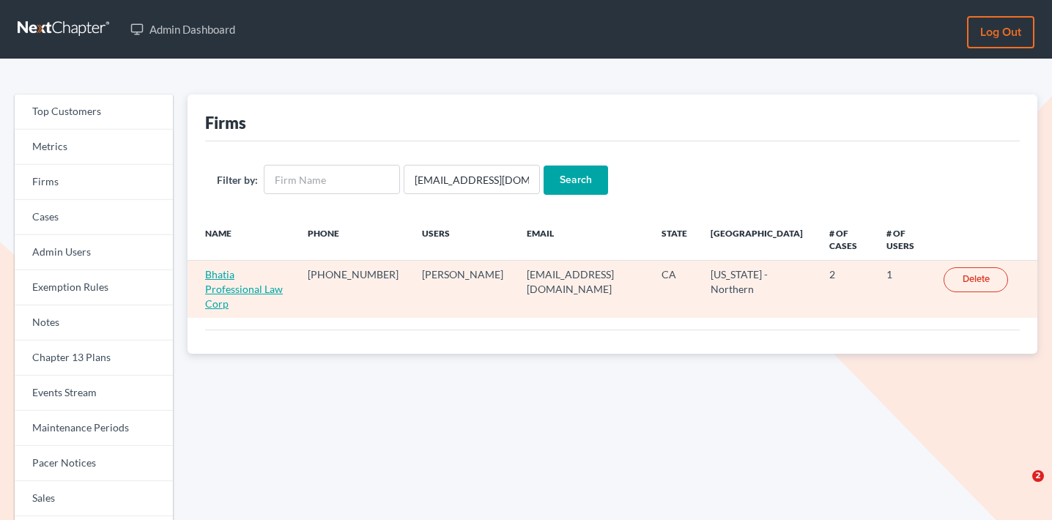
click at [262, 274] on link "Bhatia Professional Law Corp" at bounding box center [244, 289] width 78 height 42
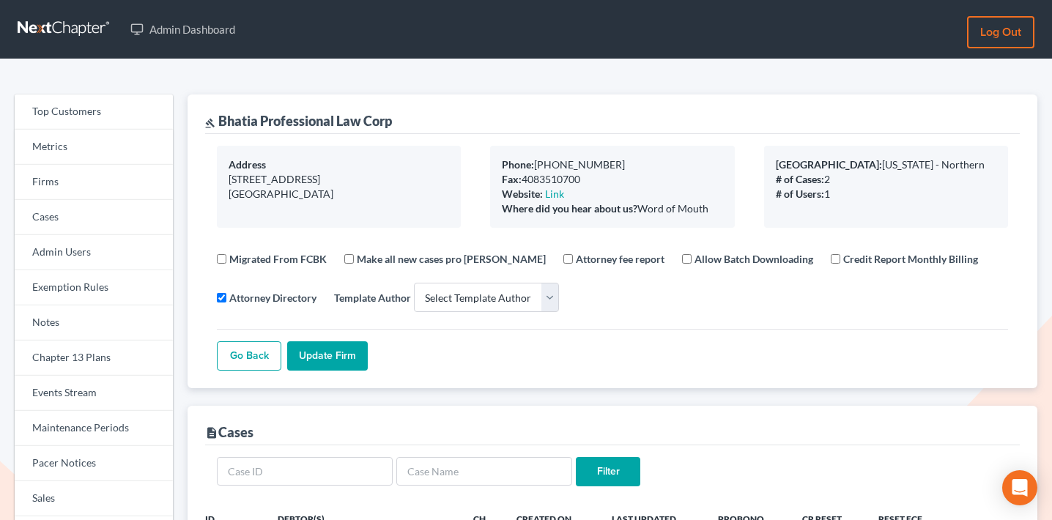
select select
click at [63, 400] on link "Events Stream" at bounding box center [94, 393] width 158 height 35
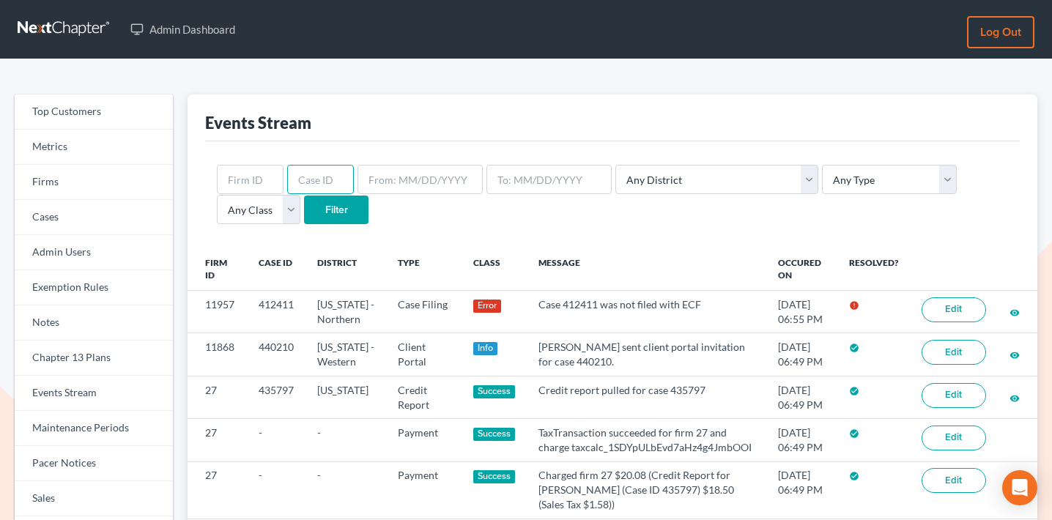
click at [328, 179] on input "text" at bounding box center [320, 179] width 67 height 29
click at [259, 171] on input "text" at bounding box center [250, 179] width 67 height 29
paste input "11957"
type input "11957"
click at [304, 203] on input "Filter" at bounding box center [336, 210] width 64 height 29
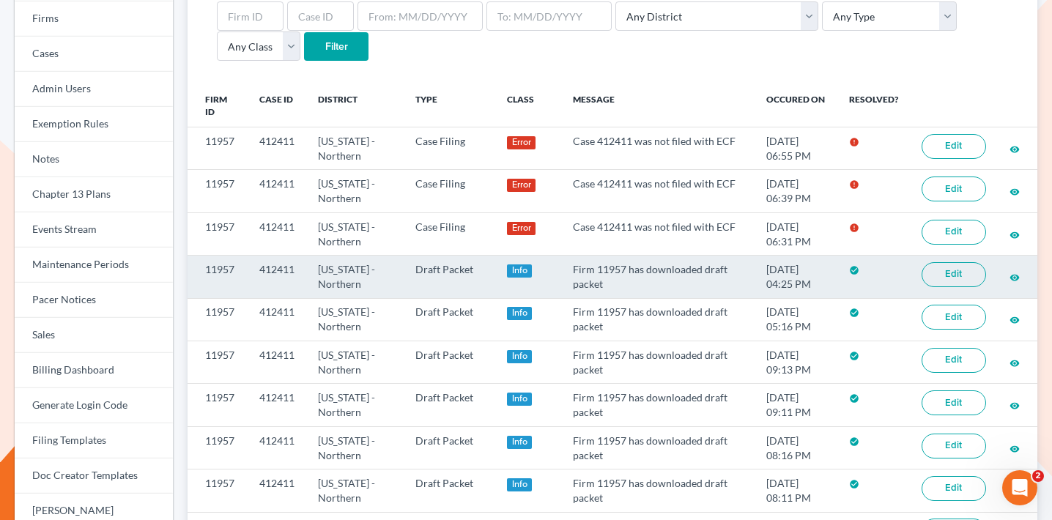
scroll to position [216, 0]
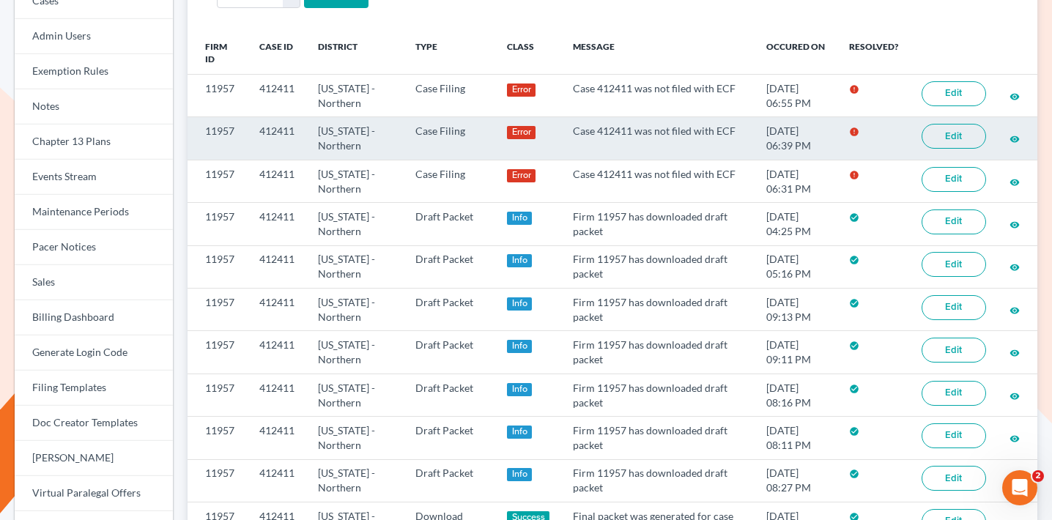
click at [961, 139] on link "Edit" at bounding box center [954, 136] width 64 height 25
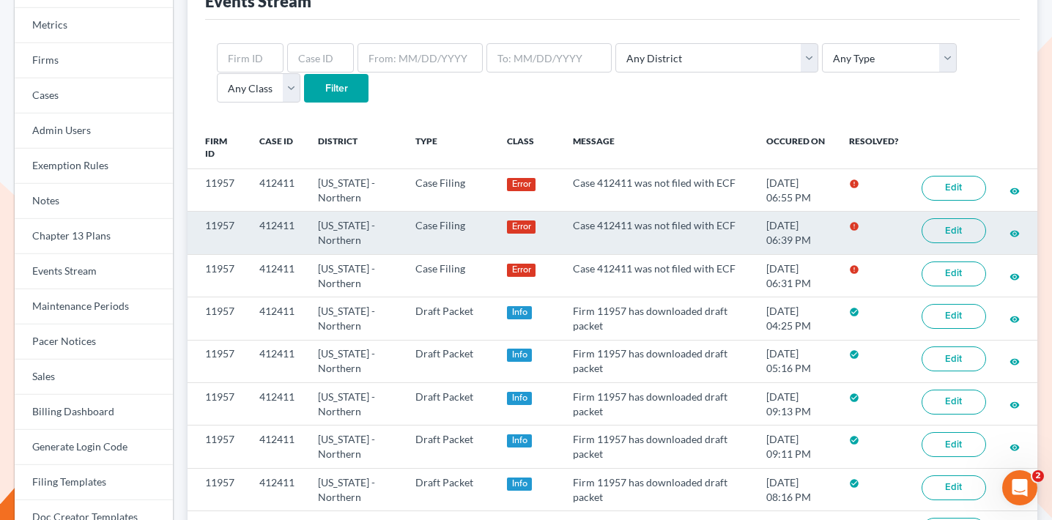
scroll to position [122, 0]
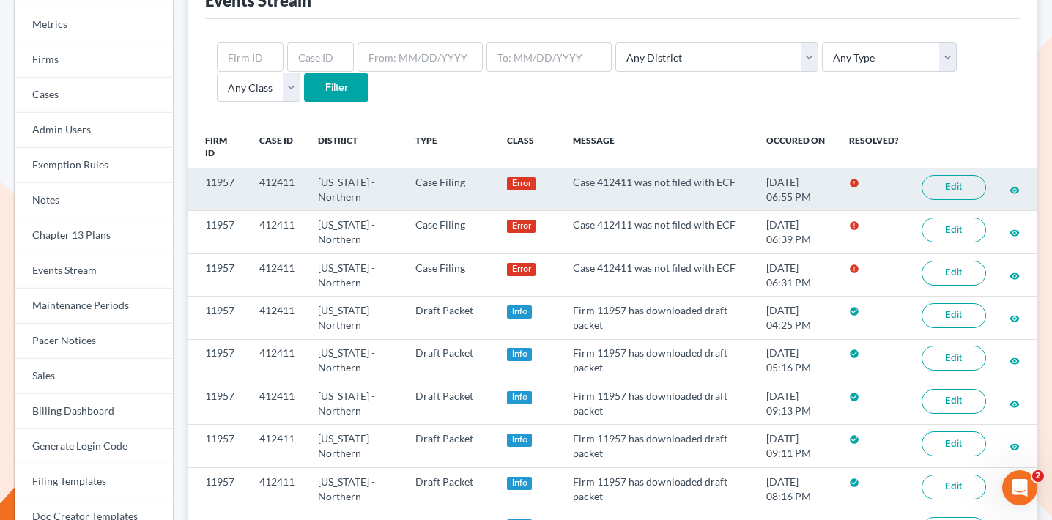
click at [951, 193] on link "Edit" at bounding box center [954, 187] width 64 height 25
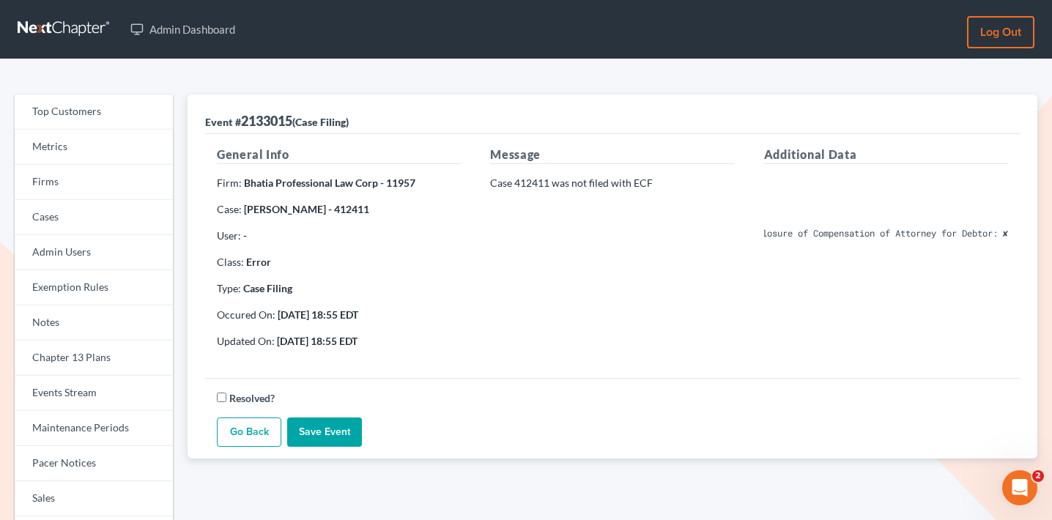
scroll to position [0, 709]
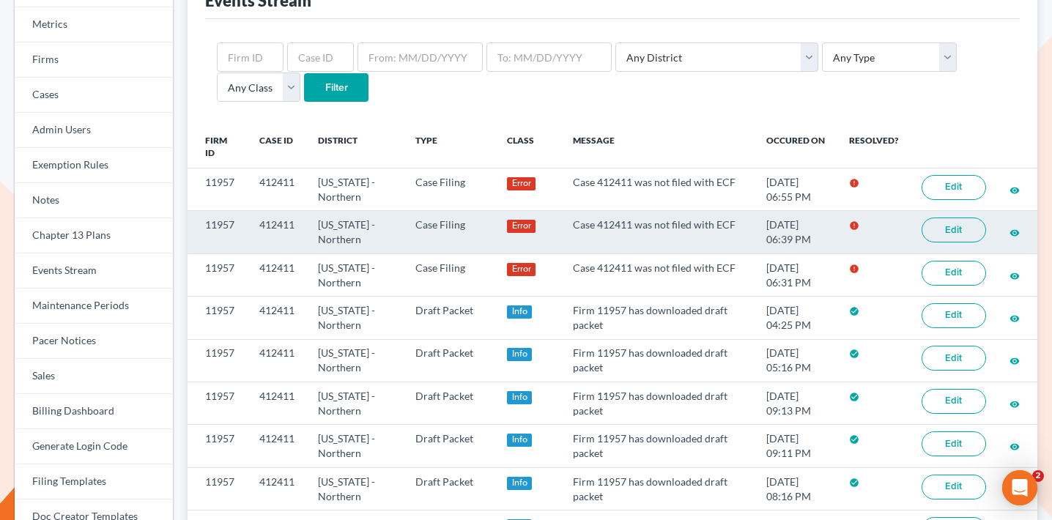
click at [936, 226] on link "Edit" at bounding box center [954, 230] width 64 height 25
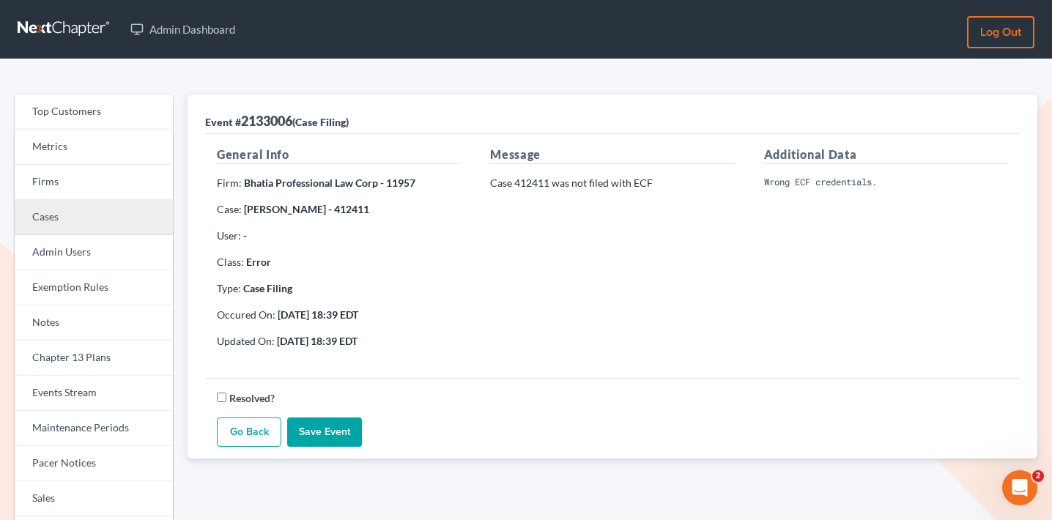
click at [99, 220] on link "Cases" at bounding box center [94, 217] width 158 height 35
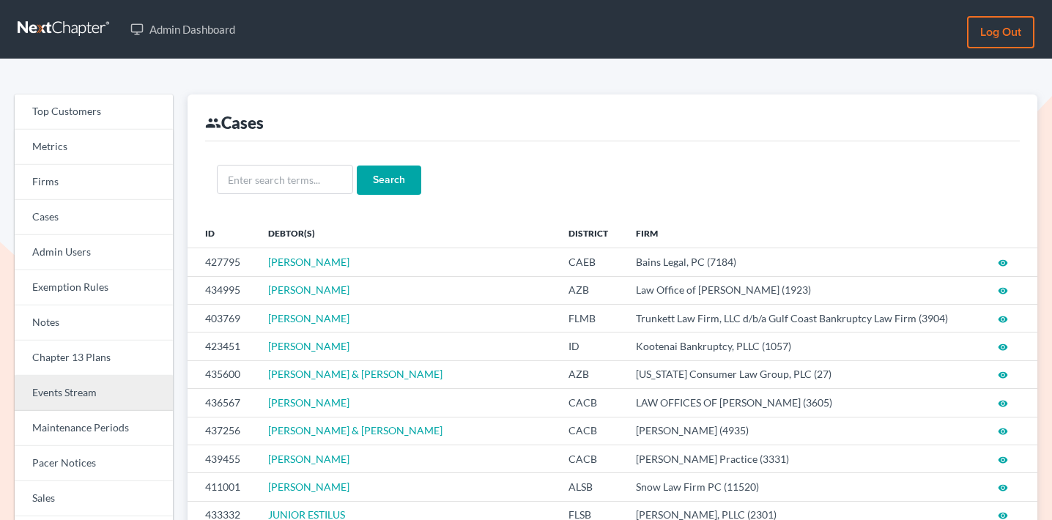
click at [103, 391] on link "Events Stream" at bounding box center [94, 393] width 158 height 35
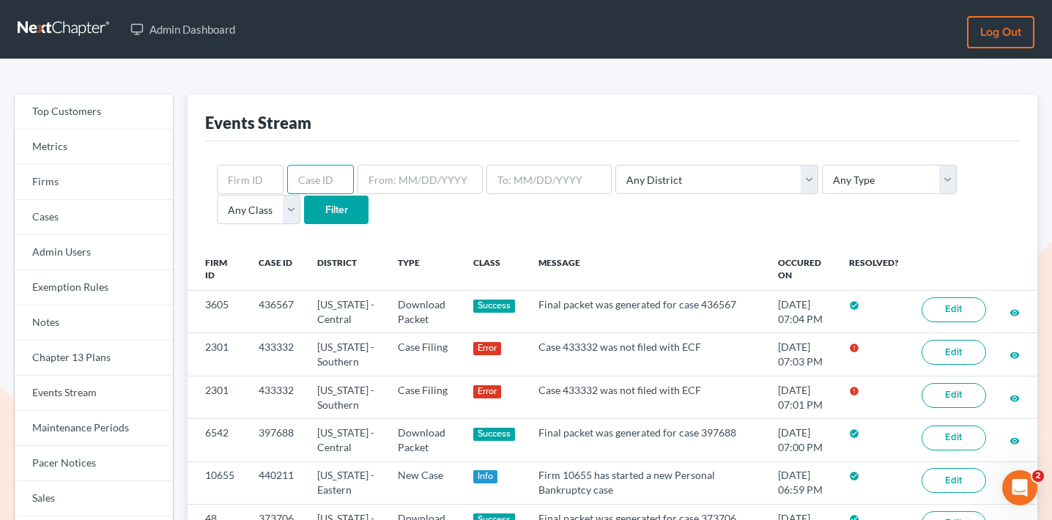
click at [311, 185] on input "text" at bounding box center [320, 179] width 67 height 29
paste input "433332"
type input "433332"
click at [304, 218] on input "Filter" at bounding box center [336, 210] width 64 height 29
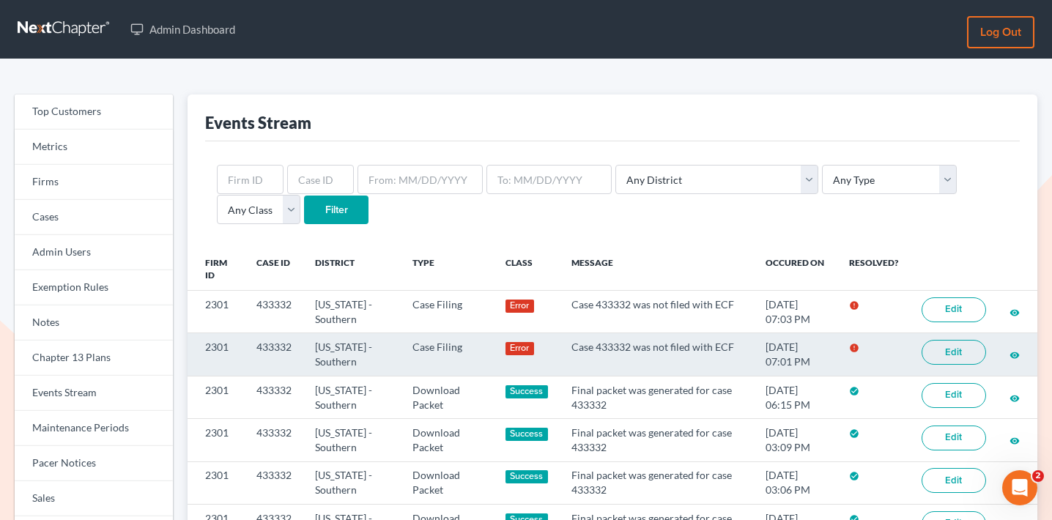
click at [964, 344] on link "Edit" at bounding box center [954, 352] width 64 height 25
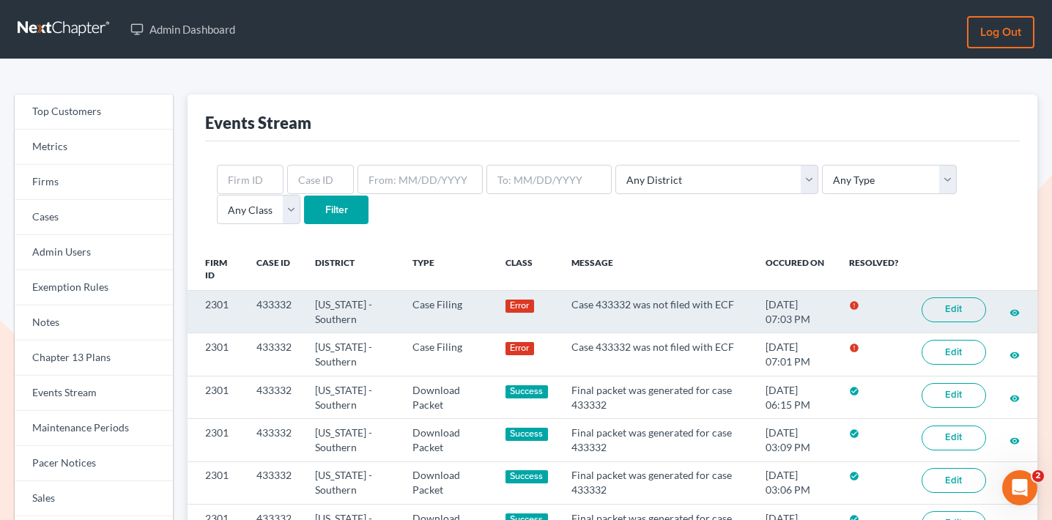
click at [956, 302] on link "Edit" at bounding box center [954, 310] width 64 height 25
click at [937, 314] on link "Edit" at bounding box center [954, 310] width 64 height 25
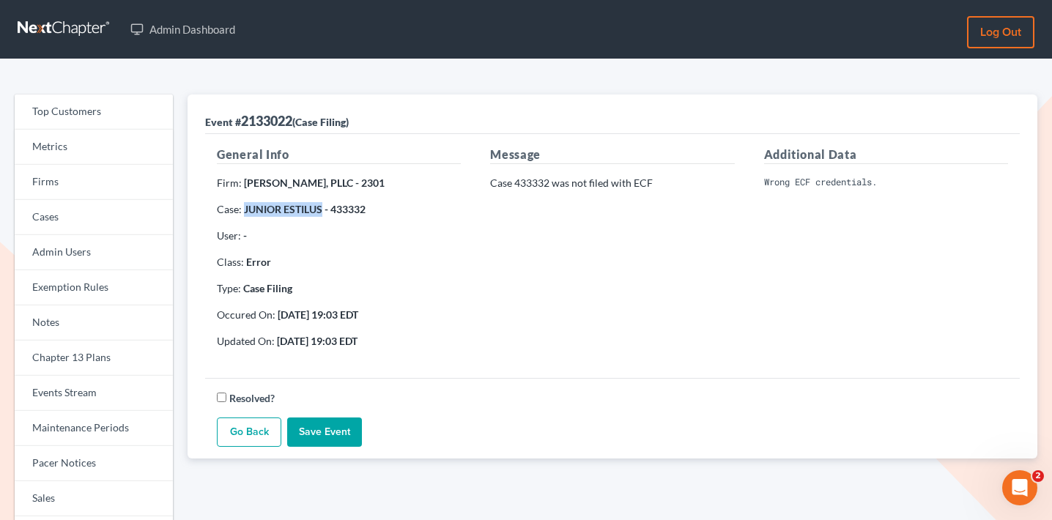
drag, startPoint x: 322, startPoint y: 210, endPoint x: 245, endPoint y: 208, distance: 77.7
click at [245, 208] on strong "JUNIOR ESTILUS - 433332" at bounding box center [305, 209] width 122 height 12
copy strong "JUNIOR ESTILUS"
click at [364, 180] on strong "PIERRE ST JEAN, PLLC - 2301" at bounding box center [314, 183] width 141 height 12
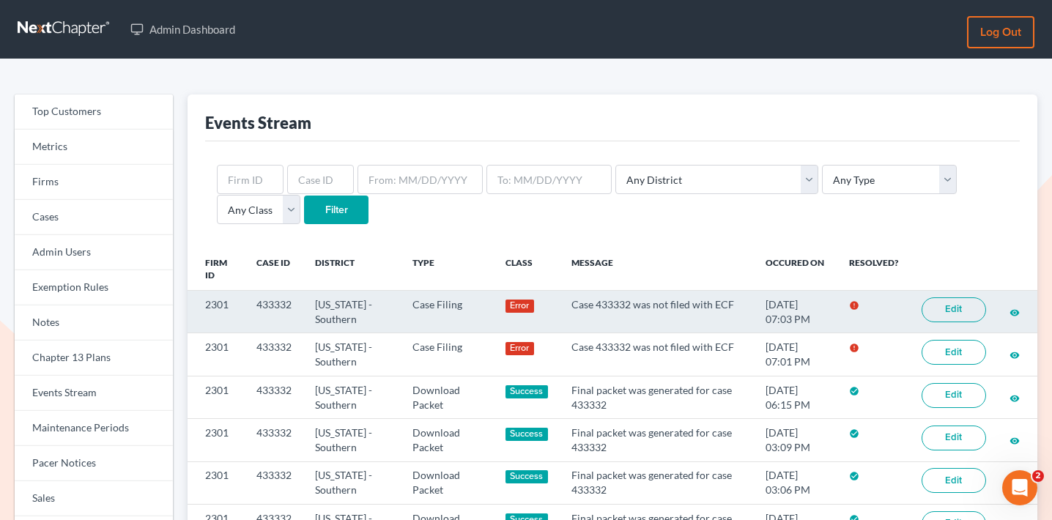
click at [282, 298] on td "433332" at bounding box center [274, 312] width 59 height 43
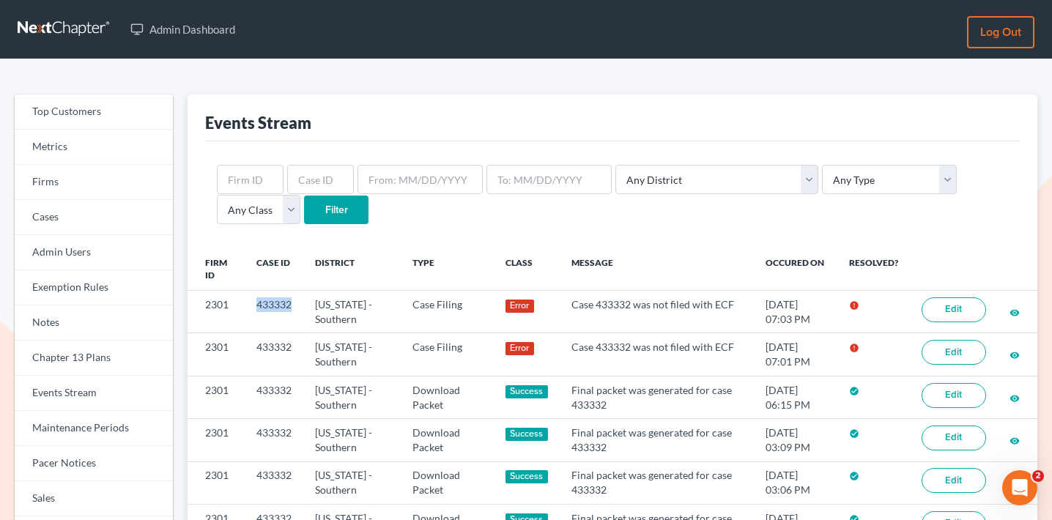
copy td "433332"
